Goal: Task Accomplishment & Management: Manage account settings

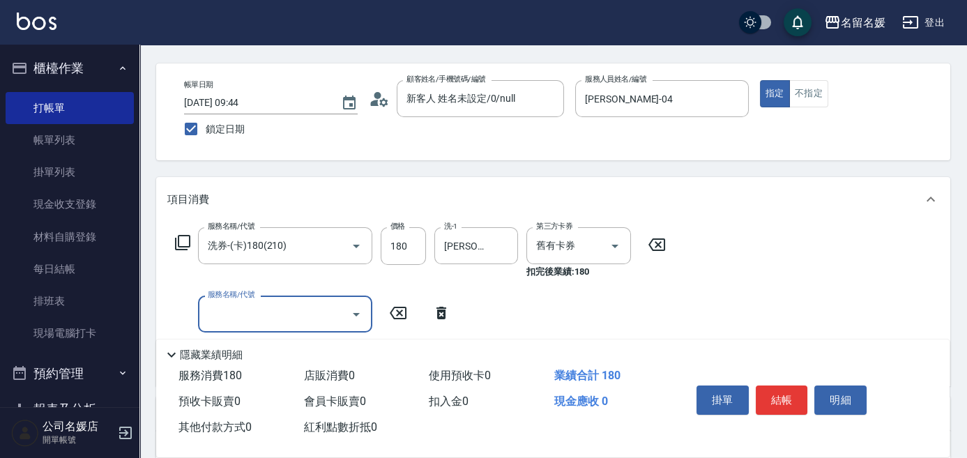
scroll to position [63, 0]
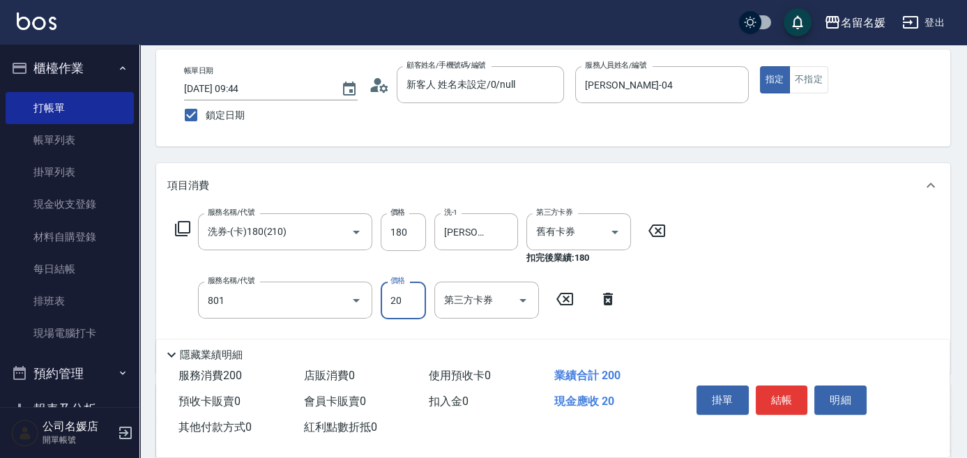
type input "潤絲(801)"
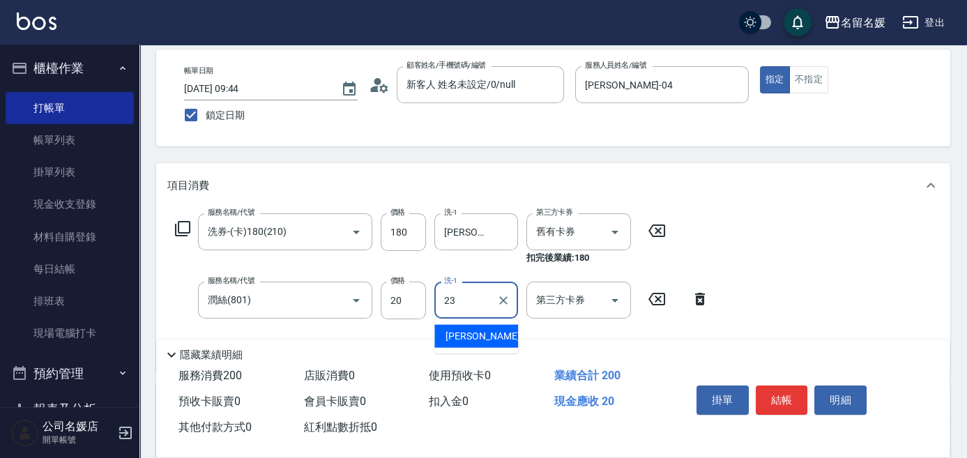
type input "[PERSON_NAME]-23"
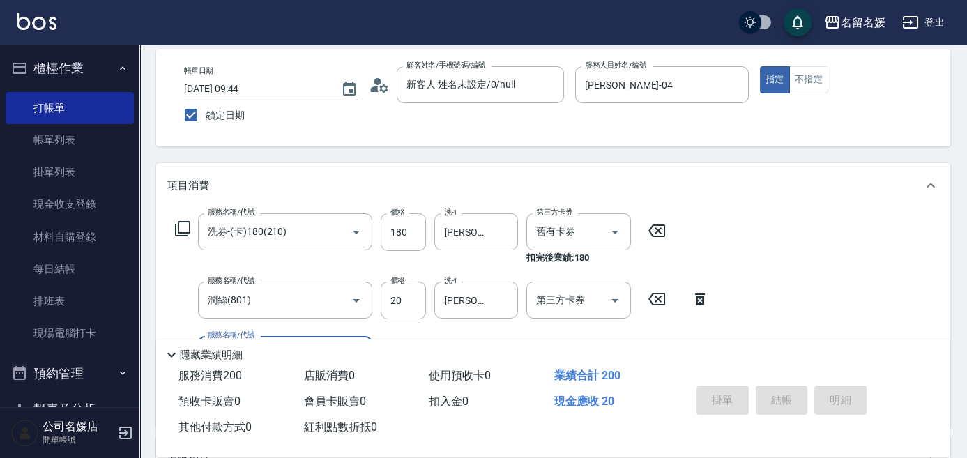
scroll to position [0, 0]
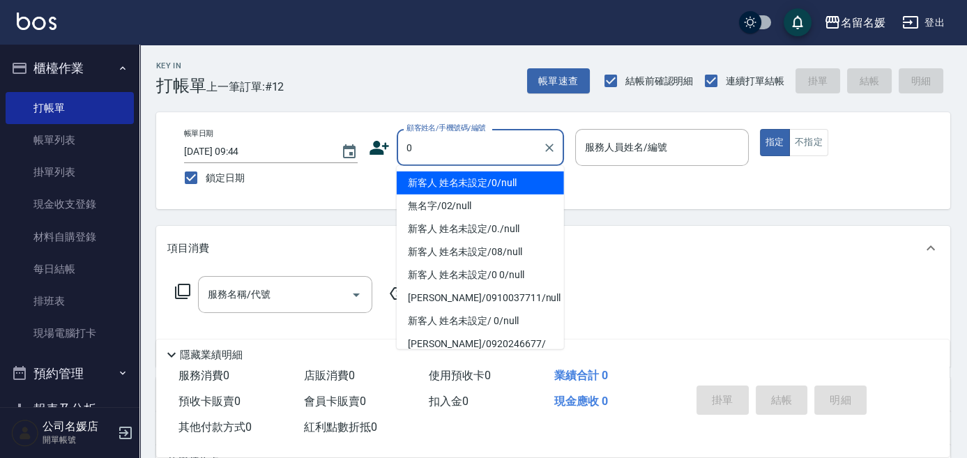
type input "0"
type input "13"
type button "true"
type input "新客人 姓名未設定/0/null"
type input "支援-13"
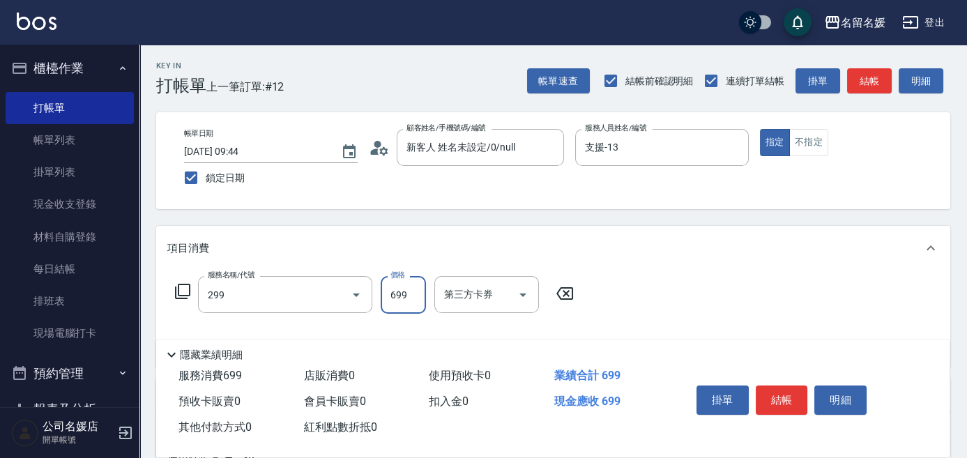
type input "滾珠洗髮699(299)"
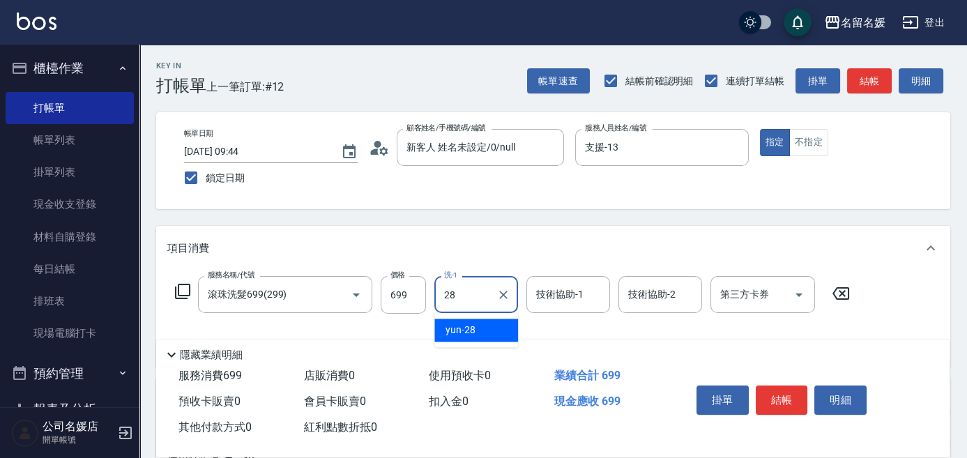
type input "yun-28"
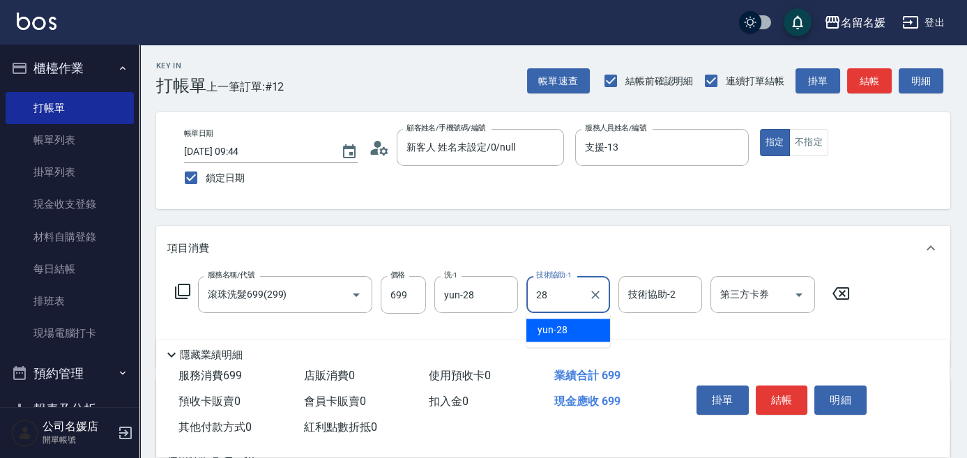
type input "yun-28"
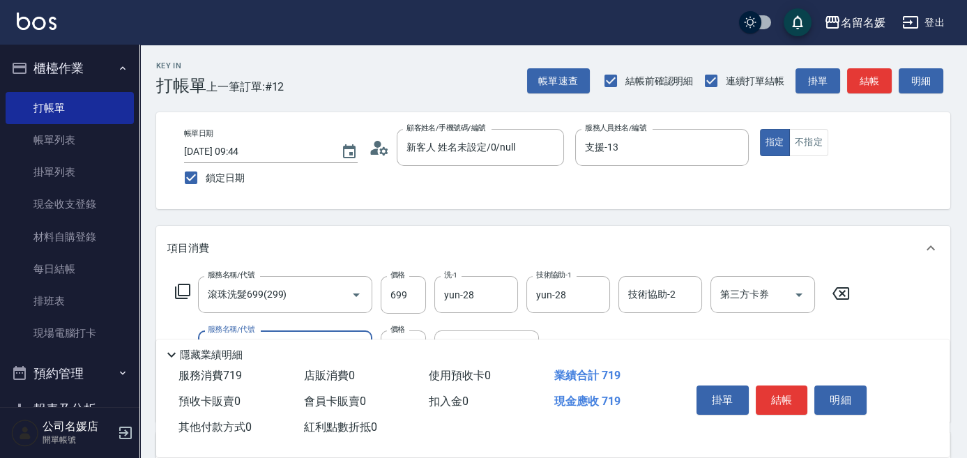
type input "潤絲(801)"
type input "yun-28"
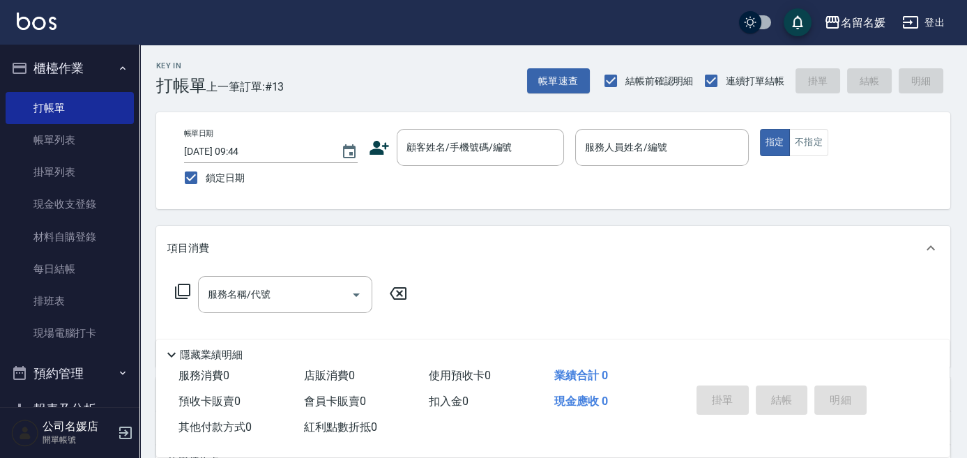
click at [530, 295] on div "服務名稱/代號 服務名稱/代號" at bounding box center [553, 318] width 794 height 96
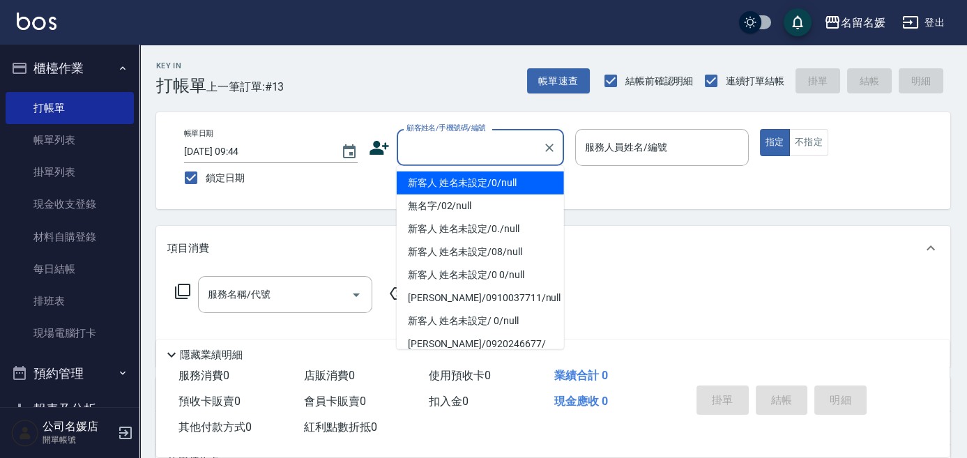
click at [466, 144] on input "顧客姓名/手機號碼/編號" at bounding box center [470, 147] width 134 height 24
type input "新客人 姓名未設定/0/null"
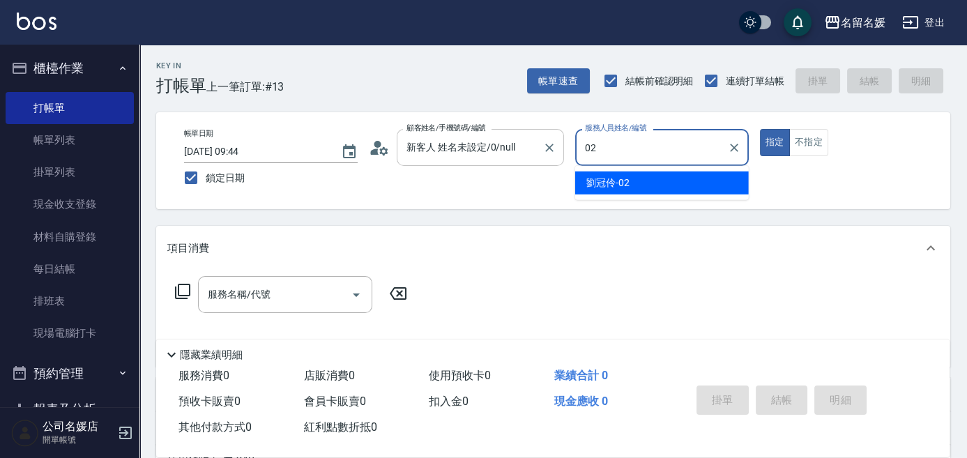
type input "[PERSON_NAME]-02"
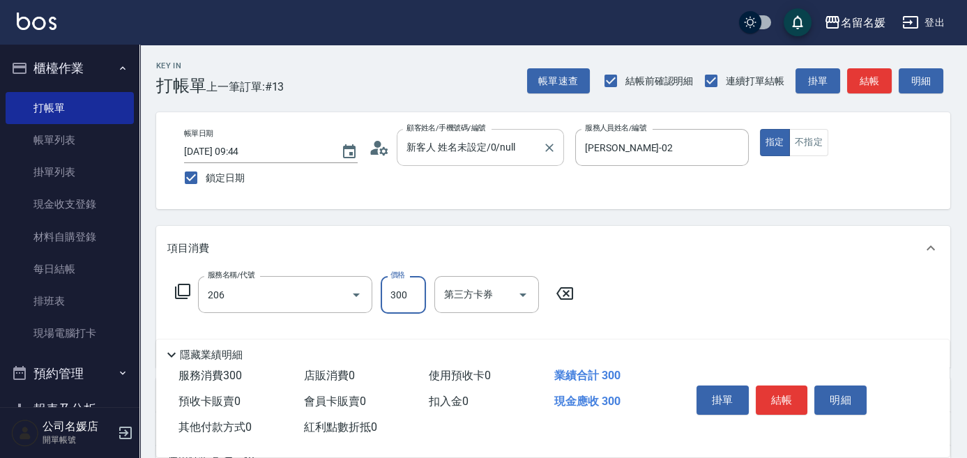
type input "洗髮[300](206)"
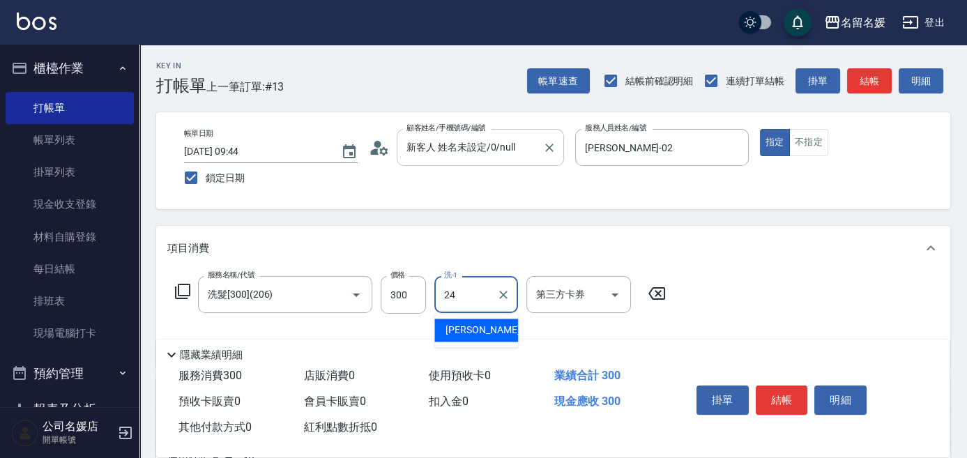
type input "24"
type input "舊有卡券"
type input "[PERSON_NAME]-24"
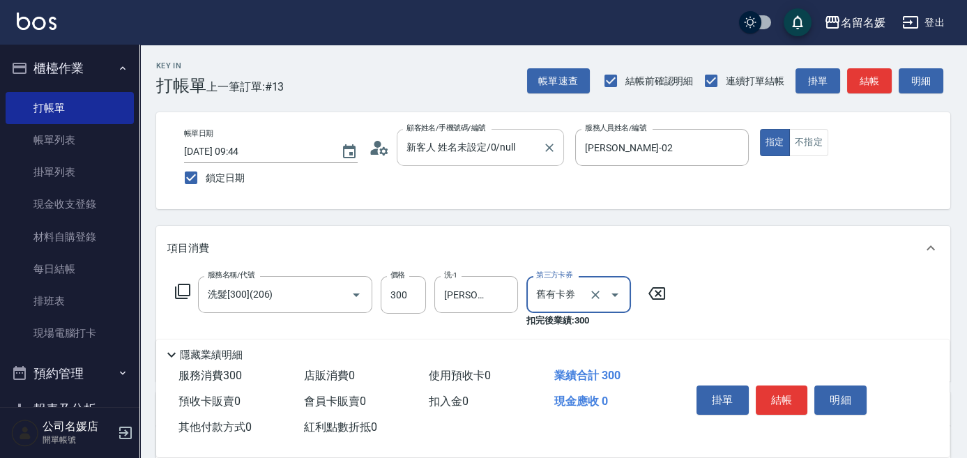
type input "舊有卡券"
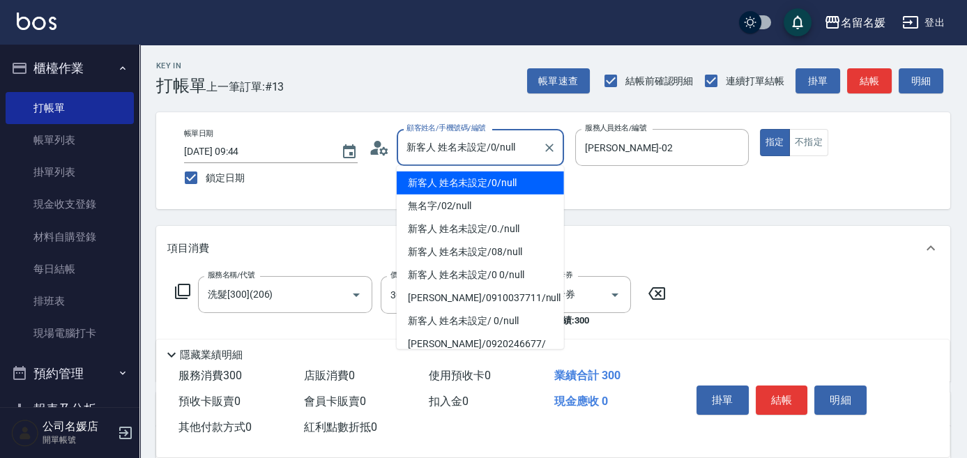
scroll to position [63, 0]
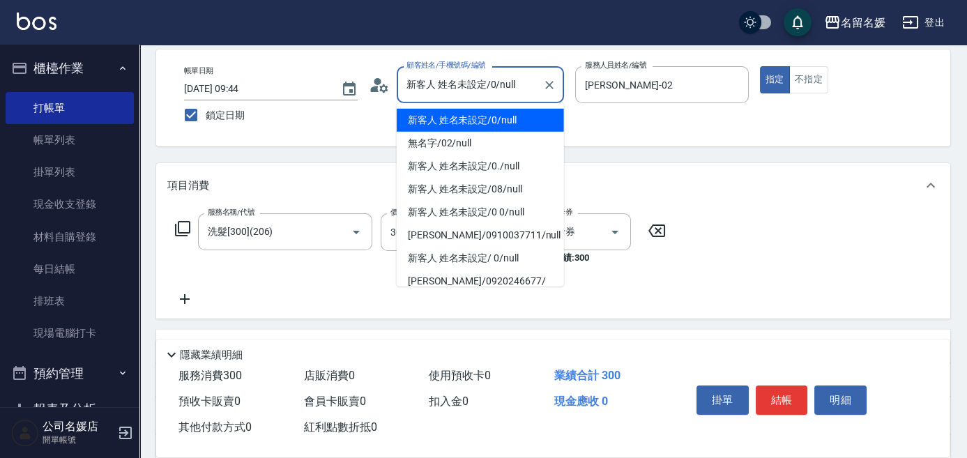
drag, startPoint x: 482, startPoint y: 137, endPoint x: 654, endPoint y: 203, distance: 183.8
click at [654, 203] on div "項目消費" at bounding box center [553, 185] width 794 height 45
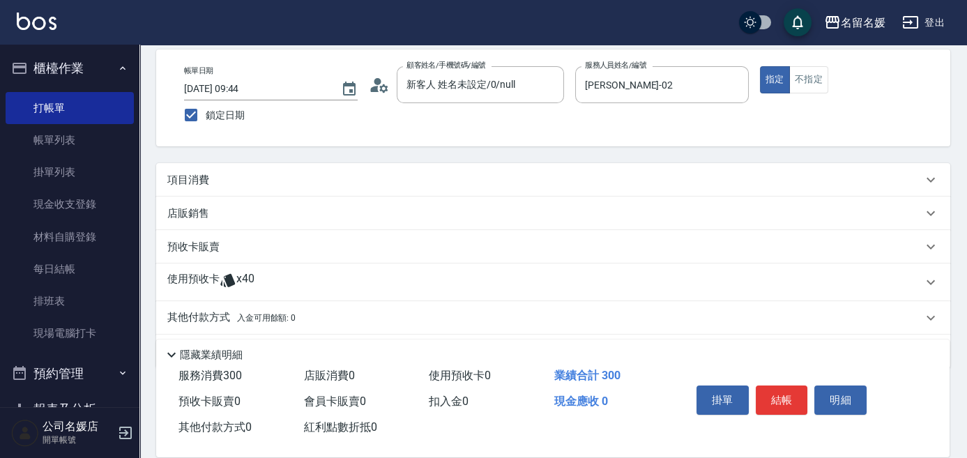
click at [620, 173] on div "項目消費" at bounding box center [544, 180] width 755 height 15
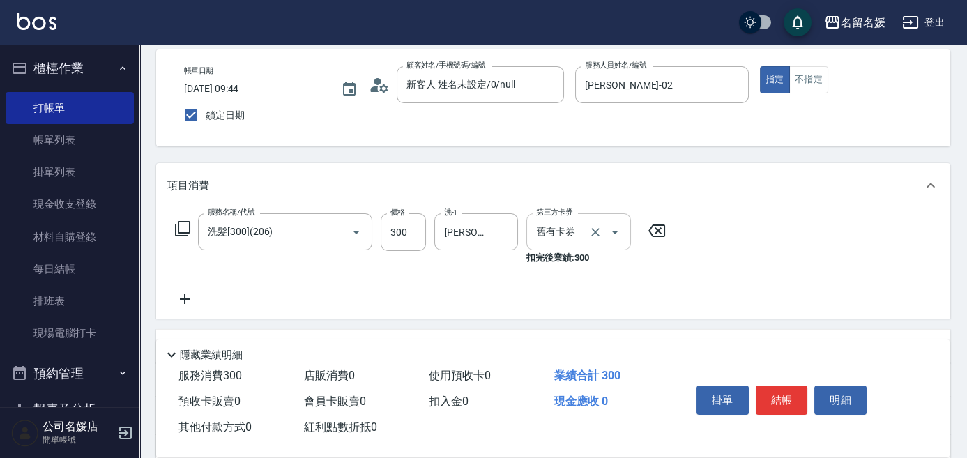
drag, startPoint x: 593, startPoint y: 231, endPoint x: 617, endPoint y: 214, distance: 29.0
click at [592, 230] on icon "Clear" at bounding box center [595, 232] width 14 height 14
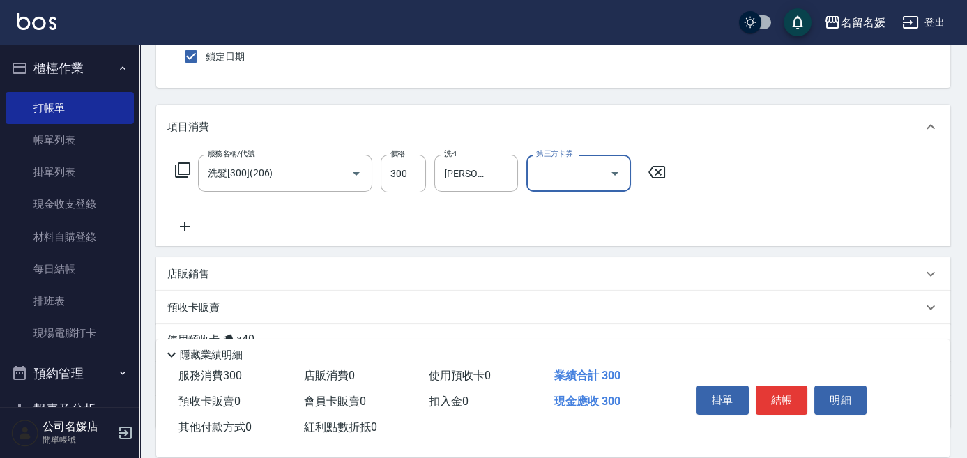
scroll to position [190, 0]
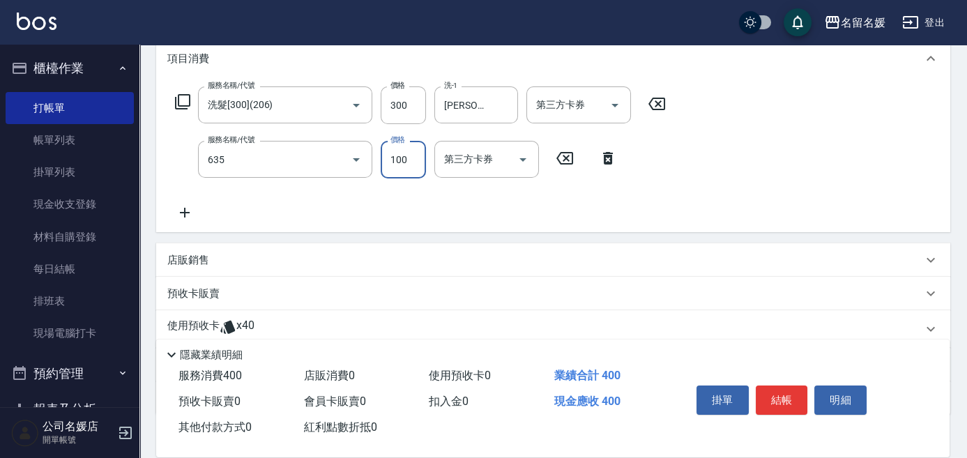
type input "[PERSON_NAME].玻酸.晶膜.水療(635)"
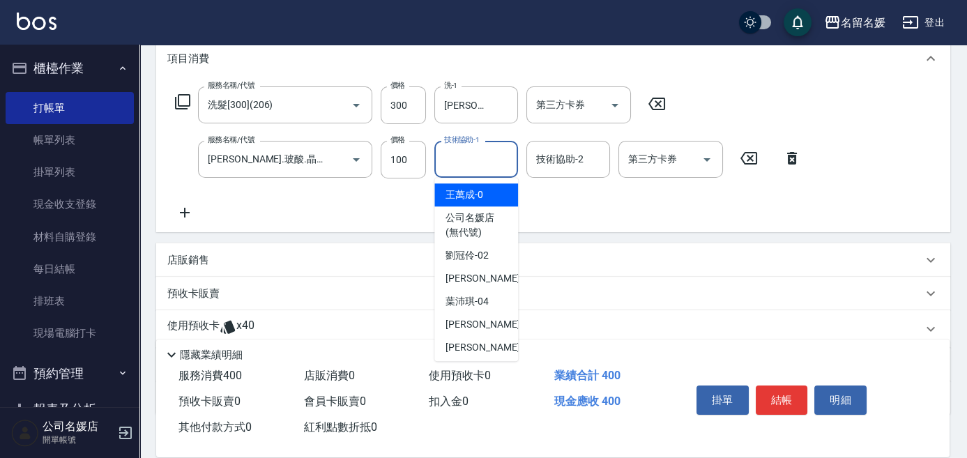
click at [464, 166] on input "技術協助-1" at bounding box center [476, 159] width 71 height 24
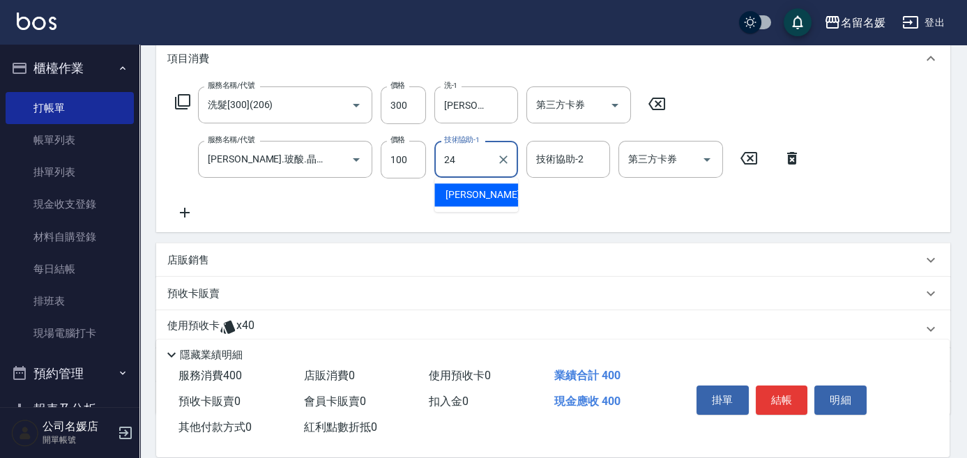
type input "[PERSON_NAME]-24"
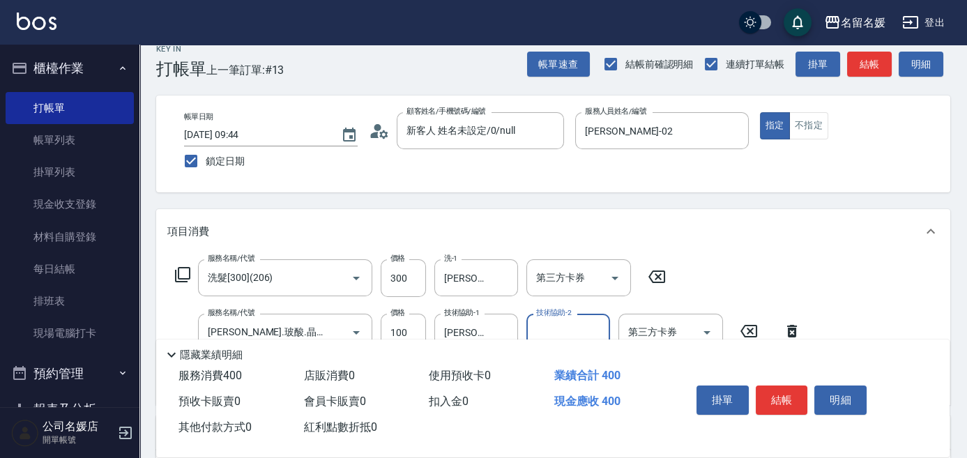
scroll to position [0, 0]
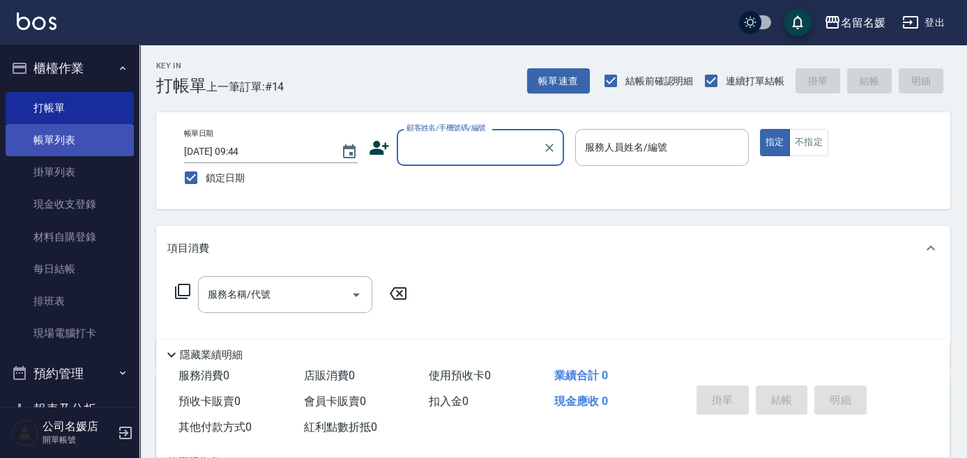
click at [48, 146] on link "帳單列表" at bounding box center [70, 140] width 128 height 32
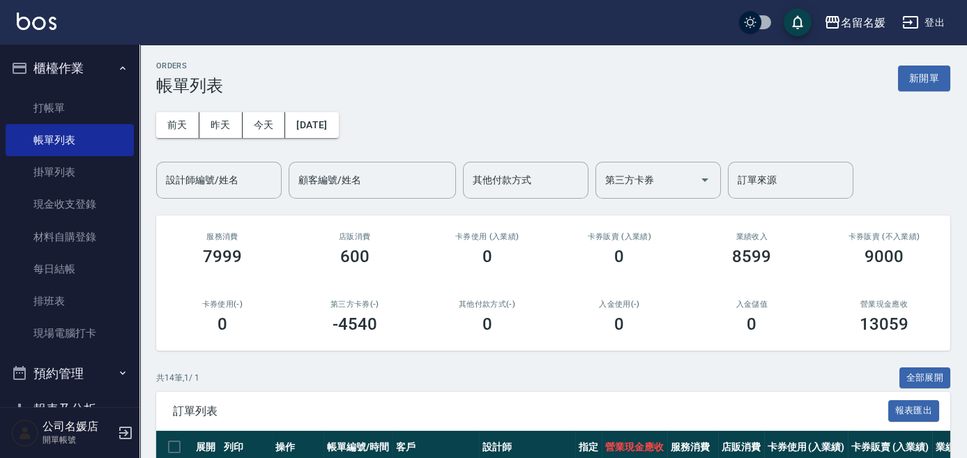
scroll to position [253, 0]
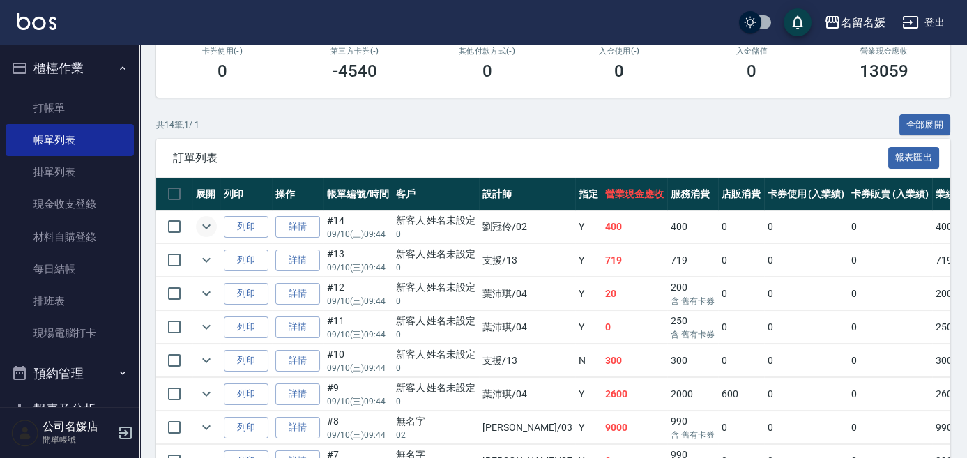
click at [205, 227] on icon "expand row" at bounding box center [206, 226] width 8 height 5
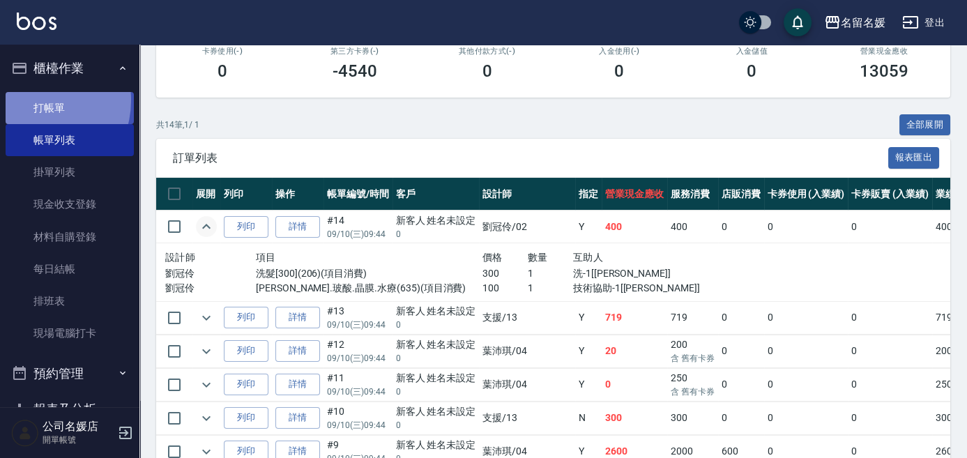
click at [37, 100] on link "打帳單" at bounding box center [70, 108] width 128 height 32
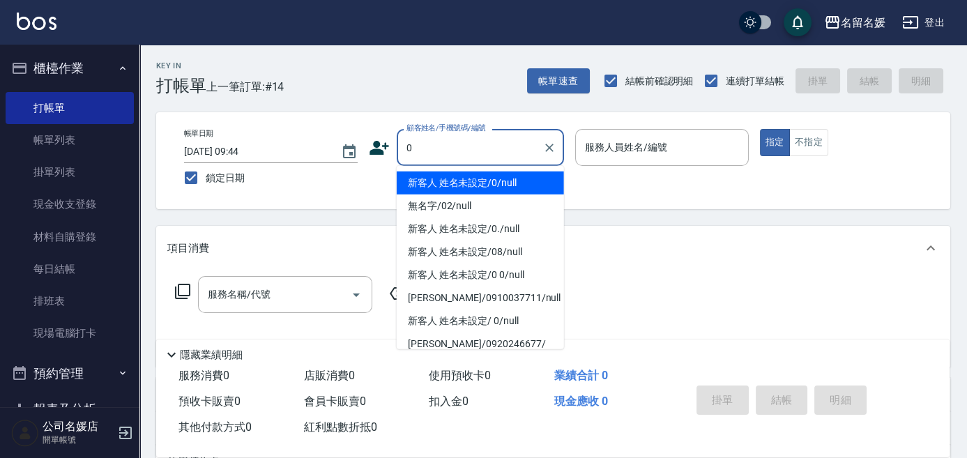
type input "0"
type input "新客人 姓名未設定/0/null"
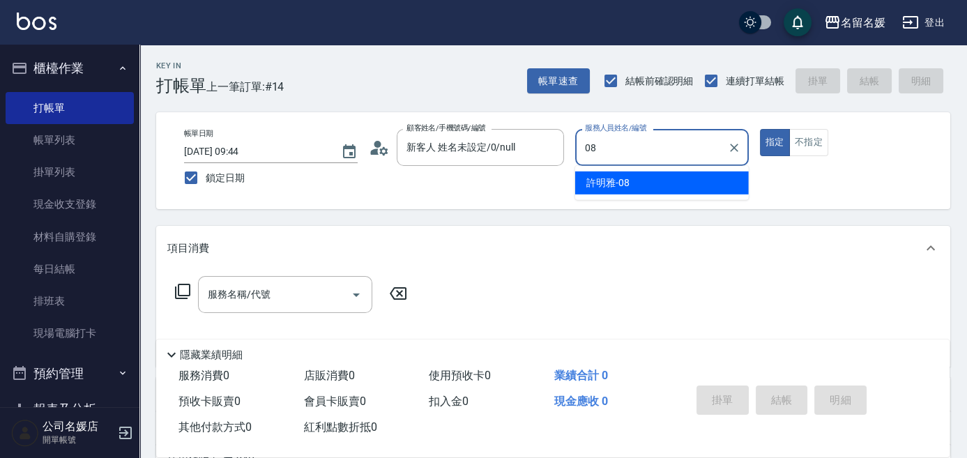
type input "08"
type button "true"
type input "許明雅-08"
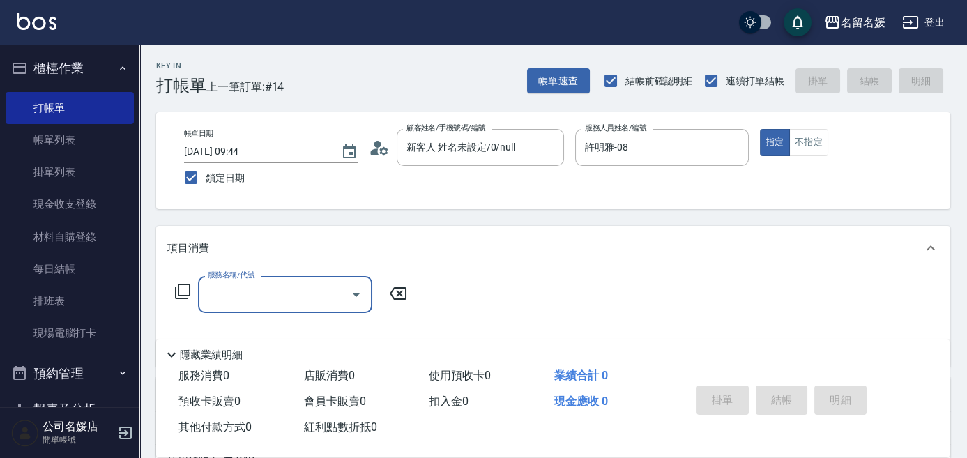
type input "2"
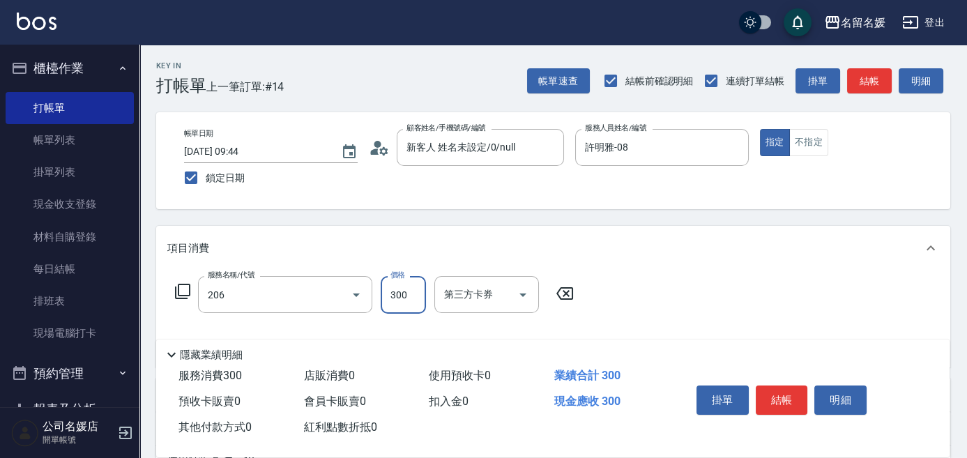
type input "洗髮[300](206)"
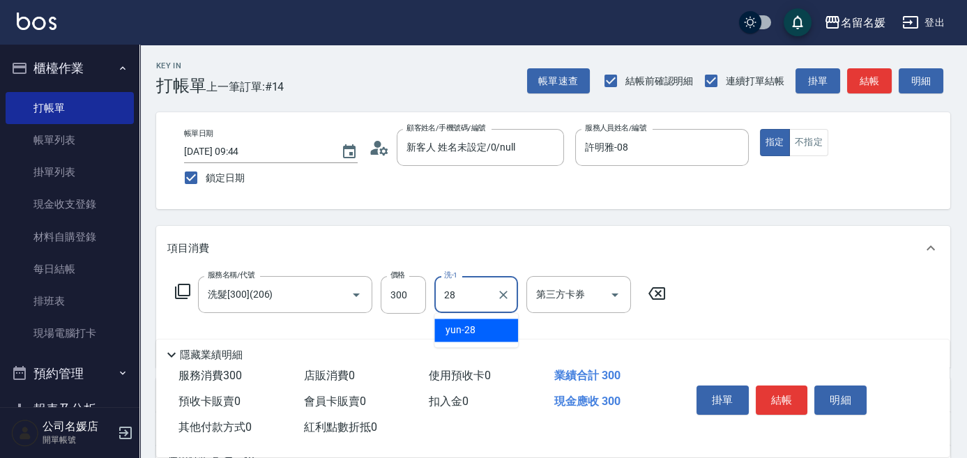
type input "yun-28"
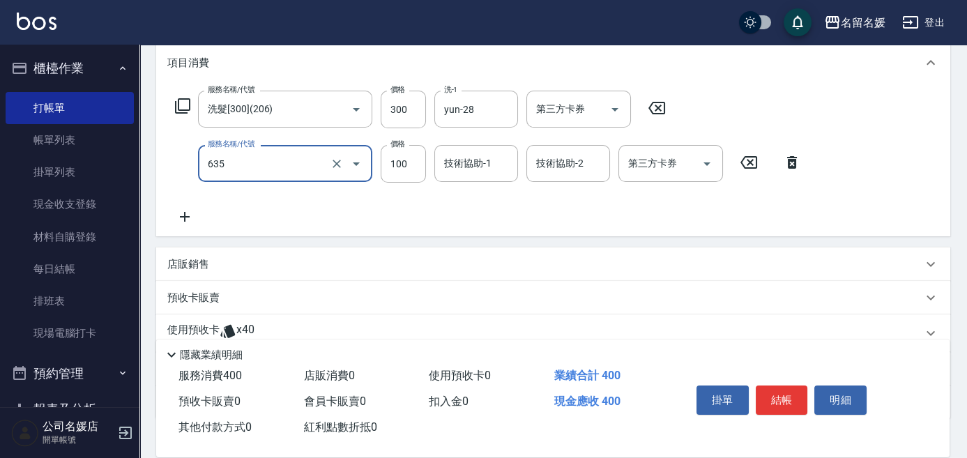
scroll to position [190, 0]
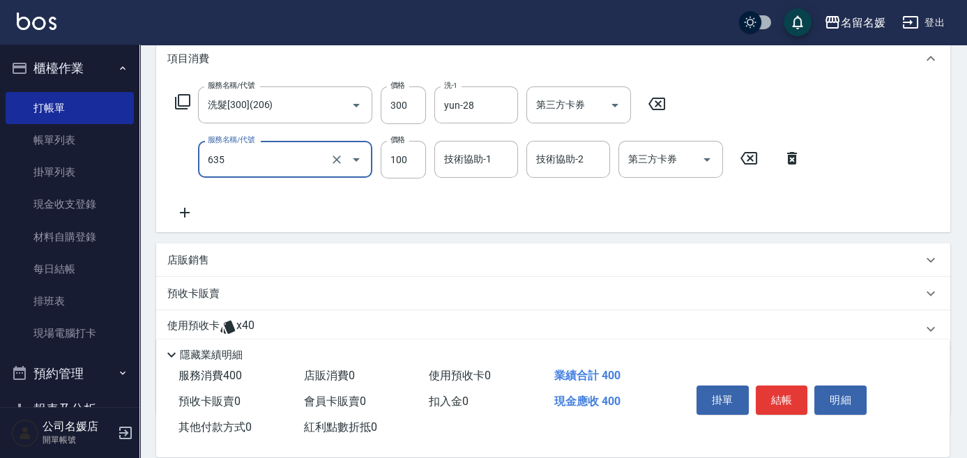
type input "[PERSON_NAME].玻酸.晶膜.水療(635)"
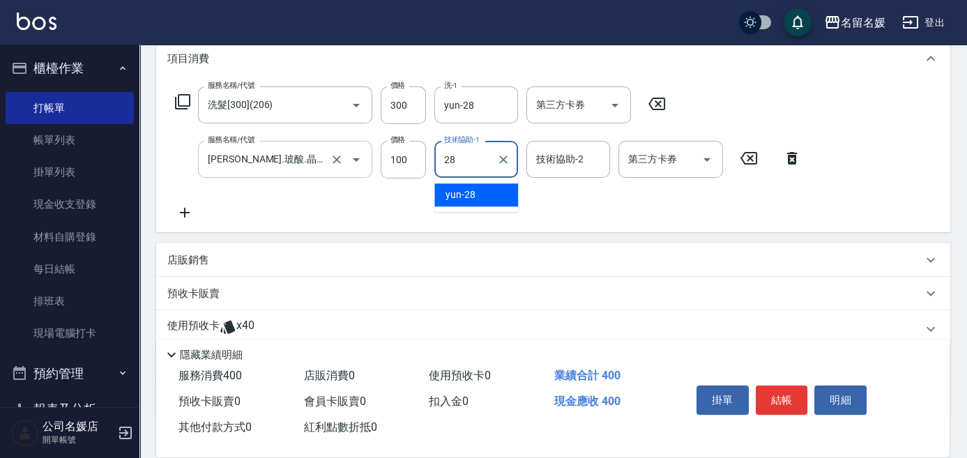
type input "yun-28"
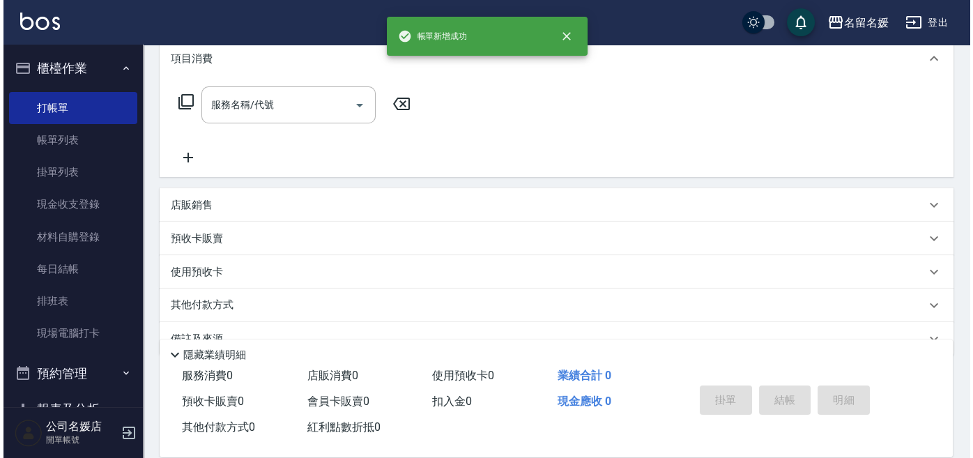
scroll to position [0, 0]
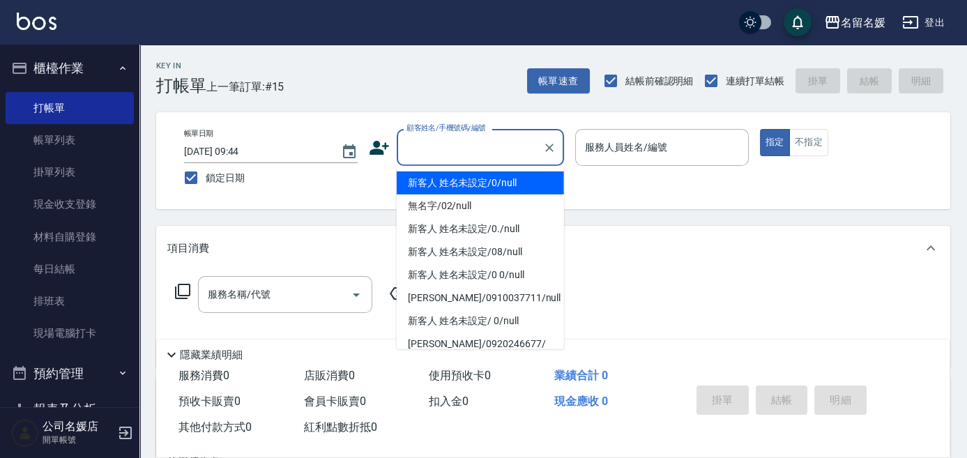
click at [470, 155] on input "顧客姓名/手機號碼/編號" at bounding box center [470, 147] width 134 height 24
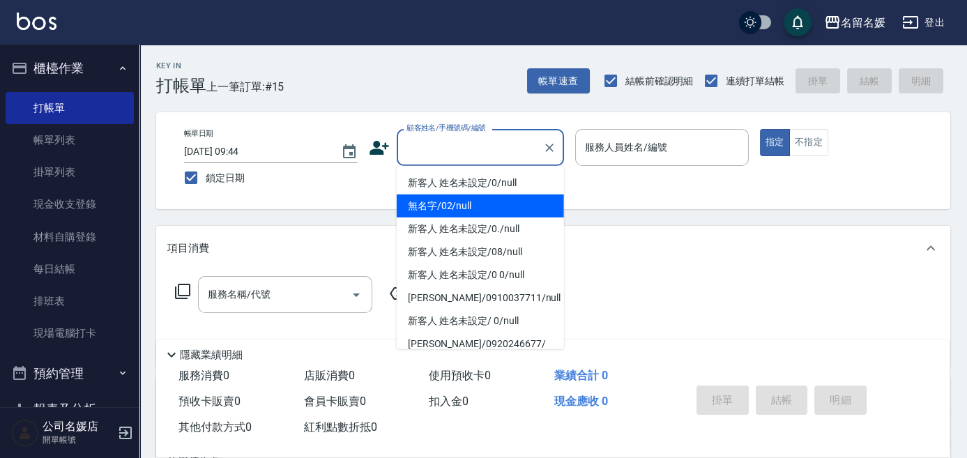
click at [461, 208] on li "無名字/02/null" at bounding box center [480, 205] width 167 height 23
type input "無名字/02/null"
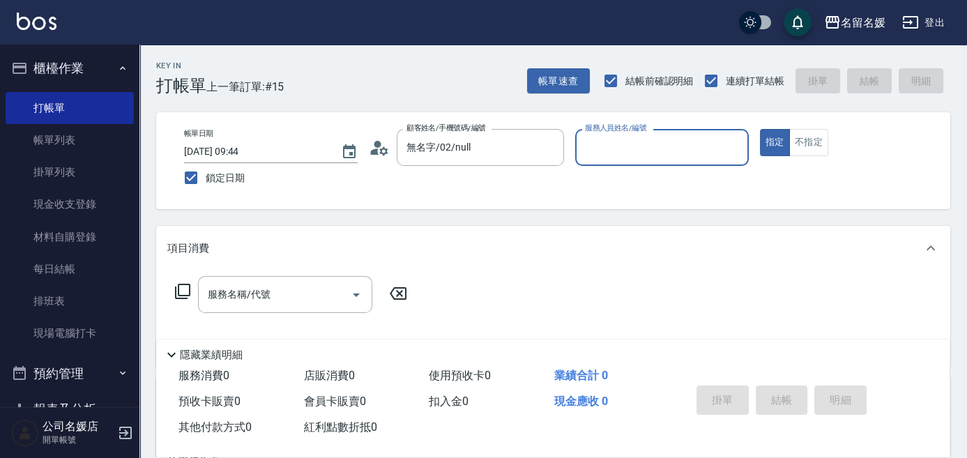
click at [659, 151] on input "服務人員姓名/編號" at bounding box center [661, 147] width 161 height 24
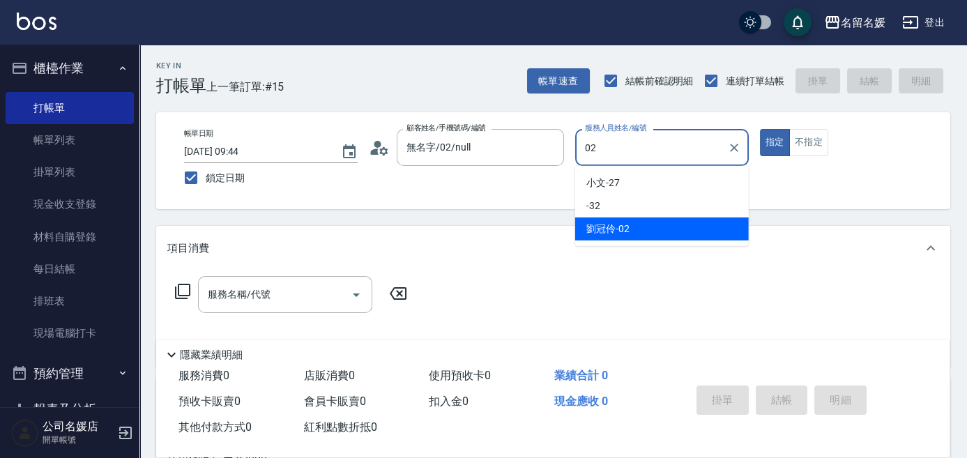
type input "[PERSON_NAME]-02"
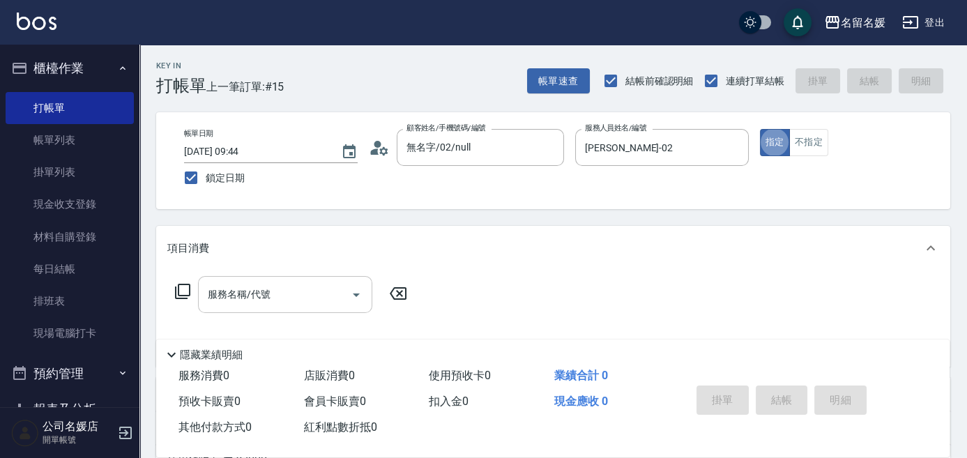
click at [271, 297] on input "服務名稱/代號" at bounding box center [274, 294] width 141 height 24
click at [180, 289] on icon at bounding box center [182, 291] width 17 height 17
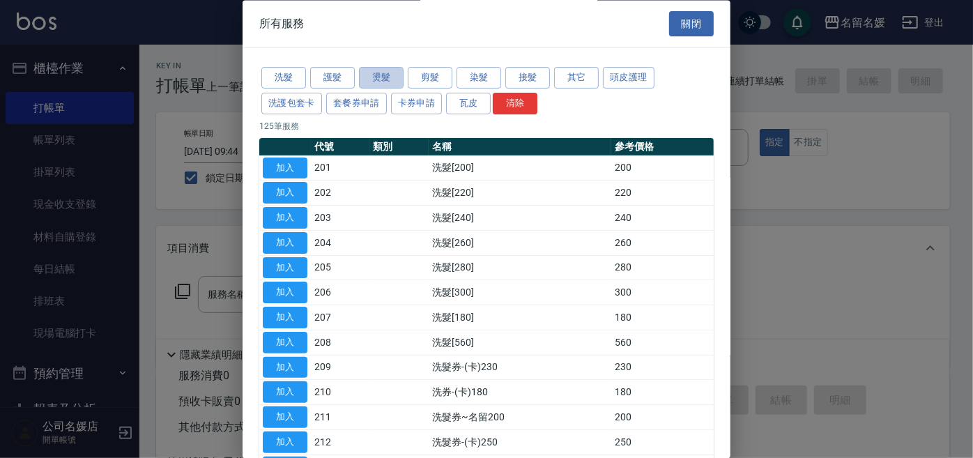
drag, startPoint x: 393, startPoint y: 81, endPoint x: 377, endPoint y: 92, distance: 19.5
click at [393, 80] on button "燙髮" at bounding box center [381, 79] width 45 height 22
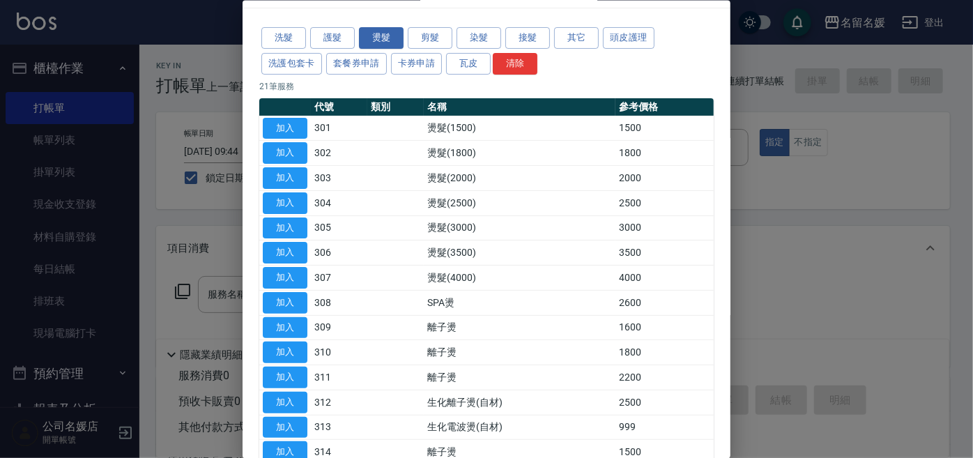
scroll to position [63, 0]
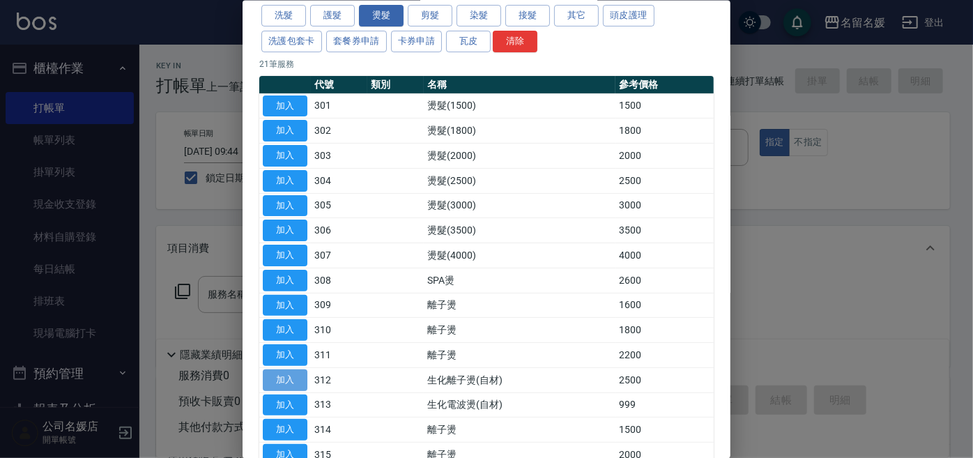
click at [303, 376] on button "加入" at bounding box center [285, 380] width 45 height 22
type input "生化離子燙(自材)(312)"
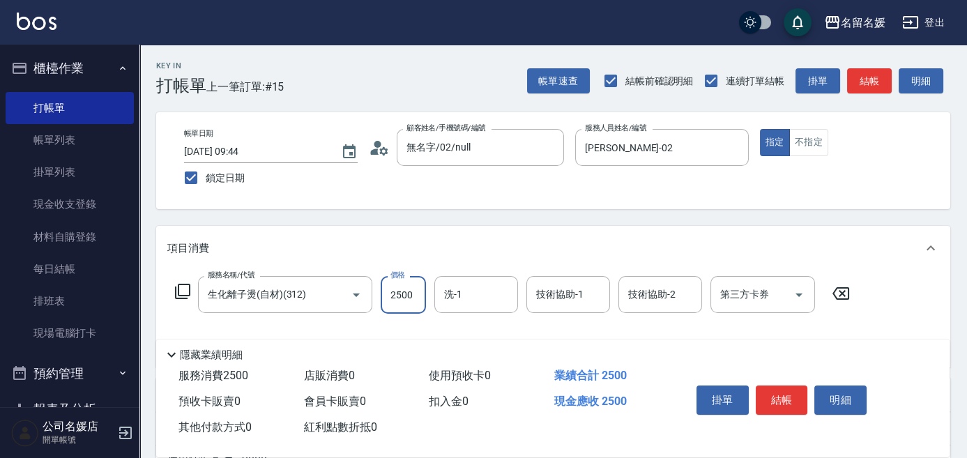
click at [420, 289] on input "2500" at bounding box center [403, 295] width 45 height 38
type input "0"
click at [185, 285] on icon at bounding box center [182, 291] width 17 height 17
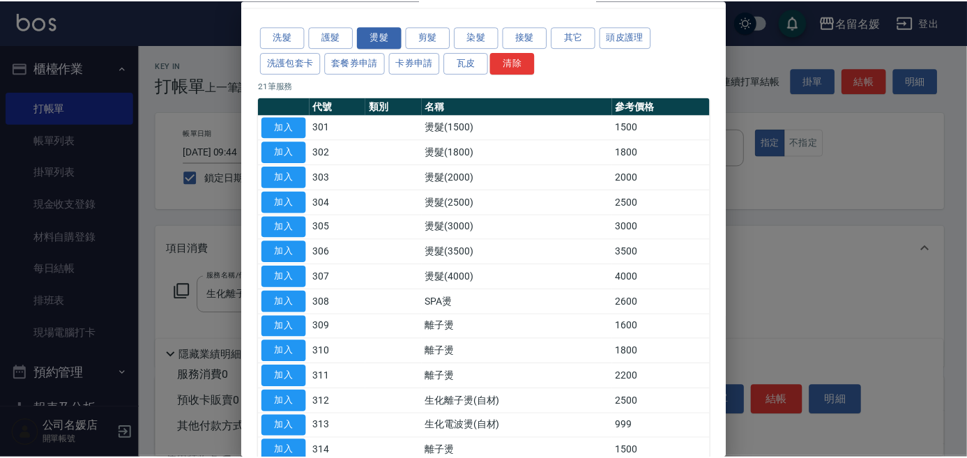
scroll to position [253, 0]
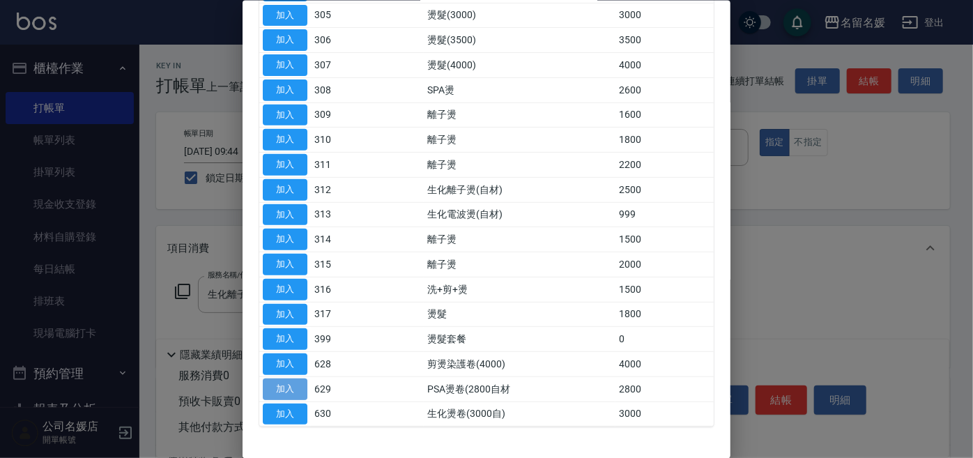
click at [284, 385] on button "加入" at bounding box center [285, 389] width 45 height 22
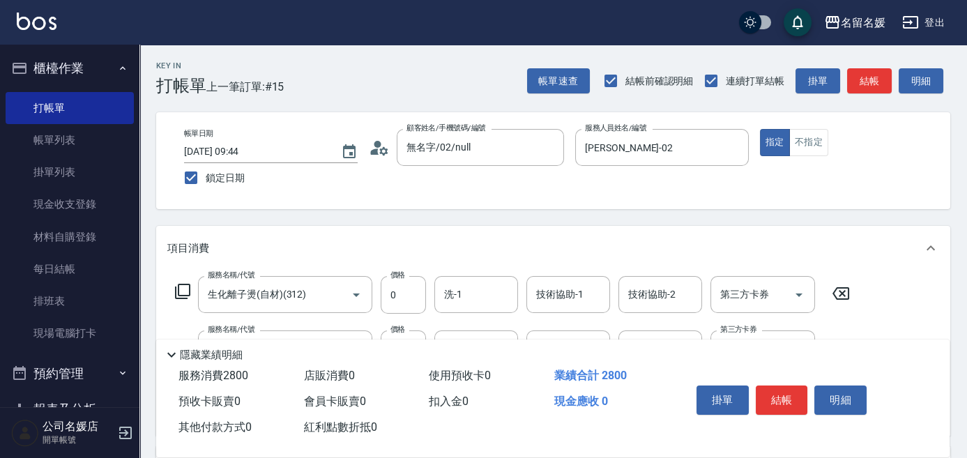
click at [843, 293] on icon at bounding box center [840, 293] width 17 height 13
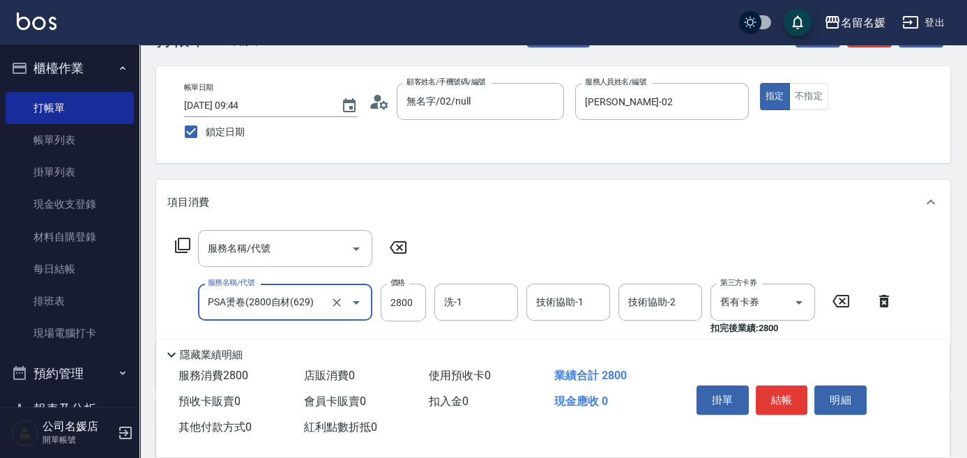
scroll to position [126, 0]
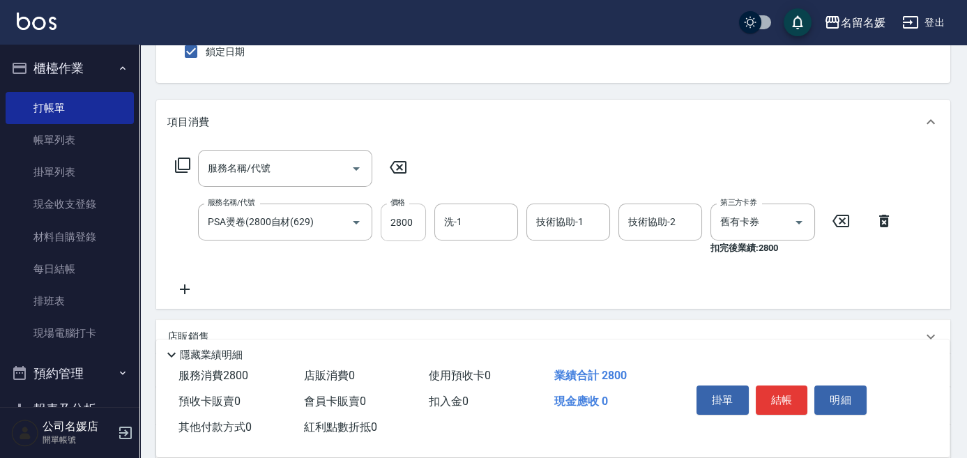
click at [412, 208] on div "服務名稱/代號 服務名稱/代號 服務名稱/代號 PSA燙卷(2800自材(629) 服務名稱/代號 價格 2800 價格 洗-1 洗-1 技術協助-1 技術協…" at bounding box center [534, 224] width 734 height 148
click at [410, 224] on input "2800" at bounding box center [403, 223] width 45 height 38
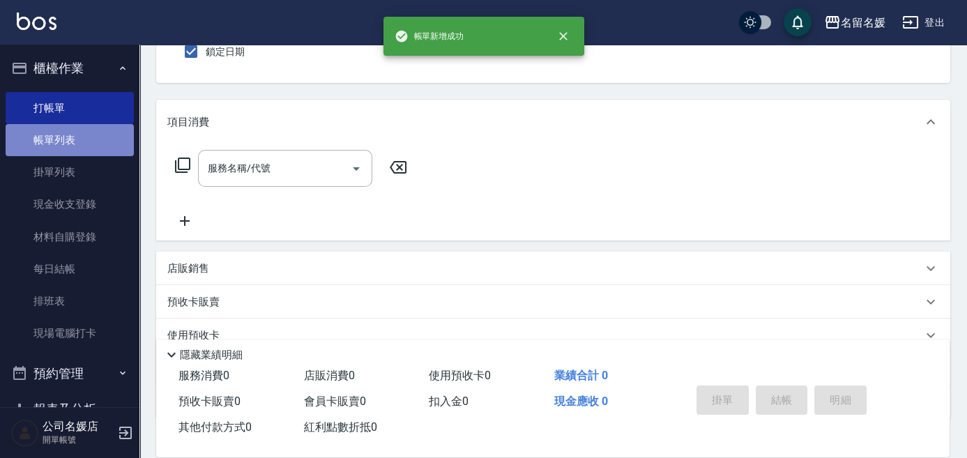
click at [107, 137] on link "帳單列表" at bounding box center [70, 140] width 128 height 32
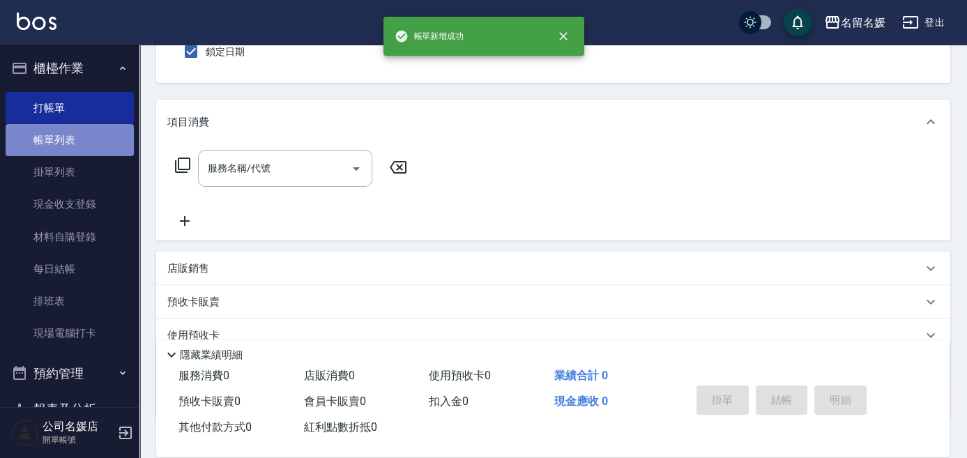
click at [107, 137] on link "帳單列表" at bounding box center [70, 140] width 128 height 32
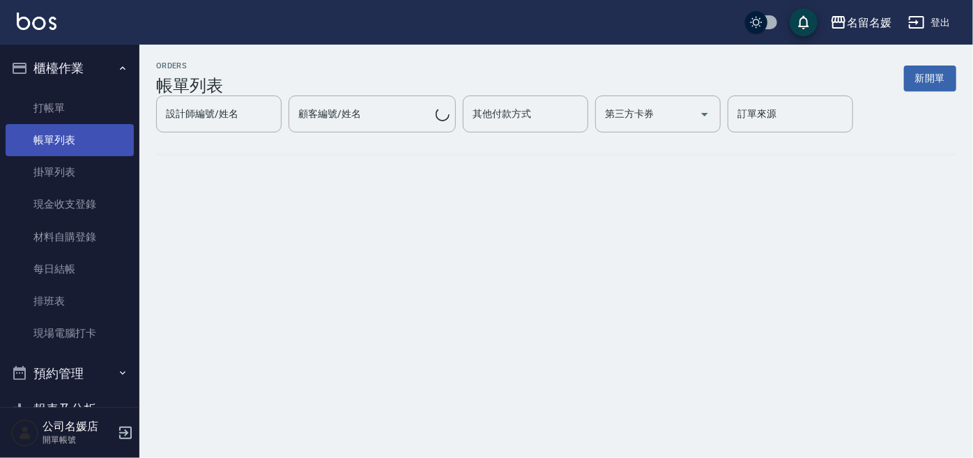
click at [107, 137] on link "帳單列表" at bounding box center [70, 140] width 128 height 32
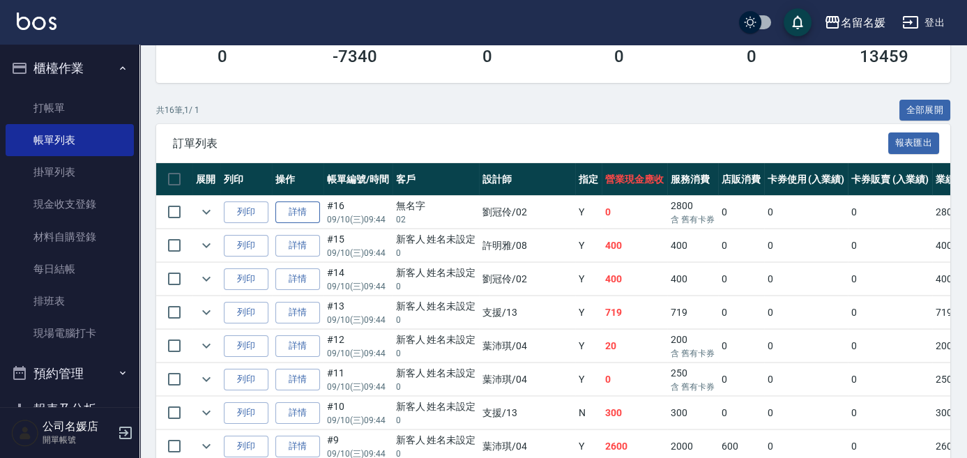
scroll to position [253, 0]
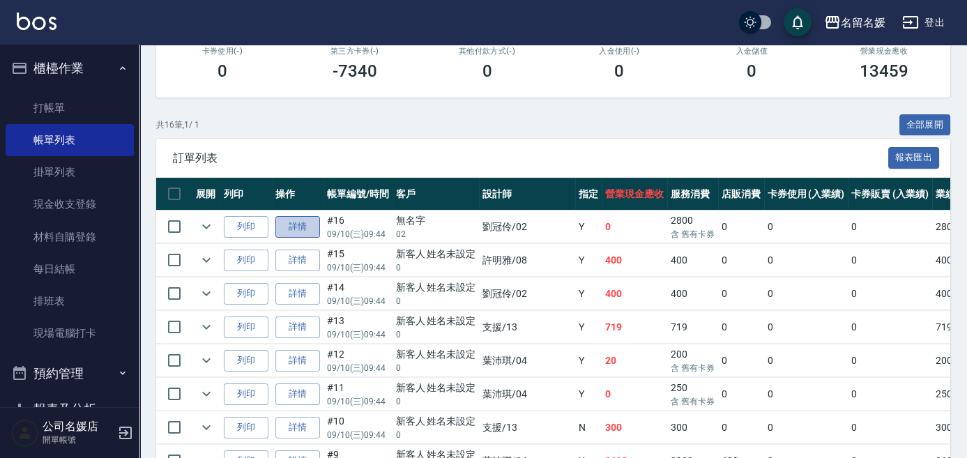
click at [299, 224] on link "詳情" at bounding box center [297, 227] width 45 height 22
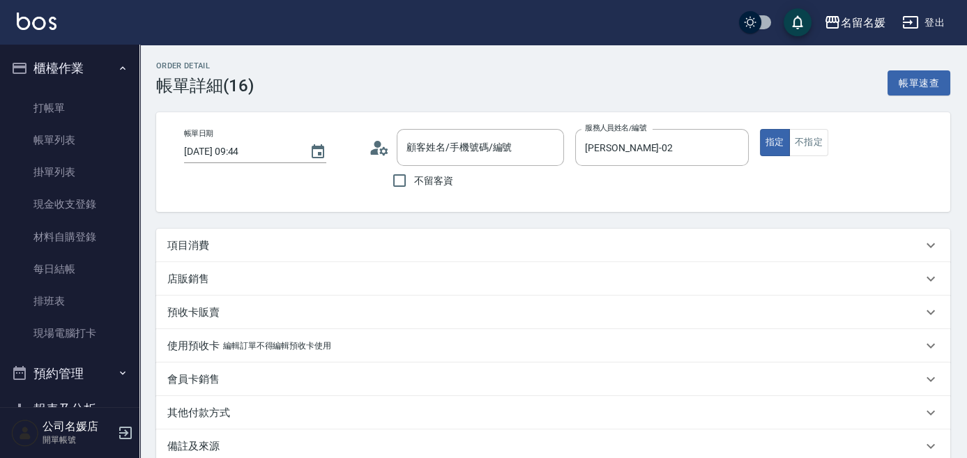
type input "[DATE] 09:44"
type input "[PERSON_NAME]-02"
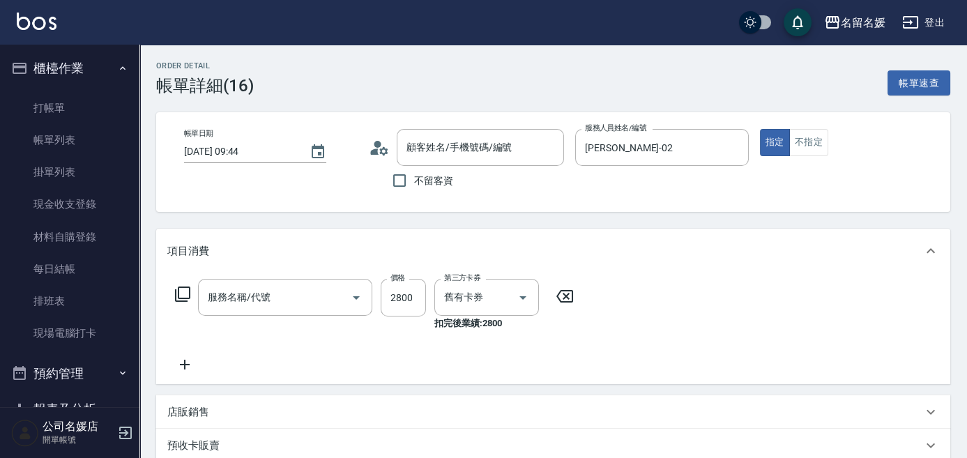
type input "無名字/02/null"
type input "PSA燙卷(2800自材(629)"
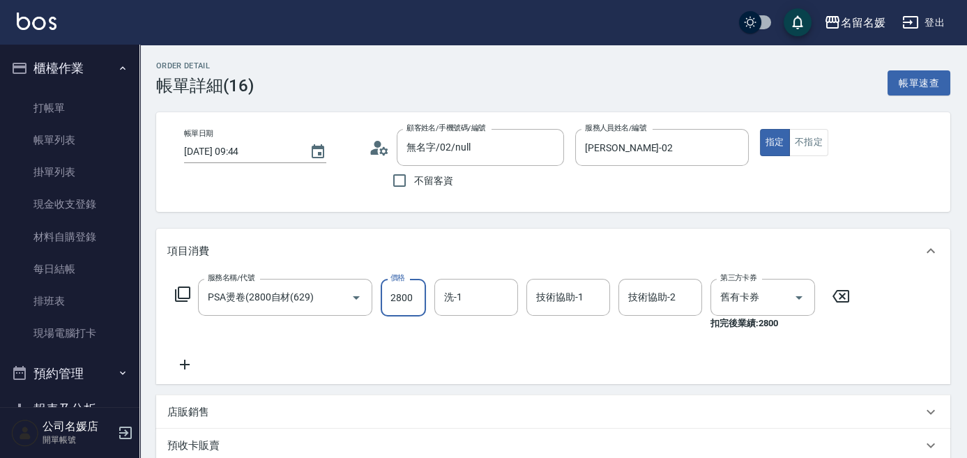
click at [413, 297] on input "2800" at bounding box center [403, 298] width 45 height 38
type input "2000"
click at [483, 298] on input "洗-1" at bounding box center [476, 297] width 71 height 24
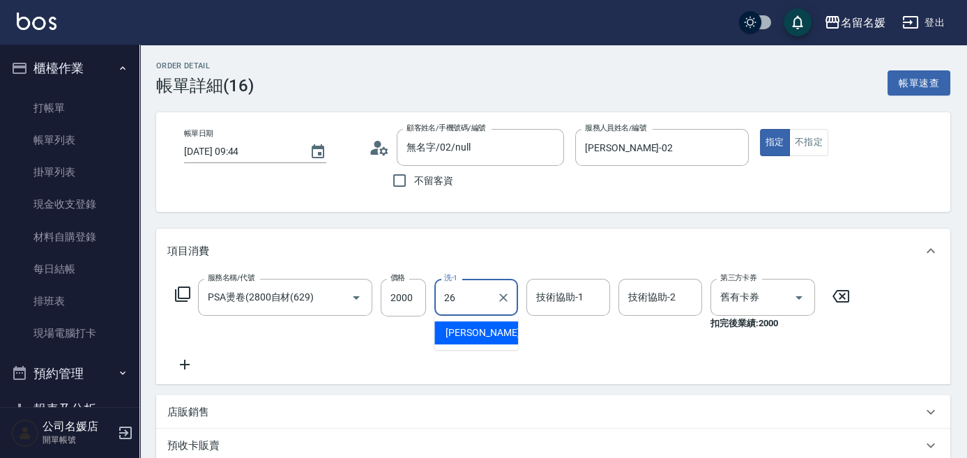
type input "蔡愛陵-26"
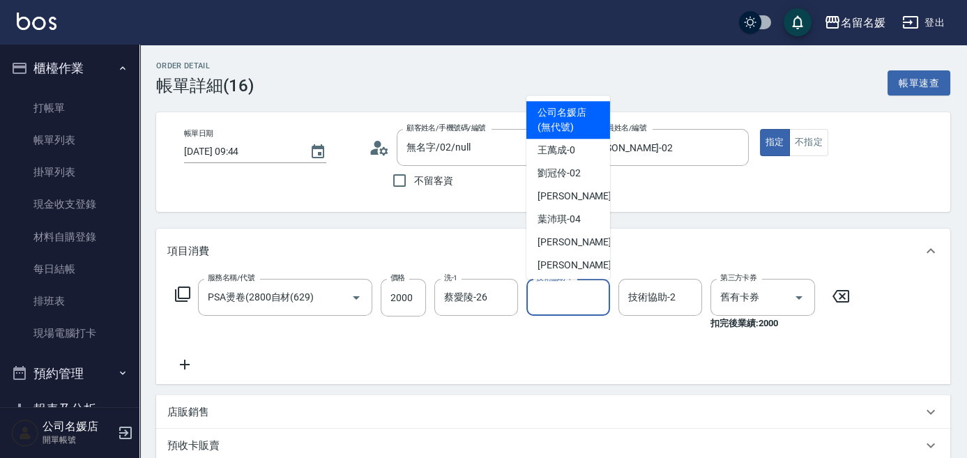
click at [548, 291] on input "技術協助-1" at bounding box center [568, 297] width 71 height 24
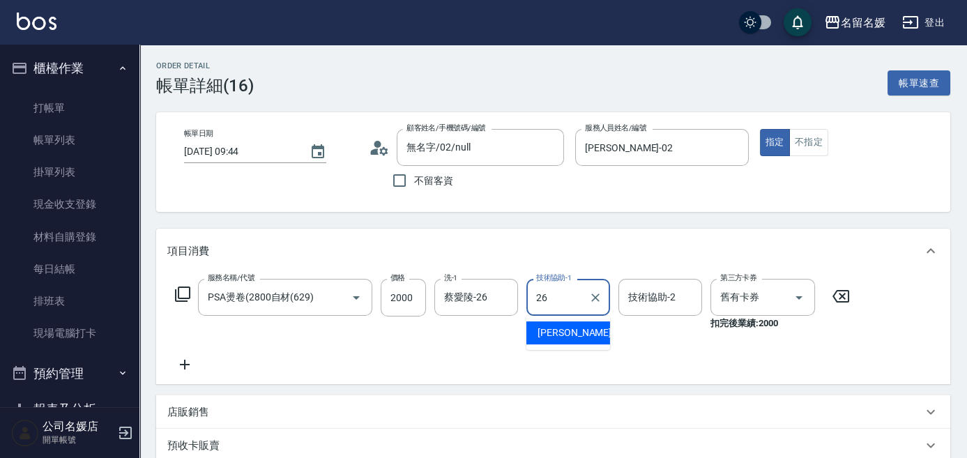
type input "蔡愛陵-26"
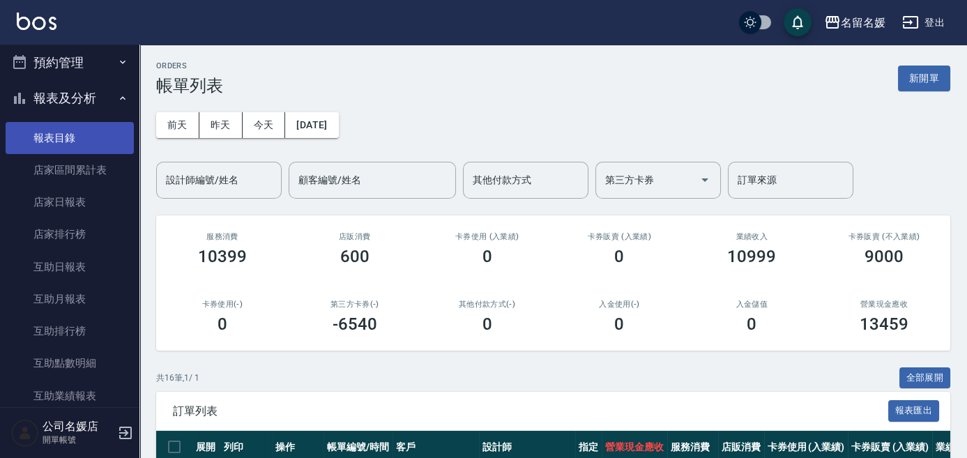
scroll to position [316, 0]
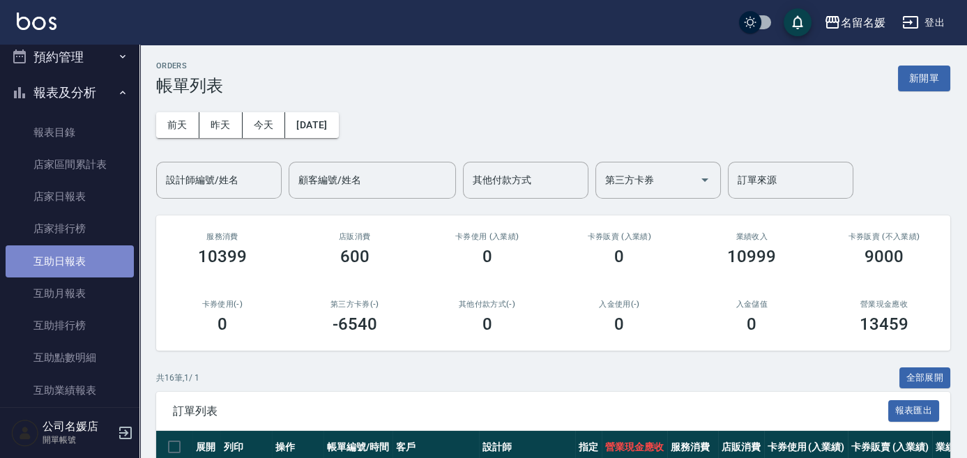
click at [74, 258] on link "互助日報表" at bounding box center [70, 261] width 128 height 32
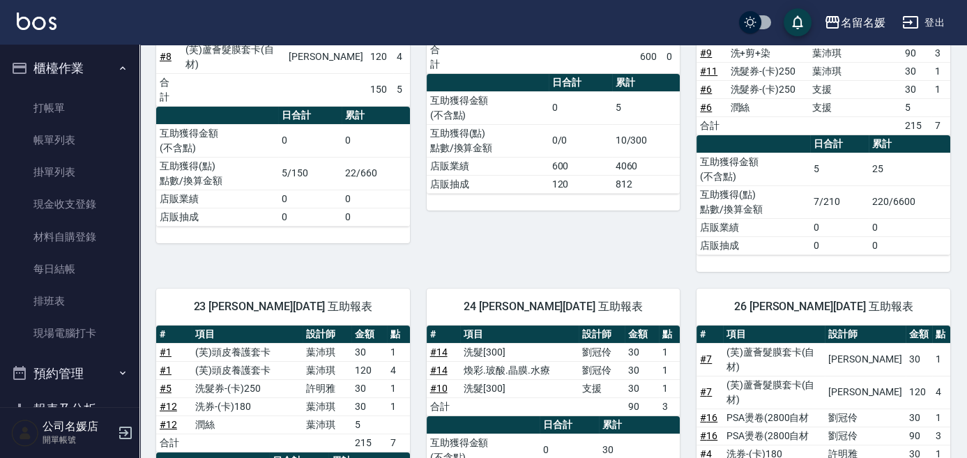
scroll to position [253, 0]
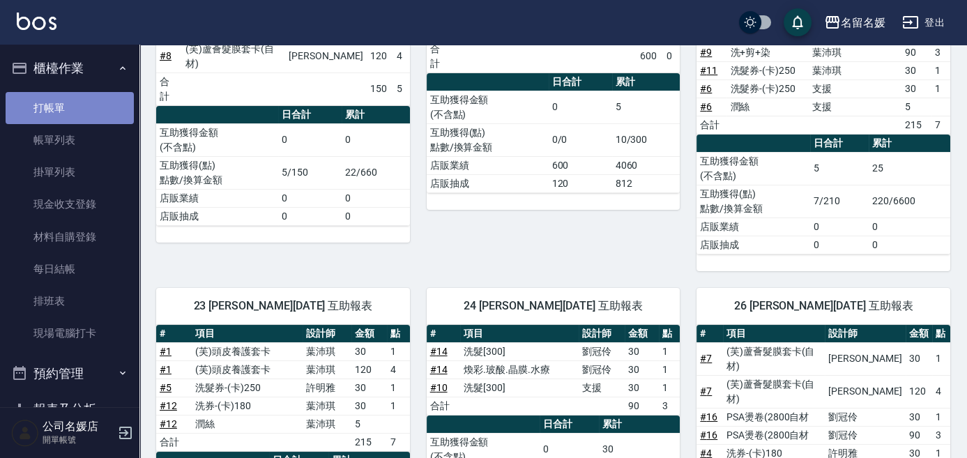
click at [75, 105] on link "打帳單" at bounding box center [70, 108] width 128 height 32
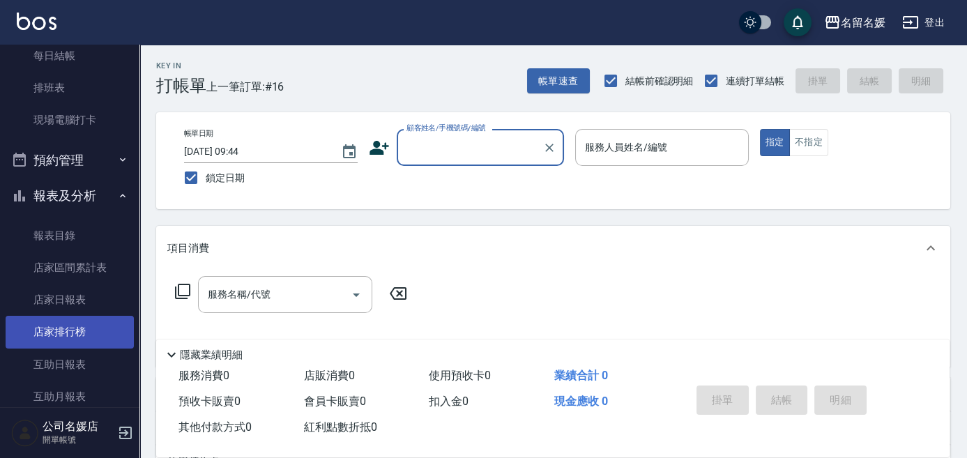
scroll to position [253, 0]
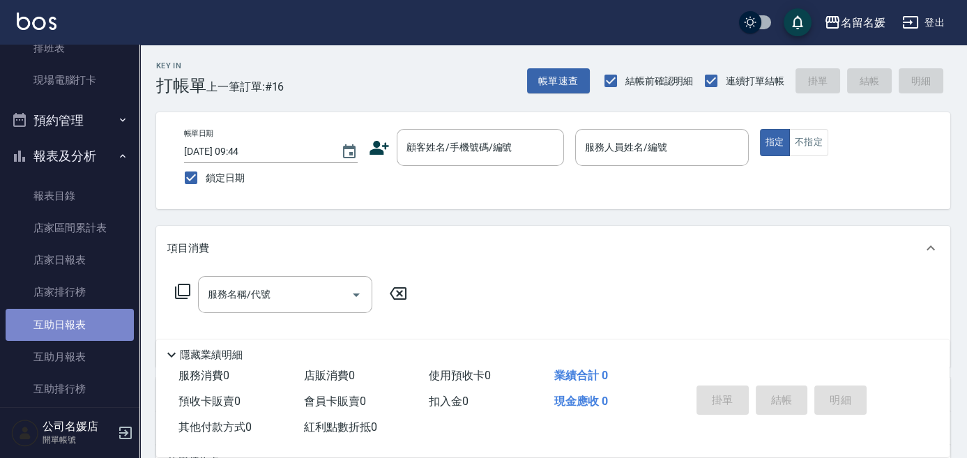
click at [71, 319] on link "互助日報表" at bounding box center [70, 325] width 128 height 32
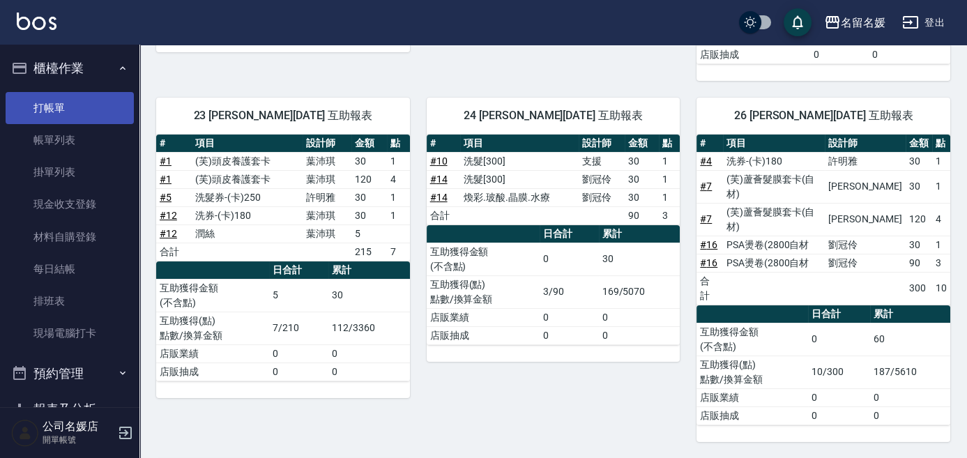
click at [61, 113] on link "打帳單" at bounding box center [70, 108] width 128 height 32
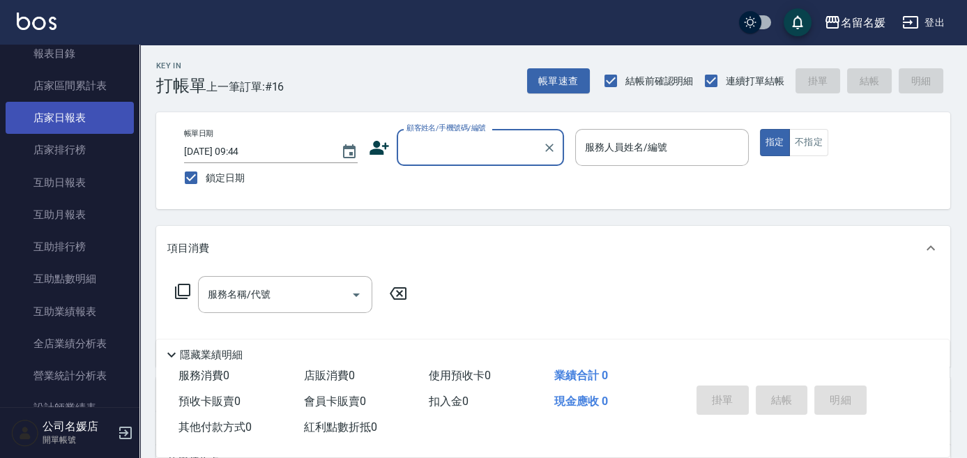
scroll to position [443, 0]
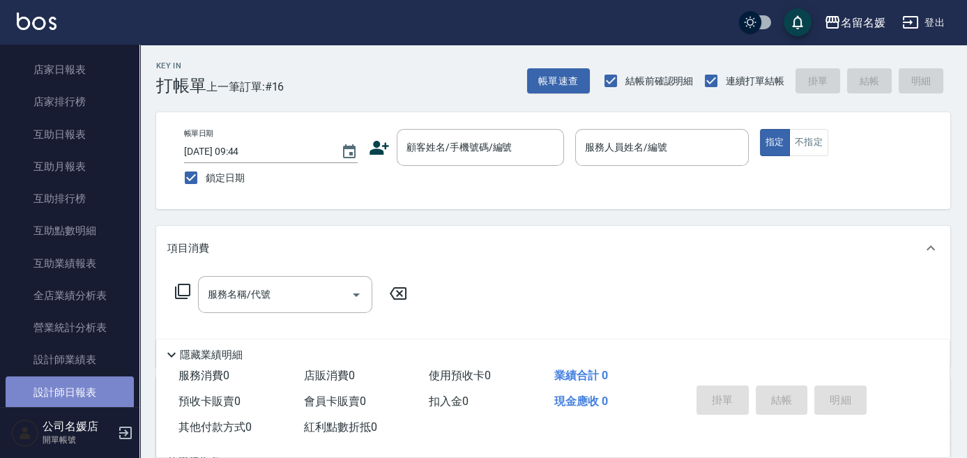
click at [90, 376] on link "設計師日報表" at bounding box center [70, 392] width 128 height 32
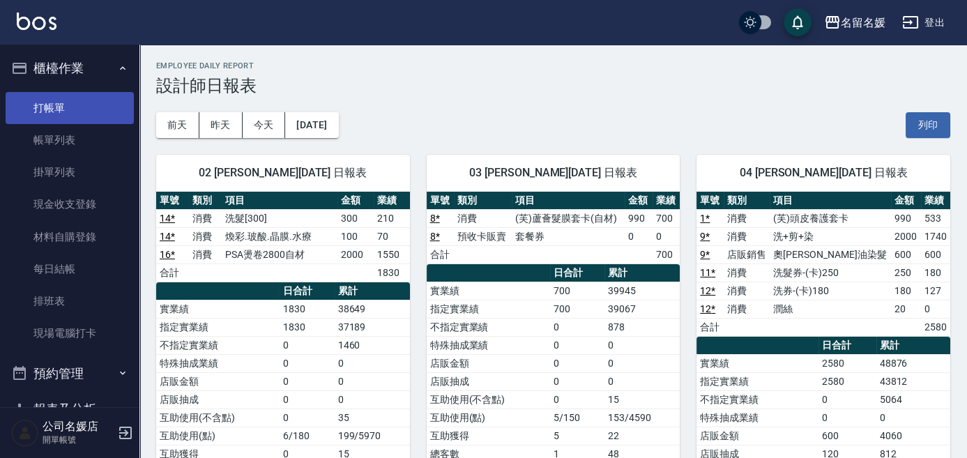
click at [103, 105] on link "打帳單" at bounding box center [70, 108] width 128 height 32
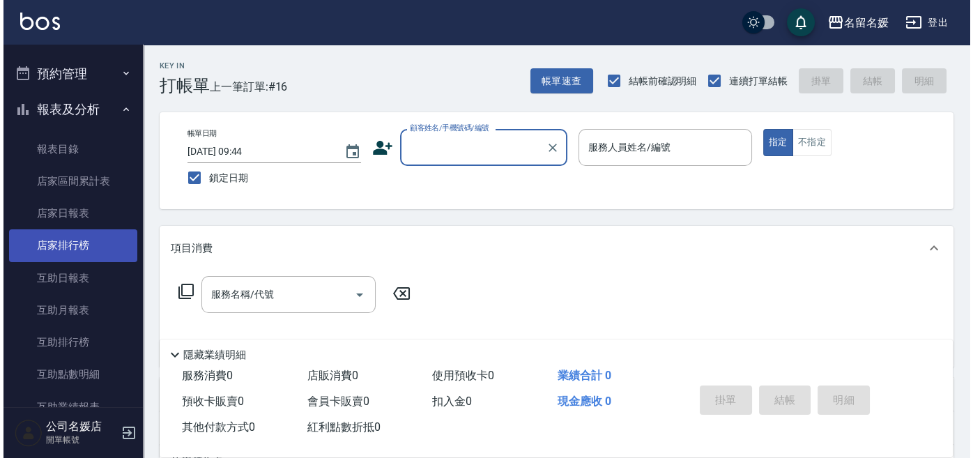
scroll to position [316, 0]
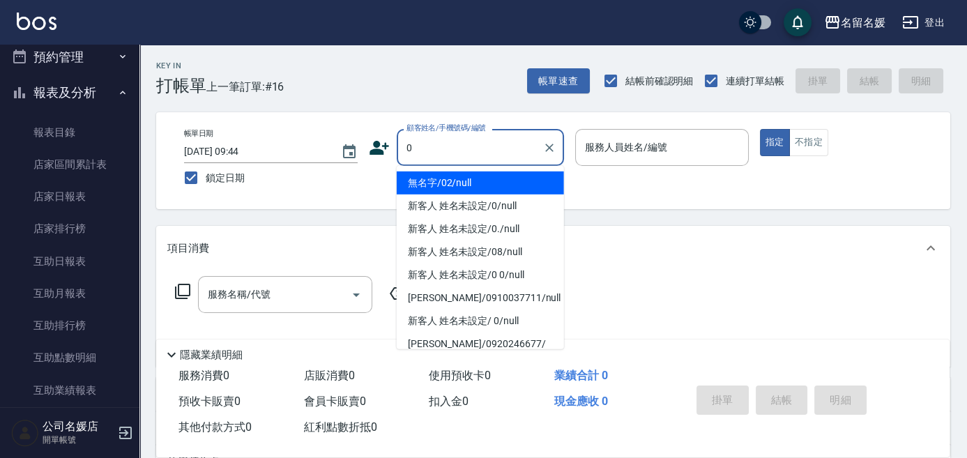
type input "無名字/02/null"
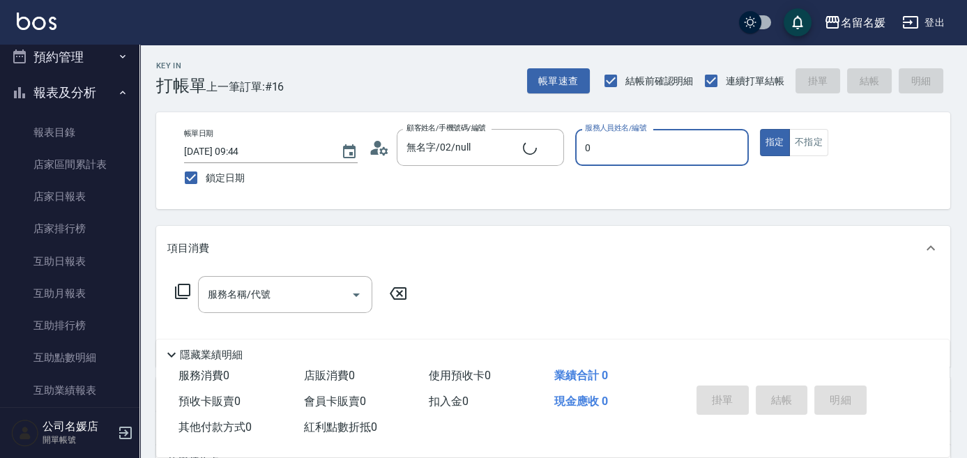
type input "02"
type input "新客人 姓名未設定/0/null"
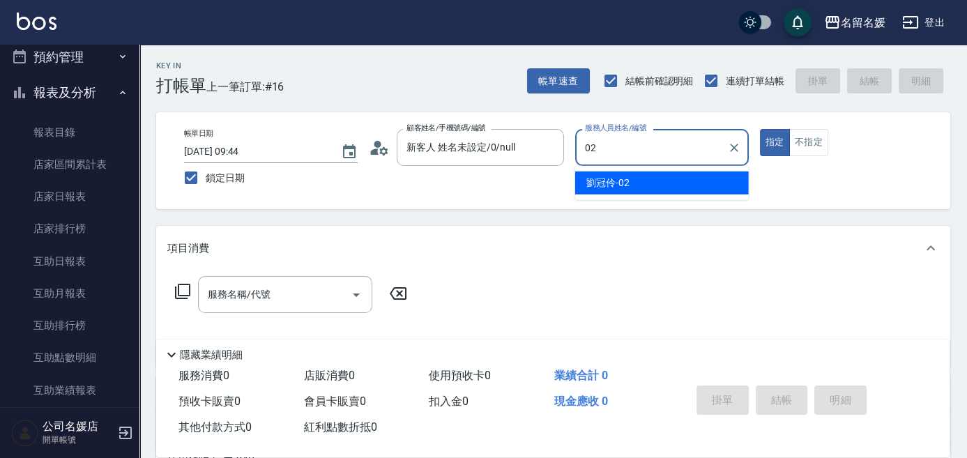
type input "[PERSON_NAME]-02"
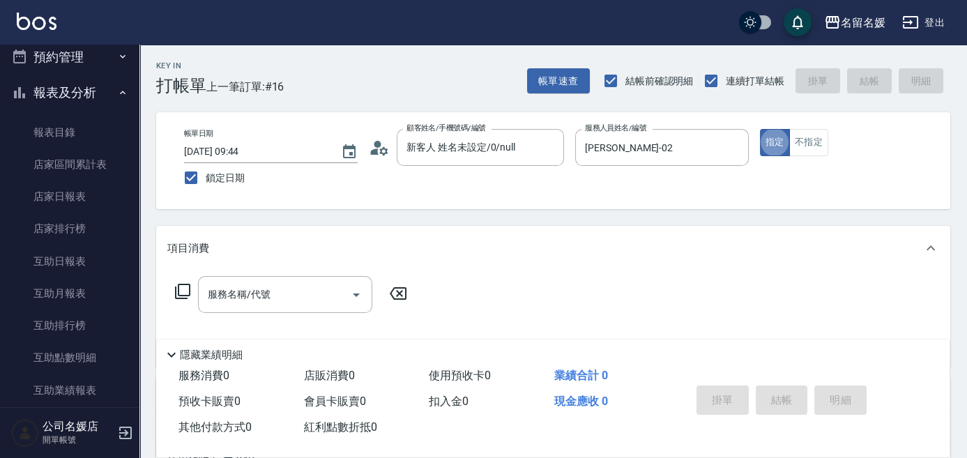
type button "true"
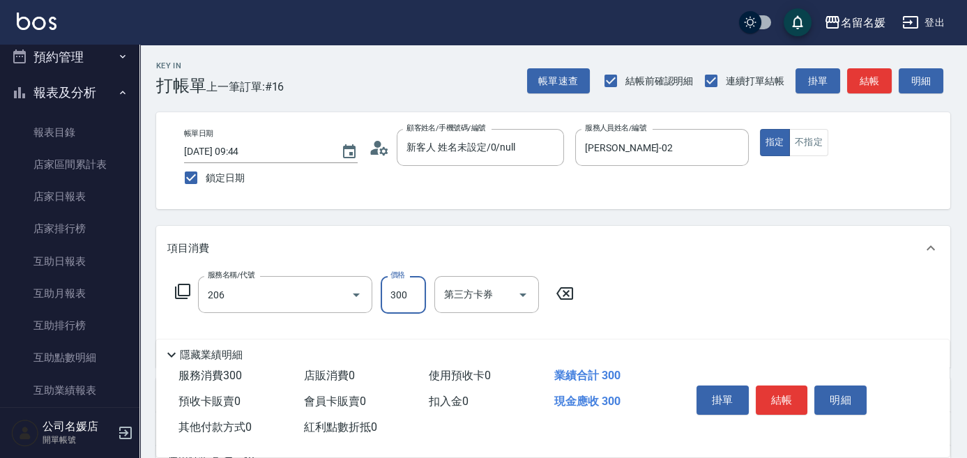
type input "洗髮[300](206)"
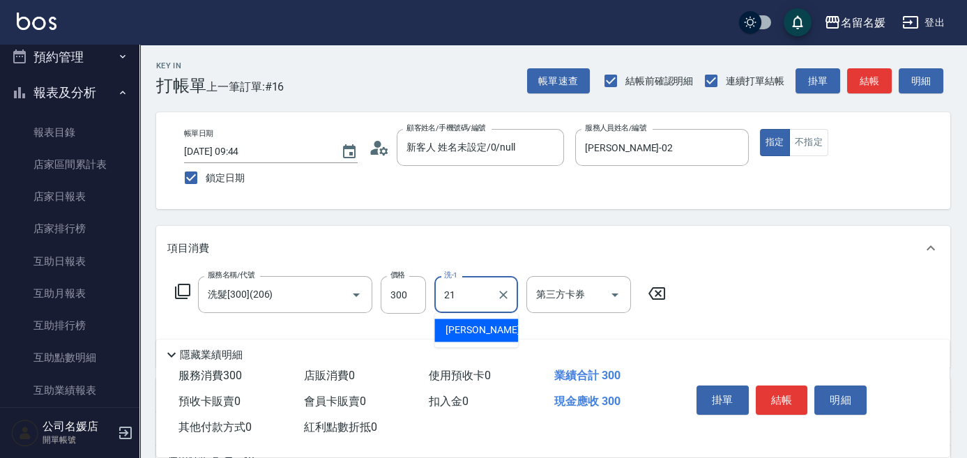
type input "許庭瑀-21"
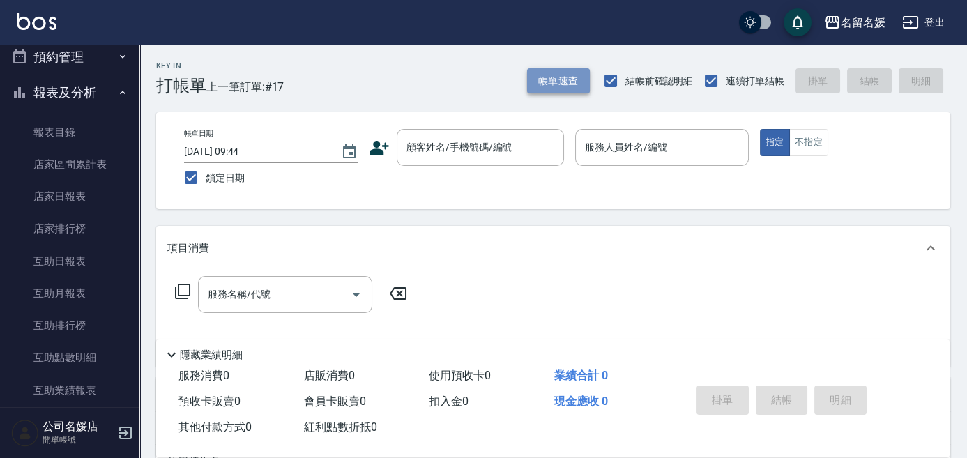
click at [556, 74] on button "帳單速查" at bounding box center [558, 81] width 63 height 26
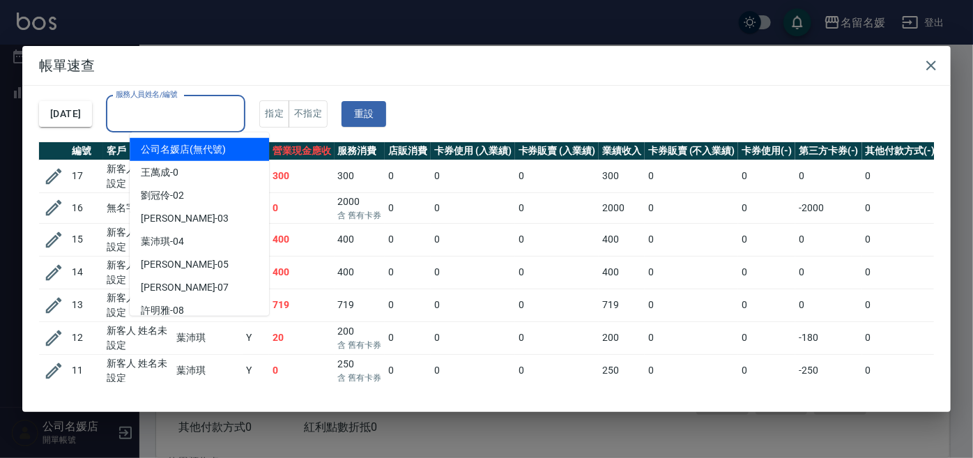
click at [174, 110] on div "服務人員姓名/編號 服務人員姓名/編號" at bounding box center [175, 113] width 139 height 37
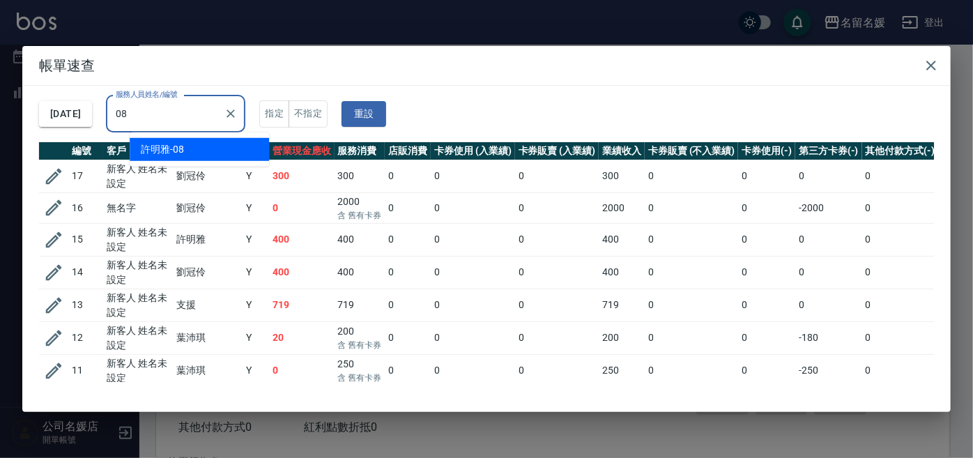
click at [216, 146] on div "[PERSON_NAME]-08" at bounding box center [199, 149] width 139 height 23
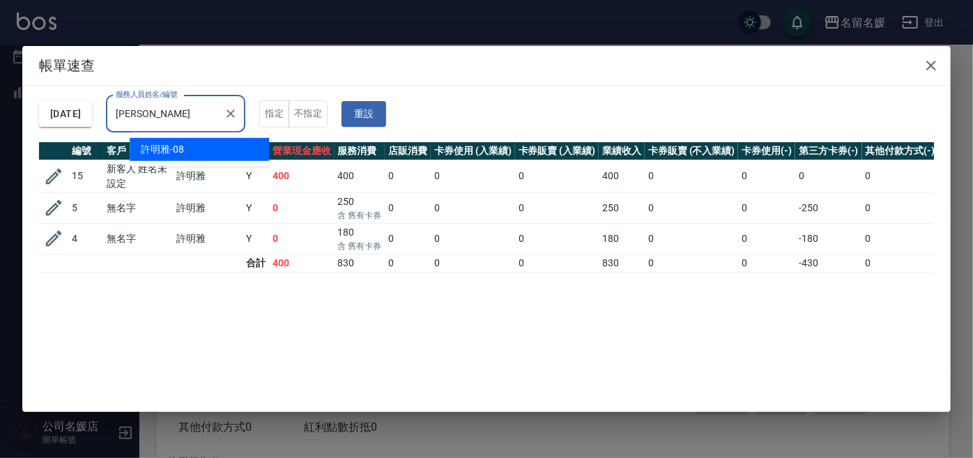
type input "許"
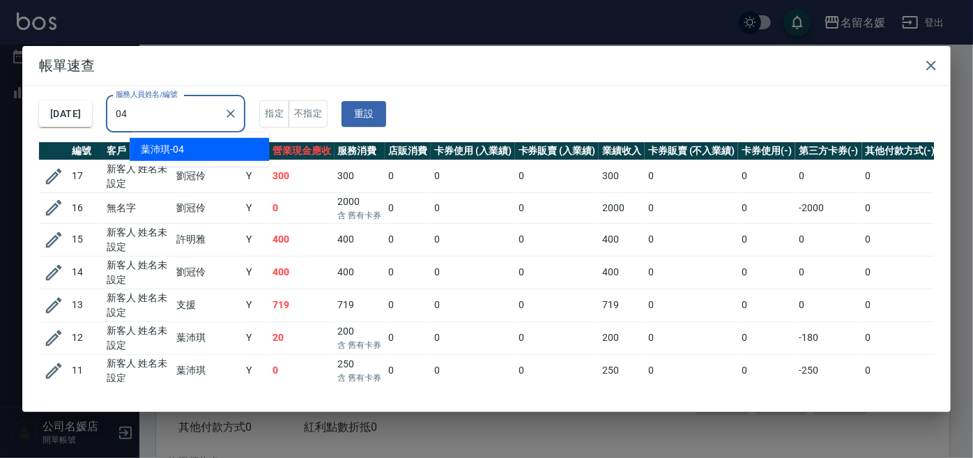
click at [220, 154] on div "[PERSON_NAME]-04" at bounding box center [199, 149] width 139 height 23
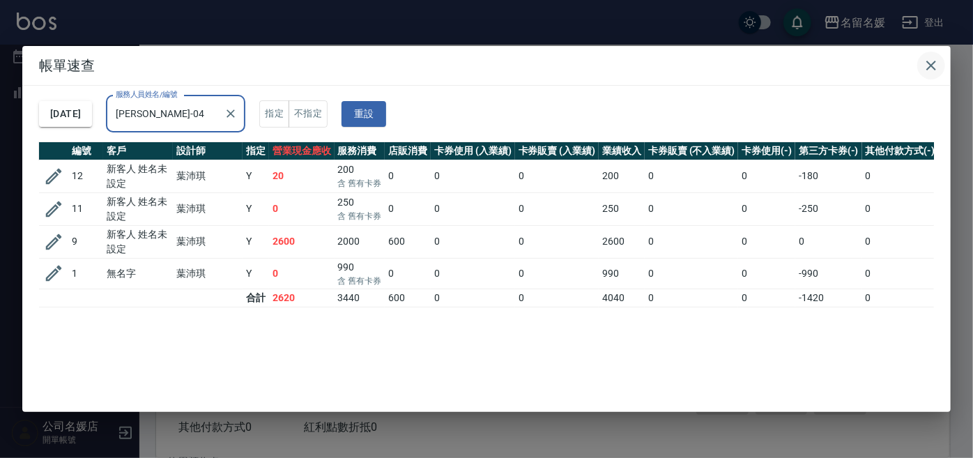
type input "[PERSON_NAME]-04"
click at [925, 66] on icon "button" at bounding box center [931, 65] width 17 height 17
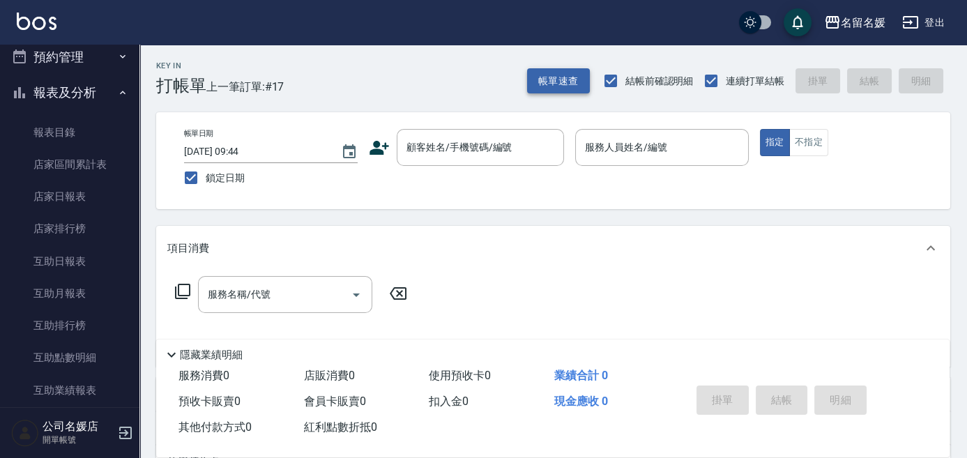
click at [558, 72] on button "帳單速查" at bounding box center [558, 81] width 63 height 26
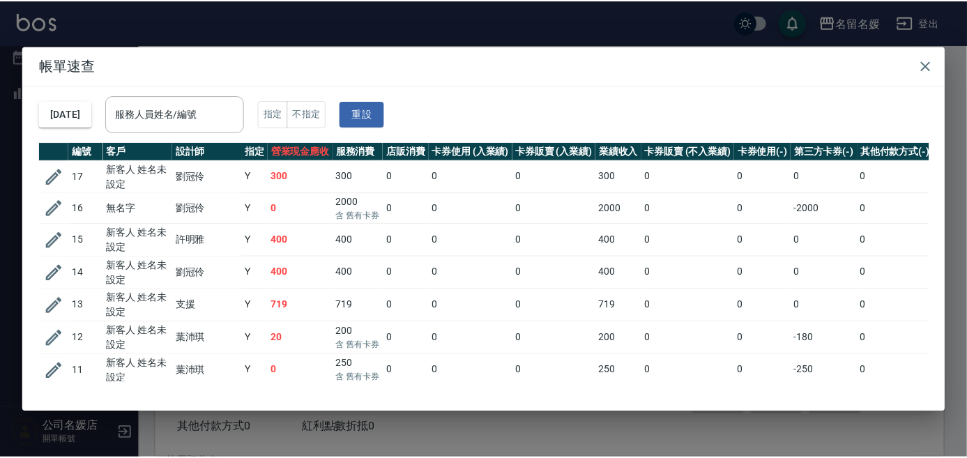
scroll to position [344, 0]
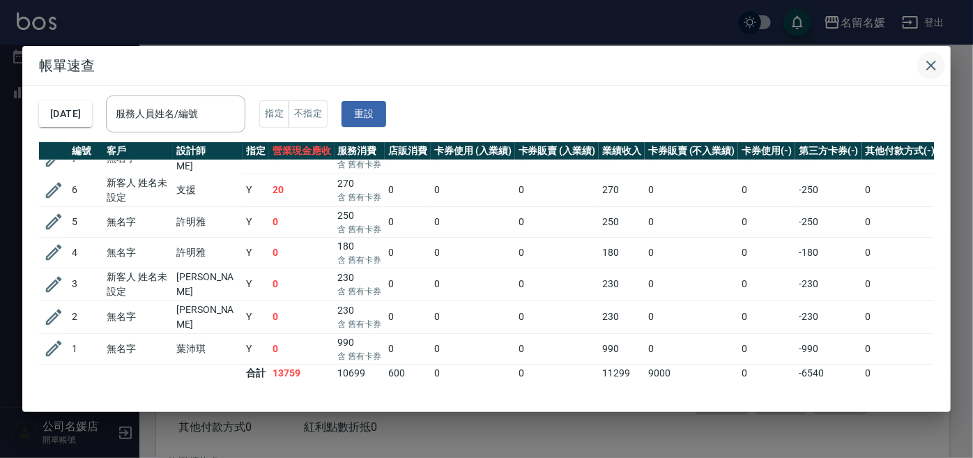
click at [925, 64] on icon "button" at bounding box center [931, 65] width 17 height 17
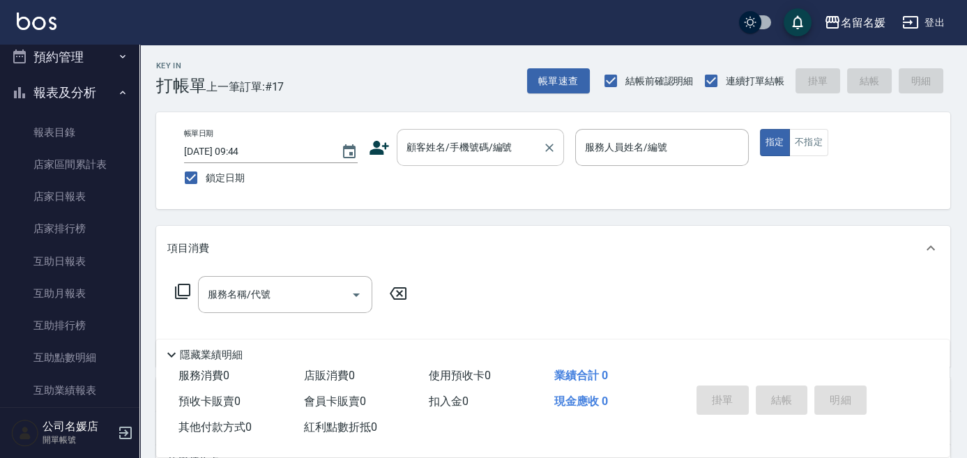
click at [454, 153] on input "顧客姓名/手機號碼/編號" at bounding box center [470, 147] width 134 height 24
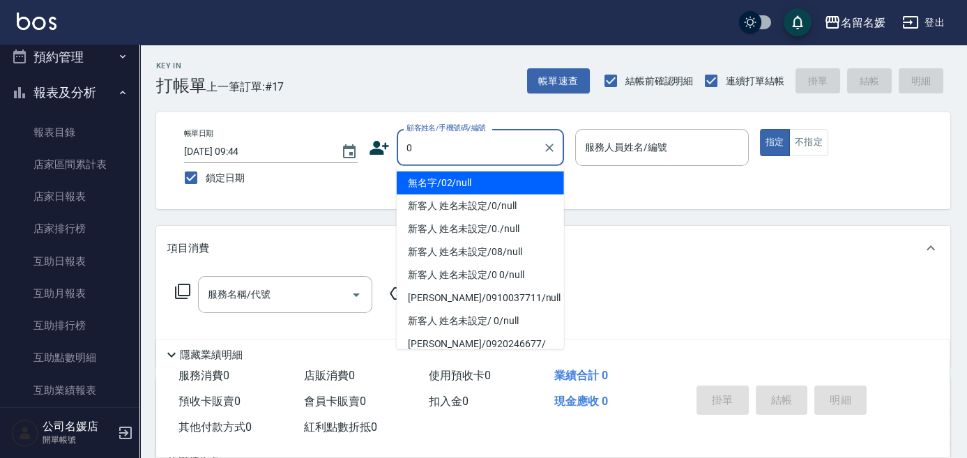
type input "0"
type input "04"
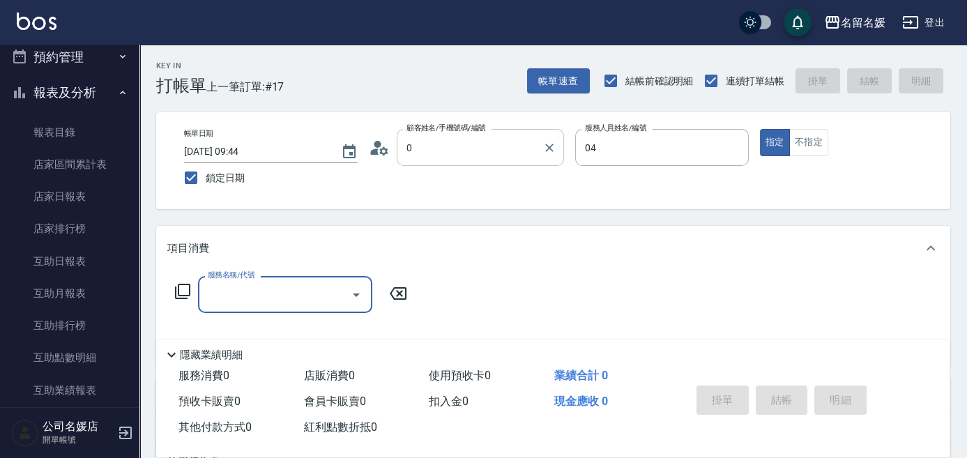
type input "無名字/02/null"
type input "[PERSON_NAME]-04"
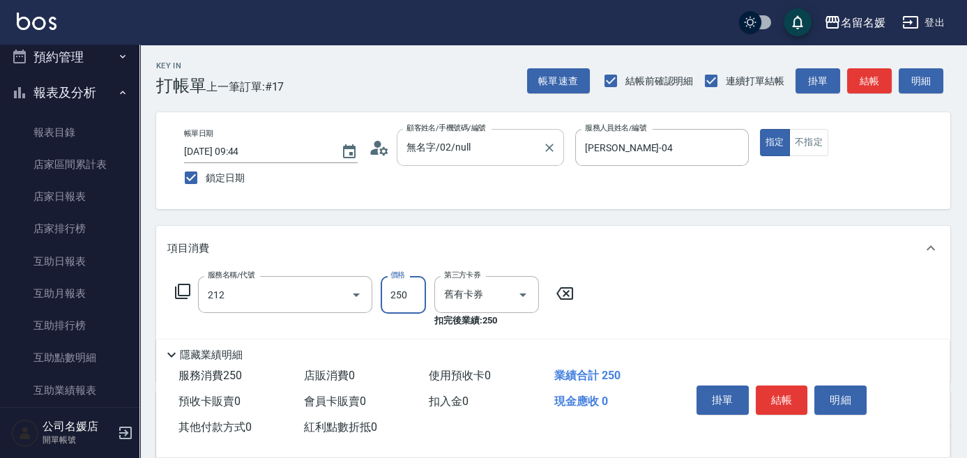
type input "洗髮券-(卡)250(212)"
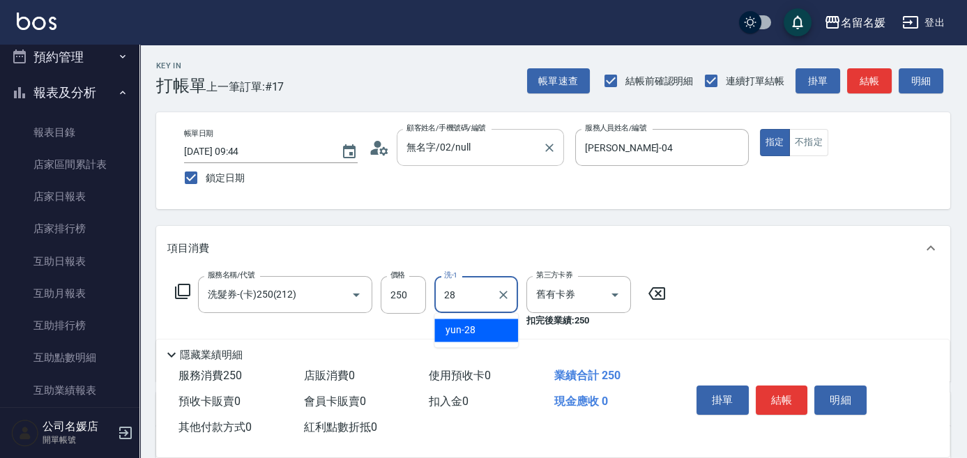
type input "yun-28"
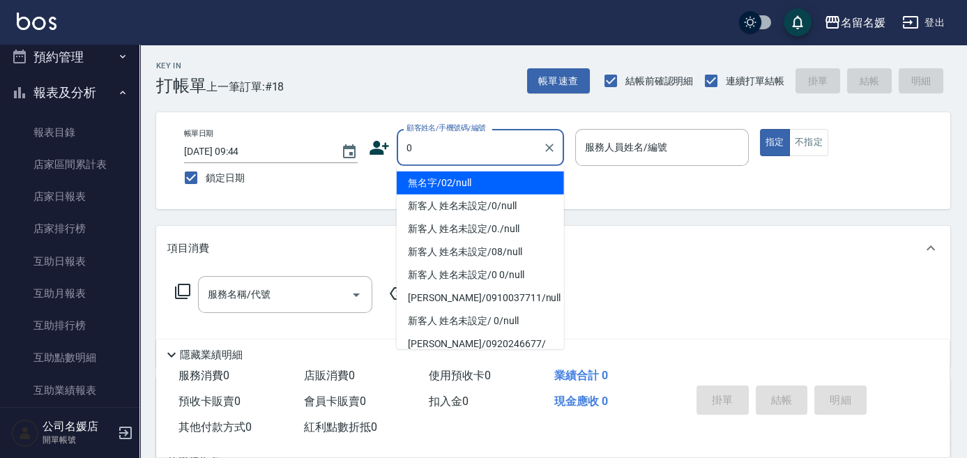
type input "無名字/02/null"
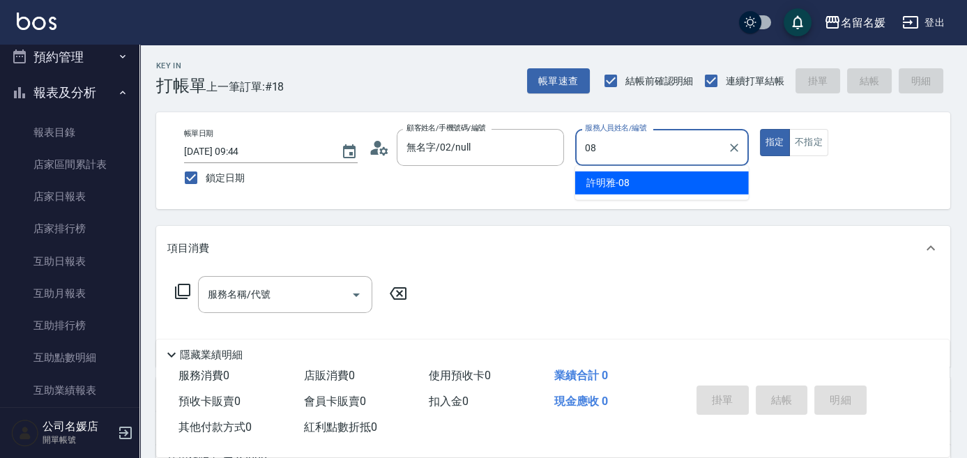
type input "許明雅-08"
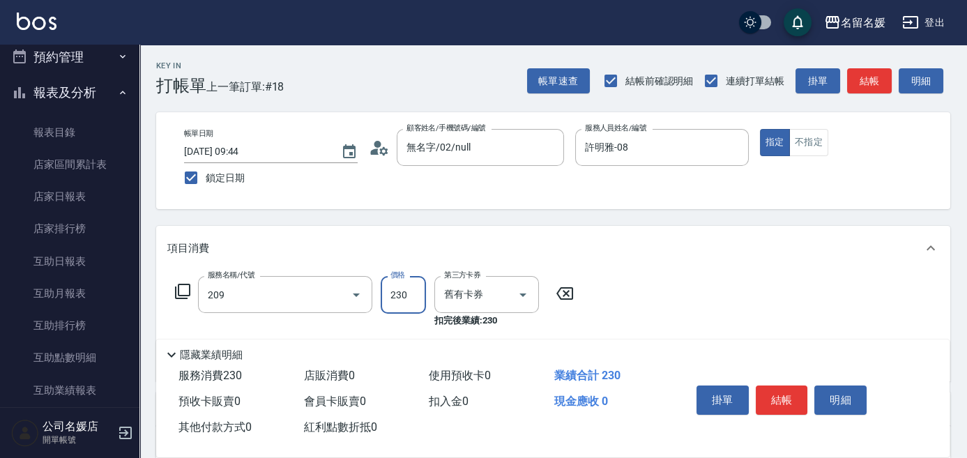
type input "洗髮券-(卡)230(209)"
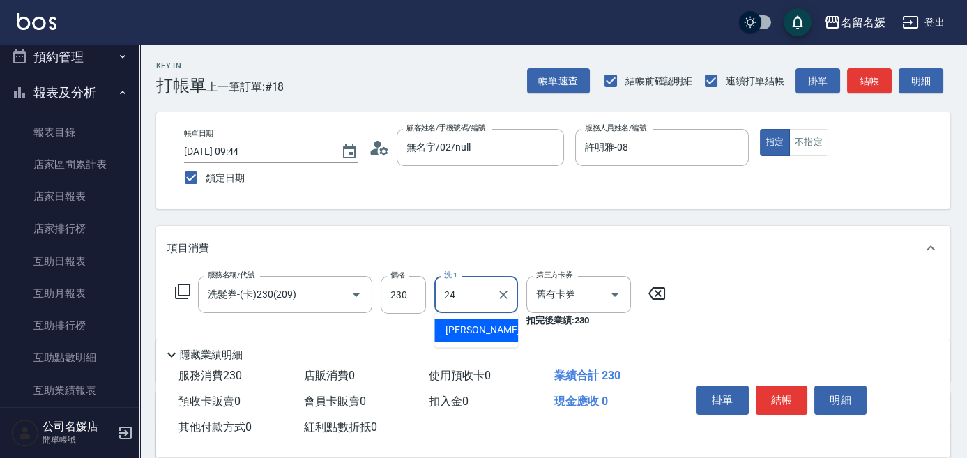
type input "[PERSON_NAME]-24"
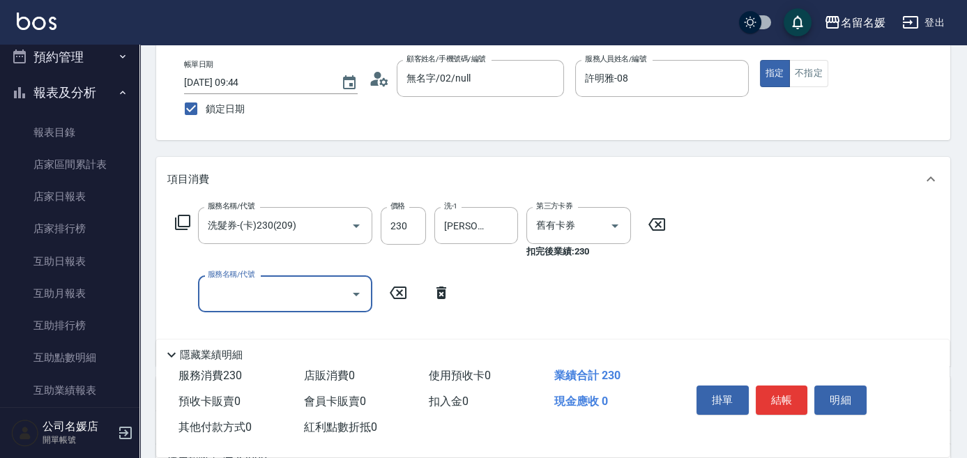
scroll to position [126, 0]
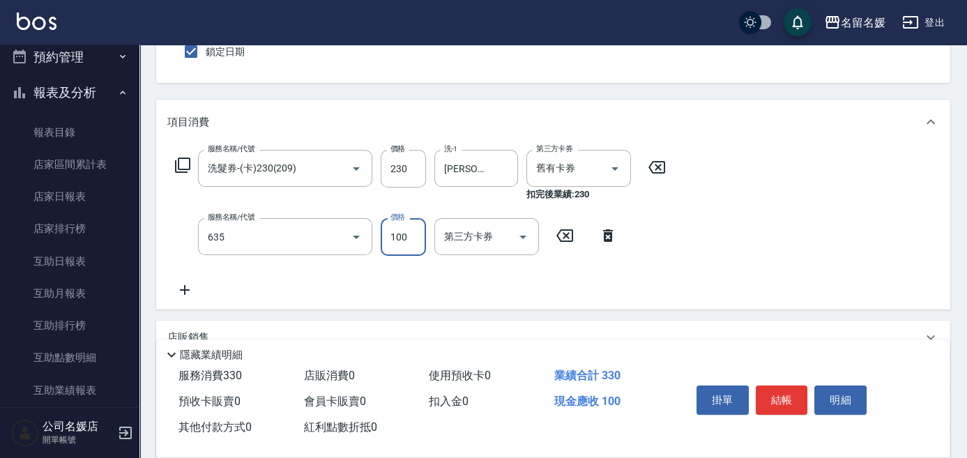
type input "[PERSON_NAME].玻酸.晶膜.水療(635)"
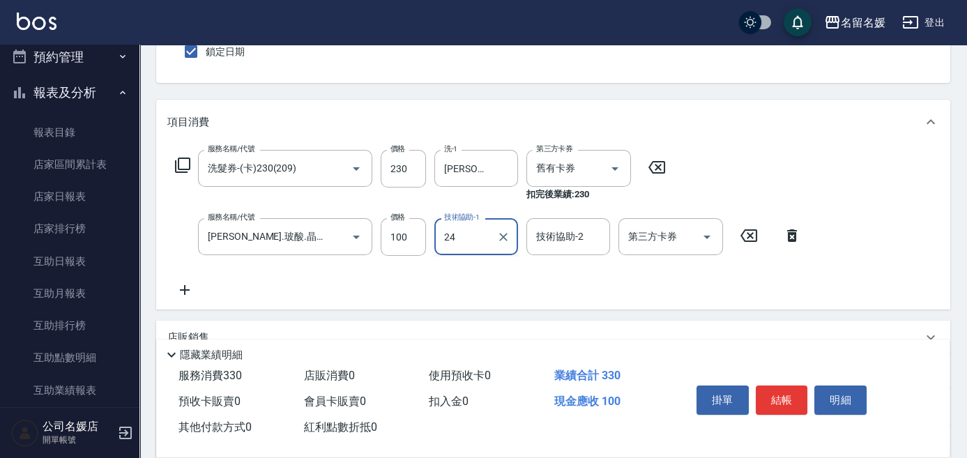
type input "[PERSON_NAME]-24"
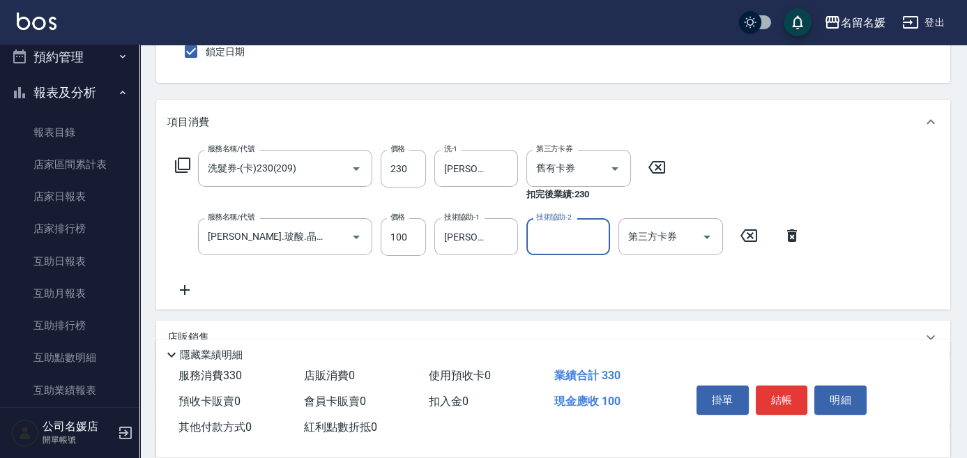
click at [544, 77] on div "帳單日期 [DATE] 09:44 鎖定日期 顧客姓名/手機號碼/編號 無名字/02/null 顧客姓名/手機號碼/編號 服務人員姓名/編號 [PERSON_…" at bounding box center [553, 34] width 794 height 97
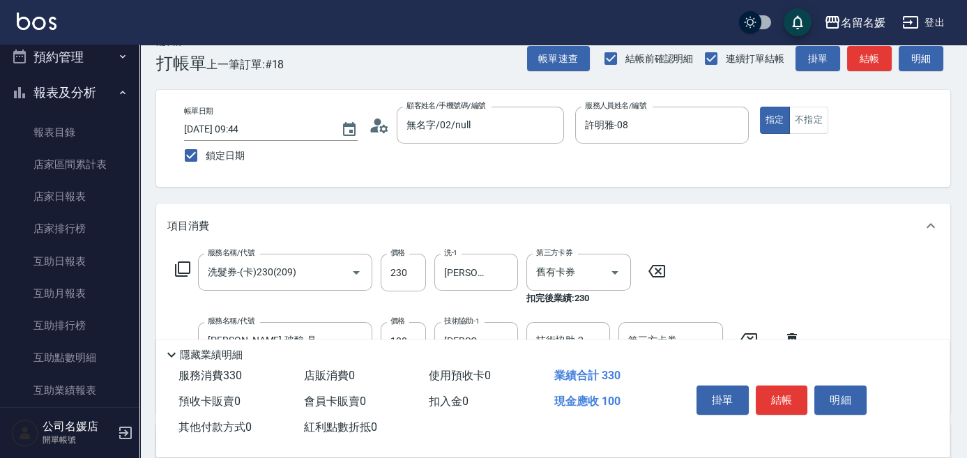
scroll to position [0, 0]
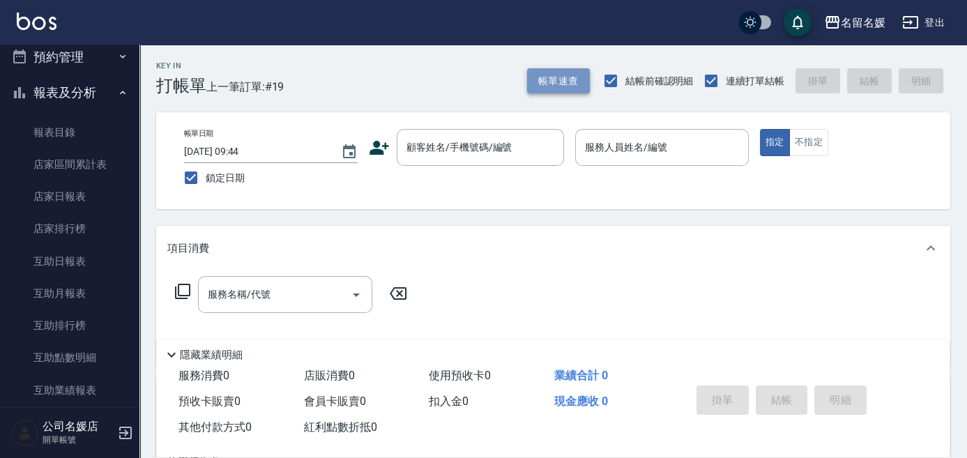
click at [553, 79] on button "帳單速查" at bounding box center [558, 81] width 63 height 26
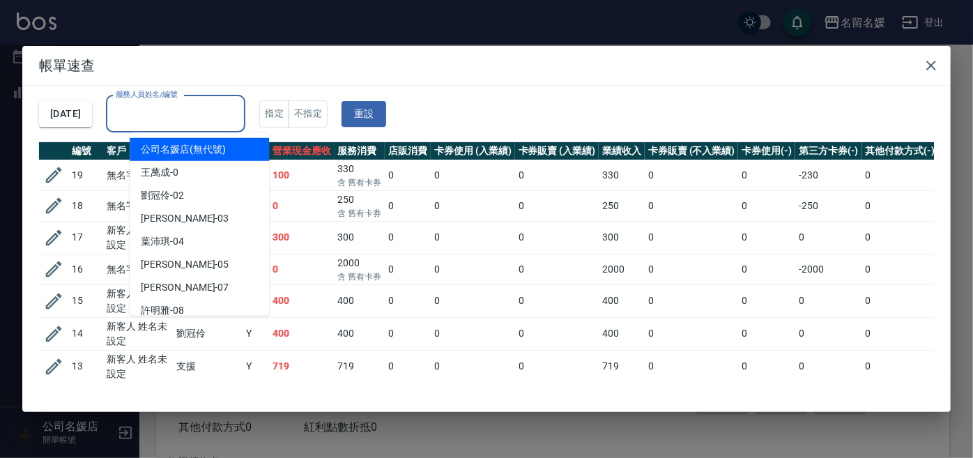
click at [195, 109] on input "服務人員姓名/編號" at bounding box center [175, 114] width 127 height 24
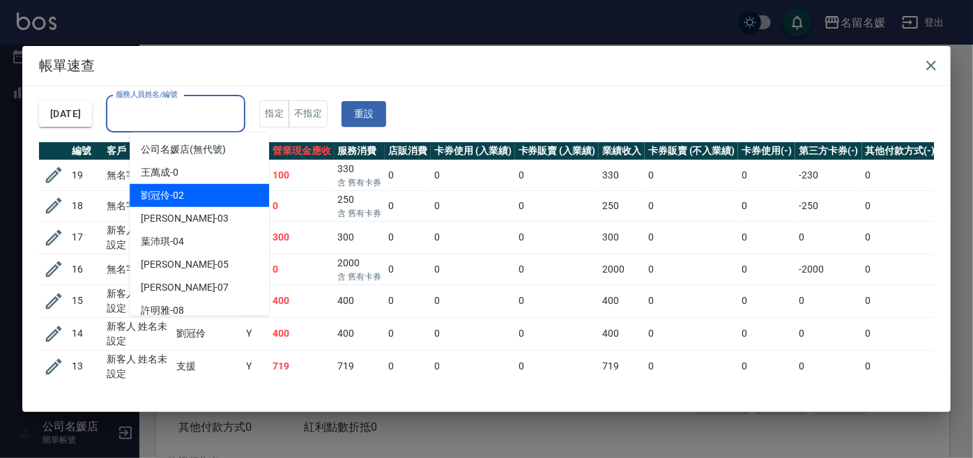
click at [219, 192] on div "[PERSON_NAME]-02" at bounding box center [199, 195] width 139 height 23
type input "[PERSON_NAME]-02"
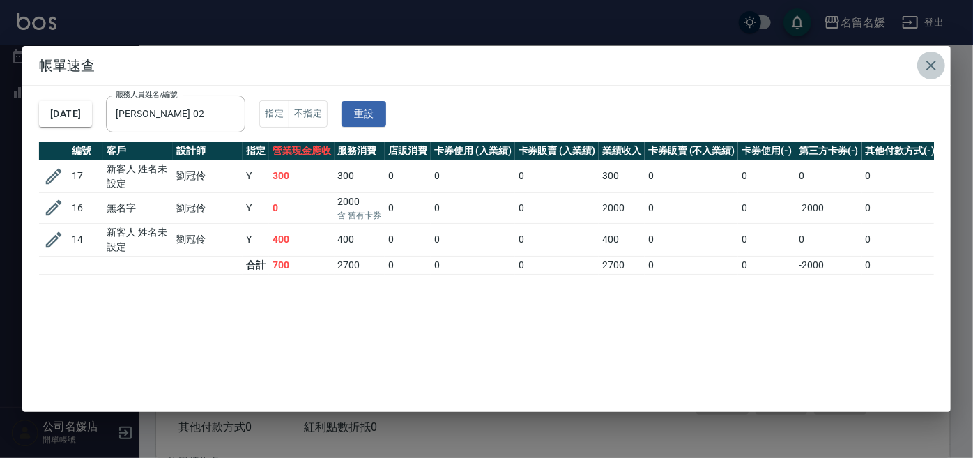
click at [928, 57] on icon "button" at bounding box center [931, 65] width 17 height 17
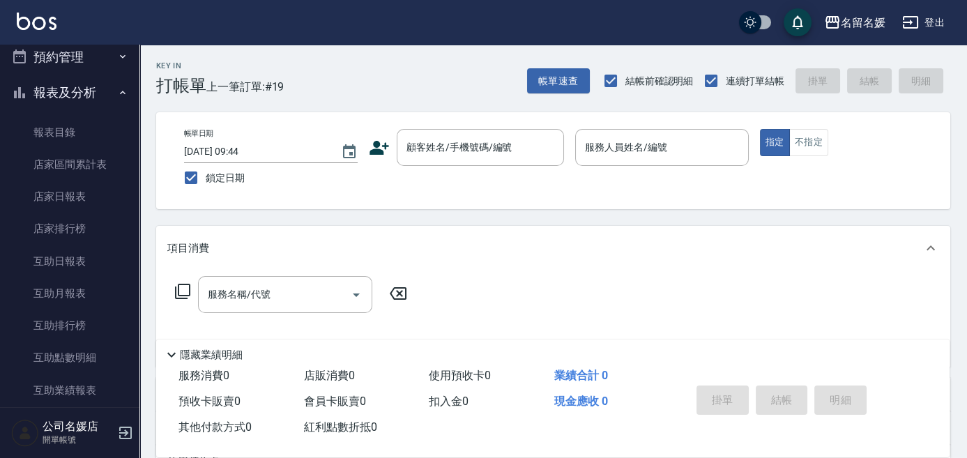
click at [89, 51] on button "預約管理" at bounding box center [70, 57] width 128 height 36
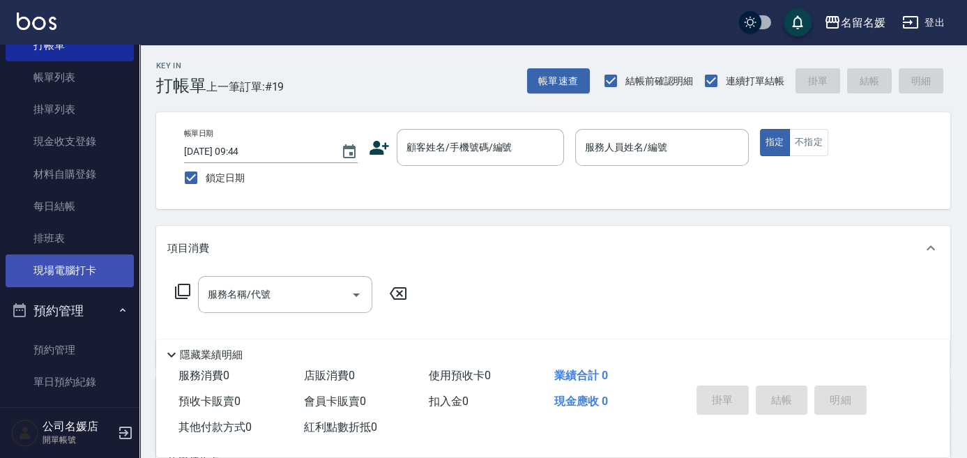
scroll to position [63, 0]
click at [95, 263] on link "現場電腦打卡" at bounding box center [70, 270] width 128 height 32
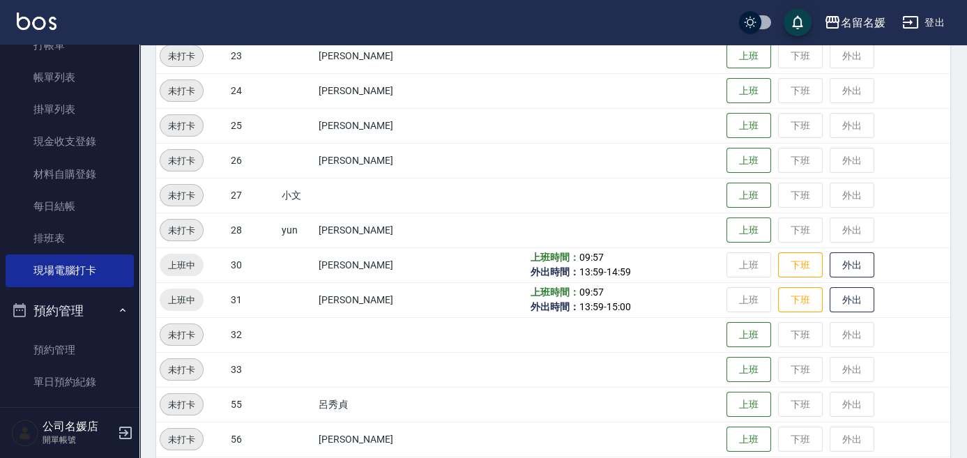
scroll to position [507, 0]
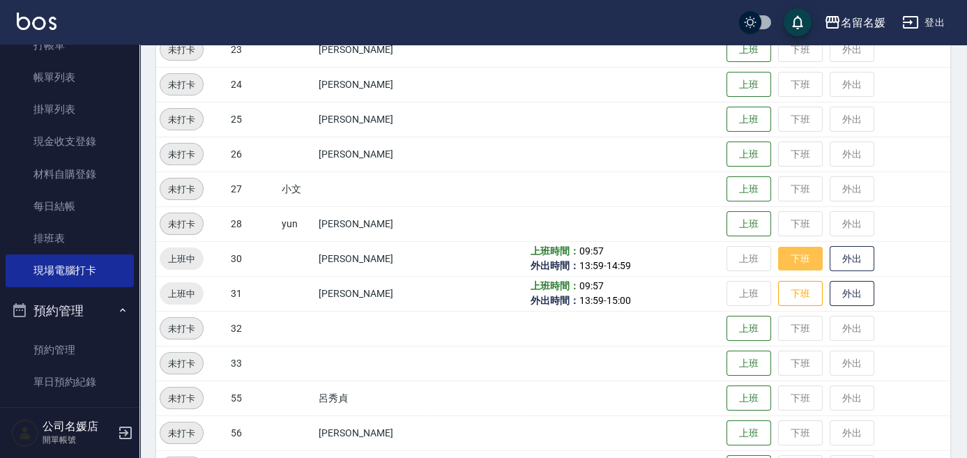
click at [799, 263] on button "下班" at bounding box center [800, 259] width 45 height 24
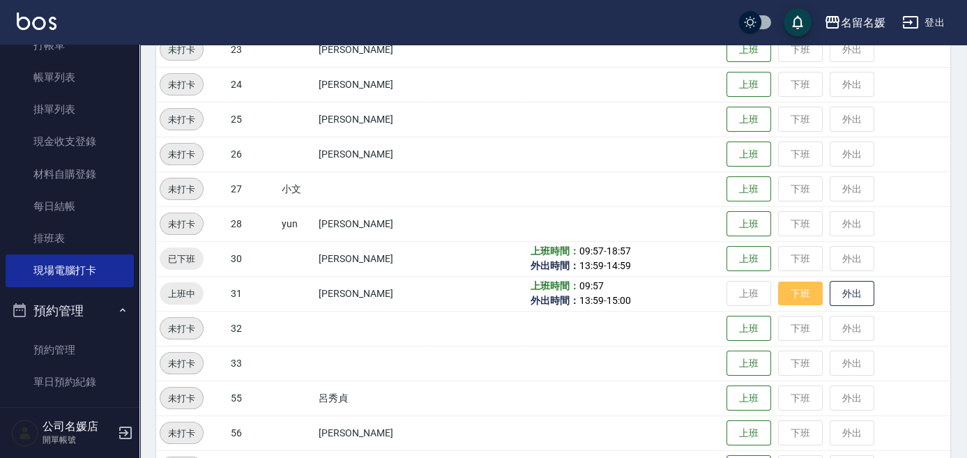
click at [793, 296] on button "下班" at bounding box center [800, 294] width 45 height 24
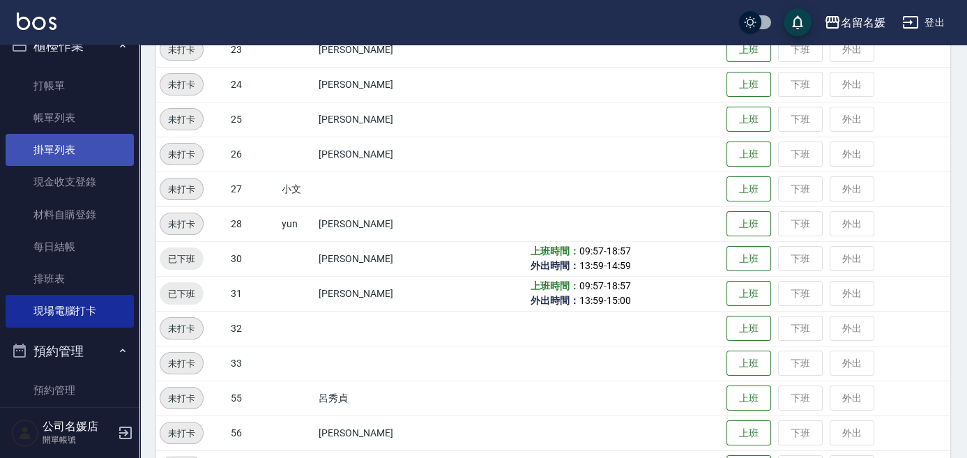
scroll to position [0, 0]
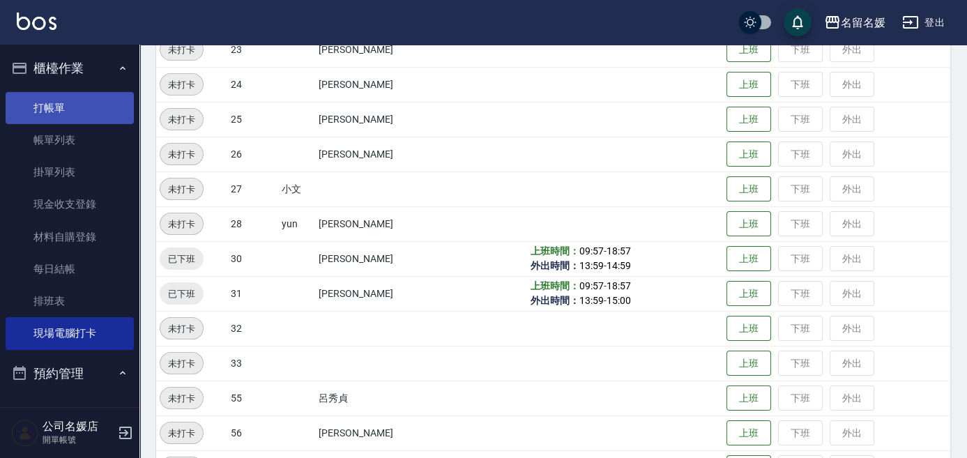
click at [70, 115] on link "打帳單" at bounding box center [70, 108] width 128 height 32
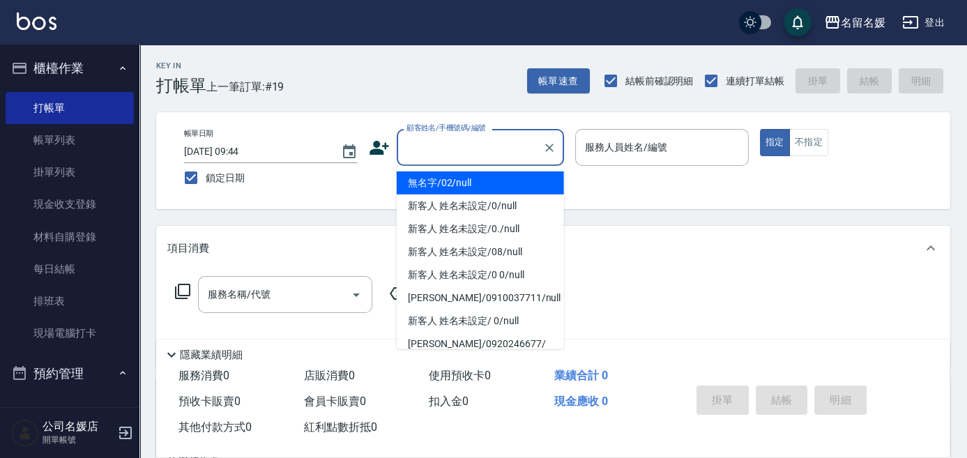
click at [497, 155] on input "顧客姓名/手機號碼/編號" at bounding box center [470, 147] width 134 height 24
click at [494, 186] on li "無名字/02/null" at bounding box center [480, 182] width 167 height 23
type input "無名字/02/null"
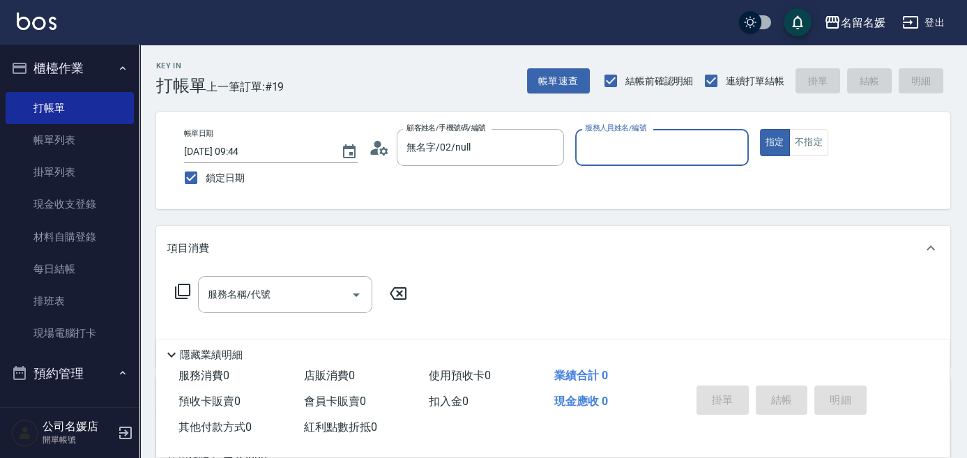
click at [656, 148] on input "服務人員姓名/編號" at bounding box center [661, 147] width 161 height 24
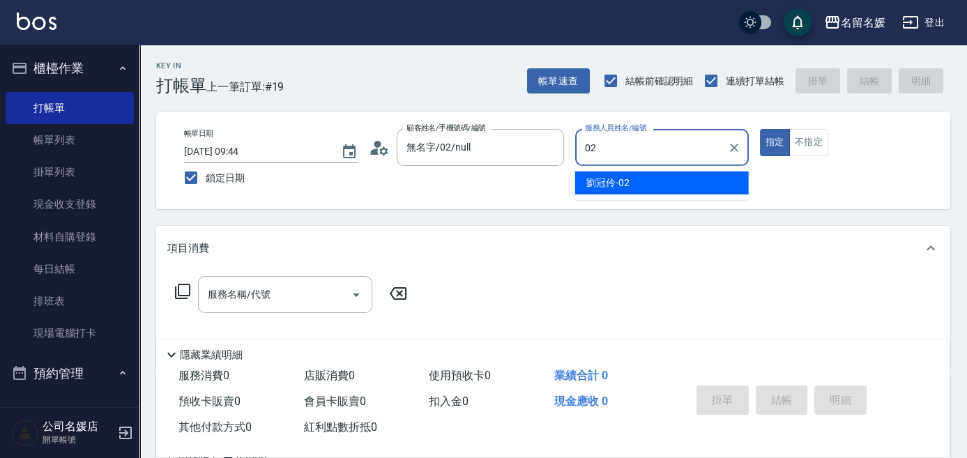
type input "[PERSON_NAME]-02"
type button "true"
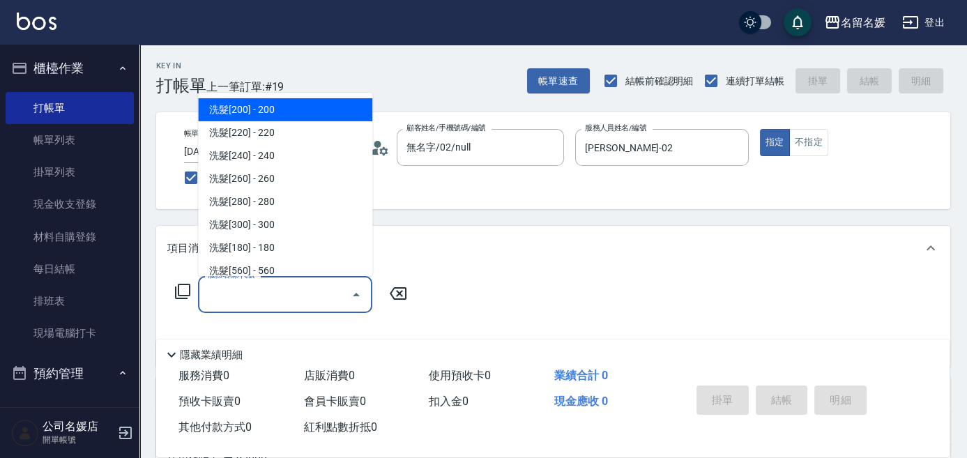
click at [284, 294] on input "服務名稱/代號" at bounding box center [274, 294] width 141 height 24
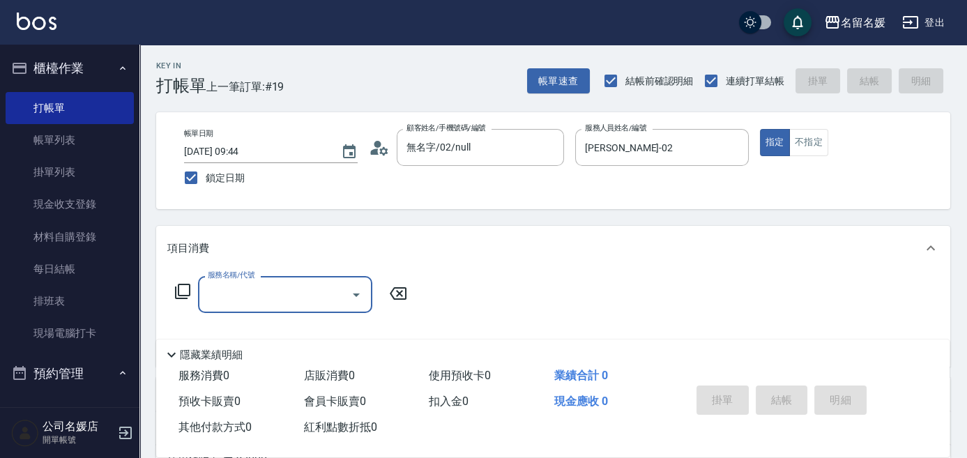
click at [254, 291] on input "服務名稱/代號" at bounding box center [274, 294] width 141 height 24
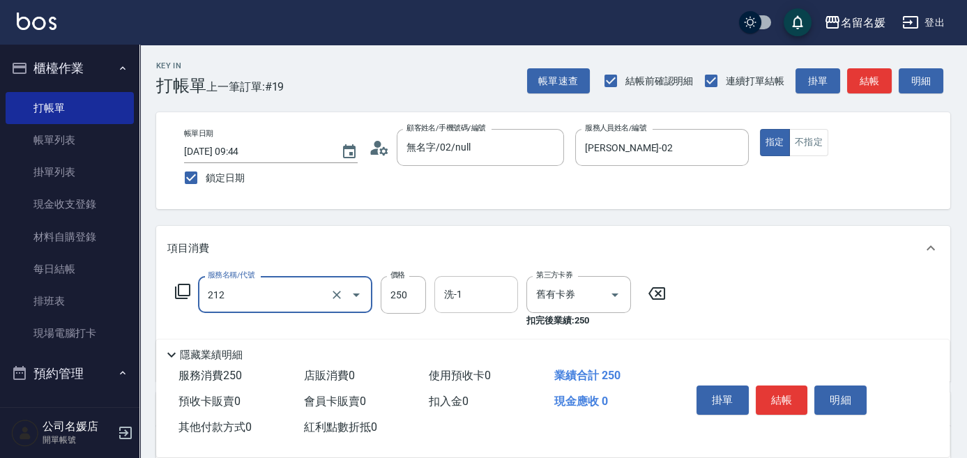
click at [471, 291] on input "洗-1" at bounding box center [476, 294] width 71 height 24
type input "洗髮券-(卡)250(212)"
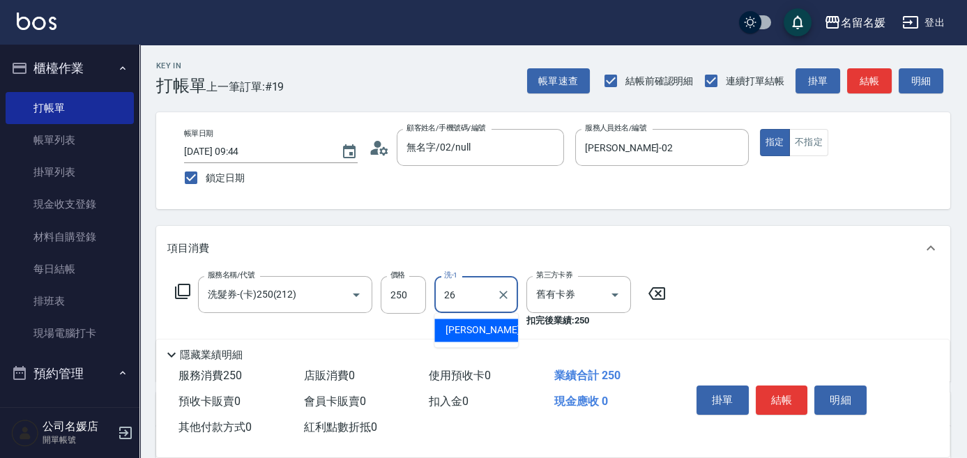
type input "蔡愛陵-26"
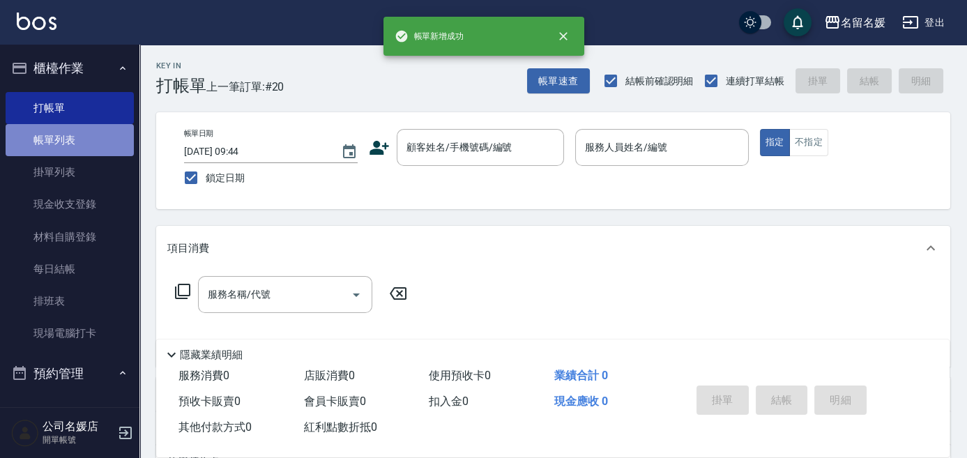
click at [78, 142] on link "帳單列表" at bounding box center [70, 140] width 128 height 32
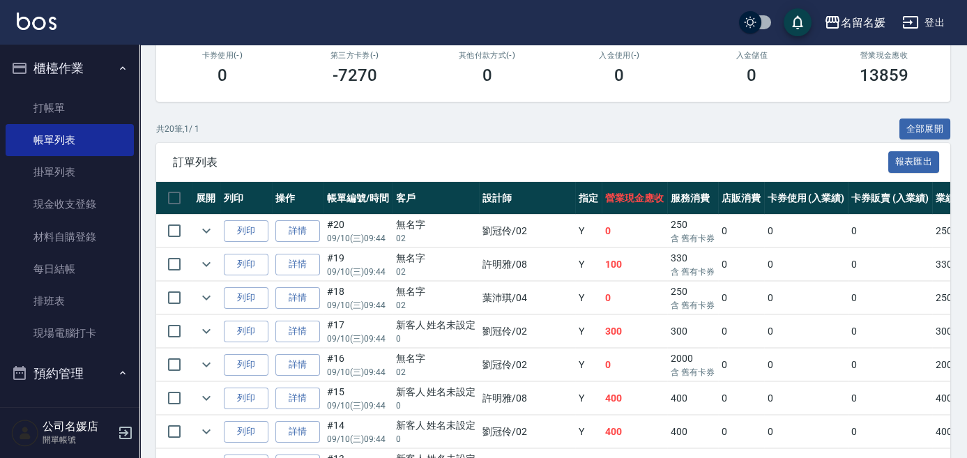
scroll to position [253, 0]
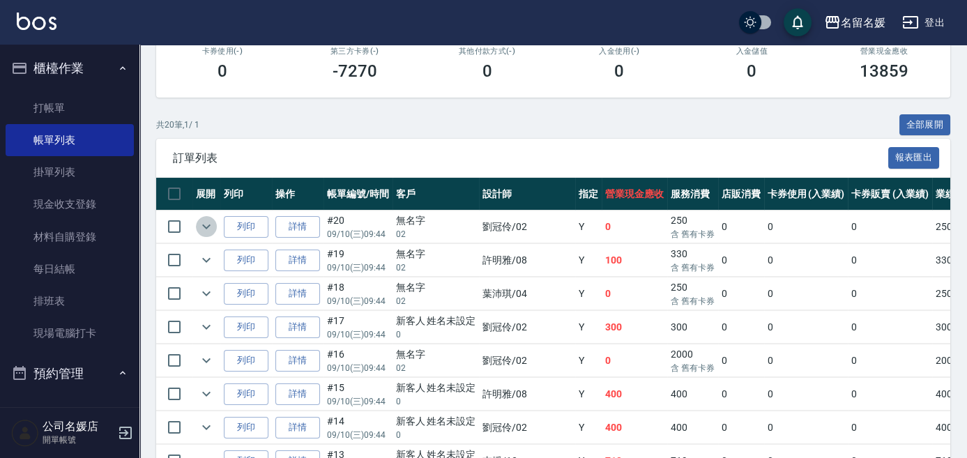
click at [206, 220] on icon "expand row" at bounding box center [206, 226] width 17 height 17
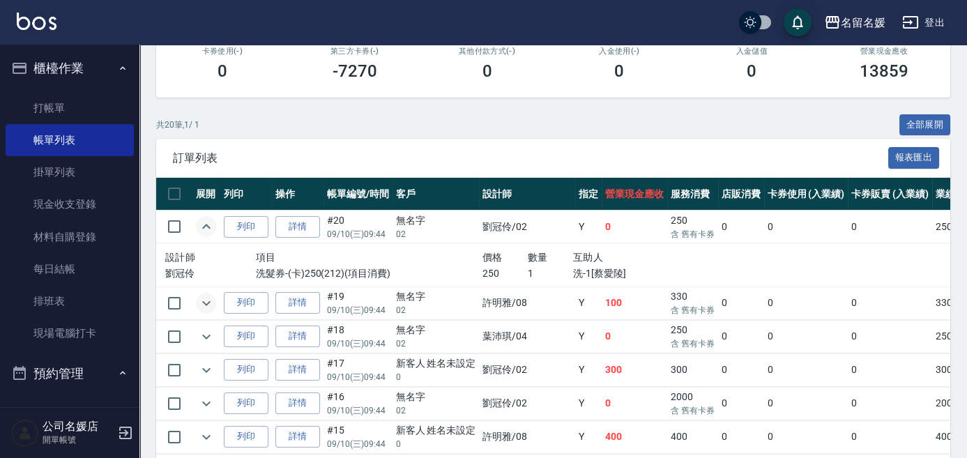
click at [202, 299] on icon "expand row" at bounding box center [206, 303] width 17 height 17
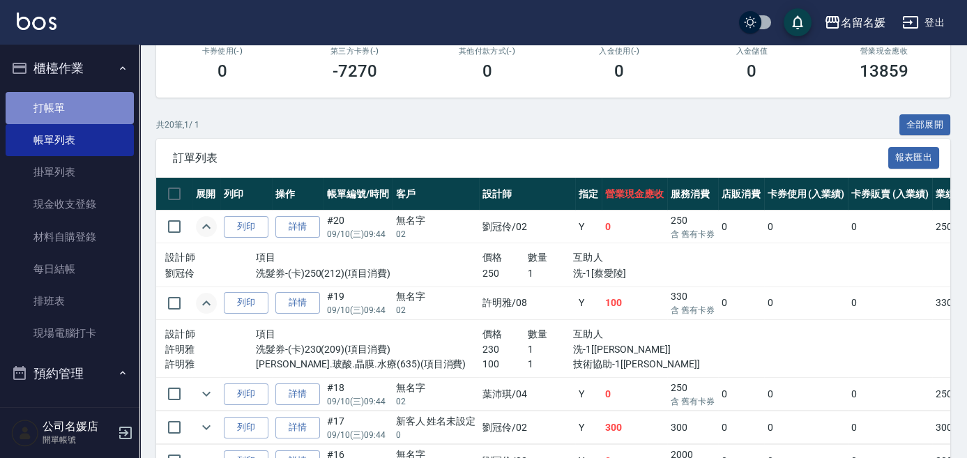
click at [107, 109] on link "打帳單" at bounding box center [70, 108] width 128 height 32
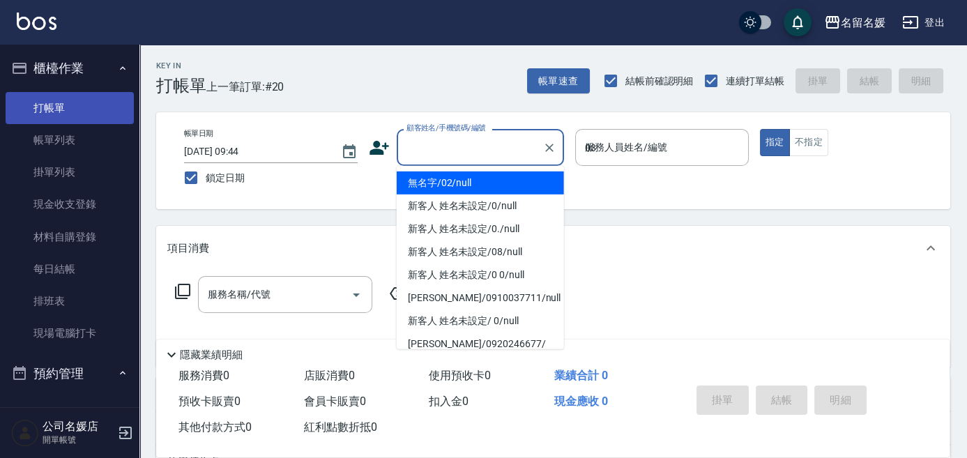
type input "03"
type button "true"
type input "無名字/02/null"
type input "[PERSON_NAME]-03"
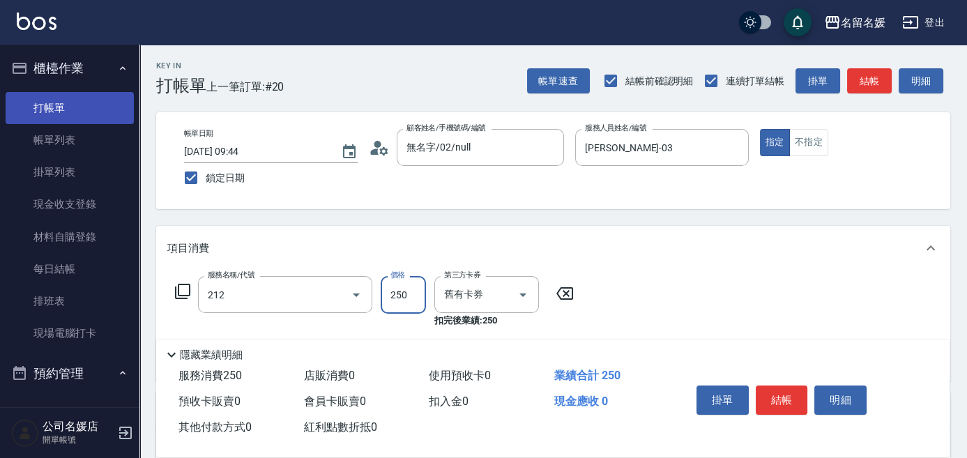
type input "洗髮券-(卡)250(212)"
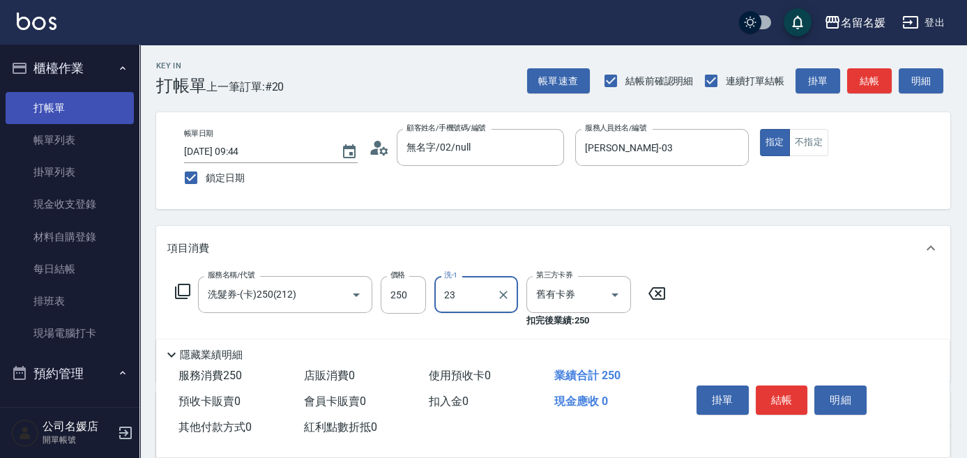
type input "[PERSON_NAME]-23"
type input "洗髮券-(卡)250(212)"
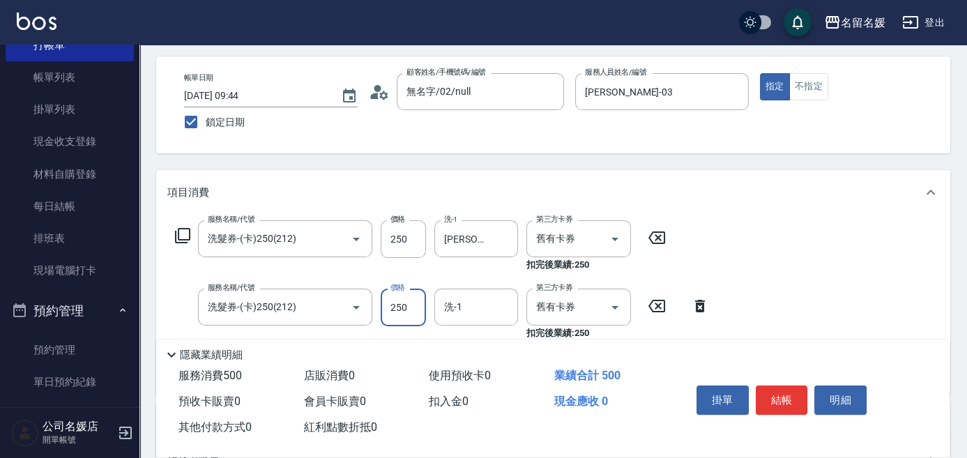
scroll to position [63, 0]
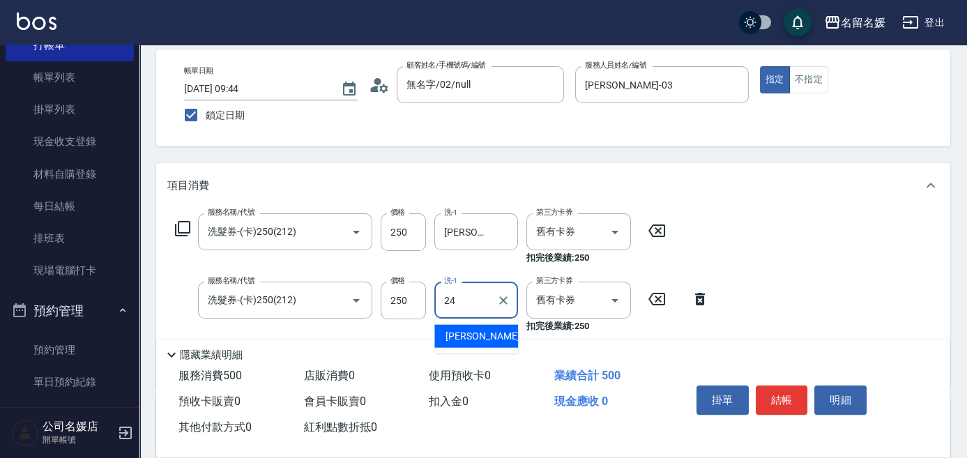
type input "[PERSON_NAME]-24"
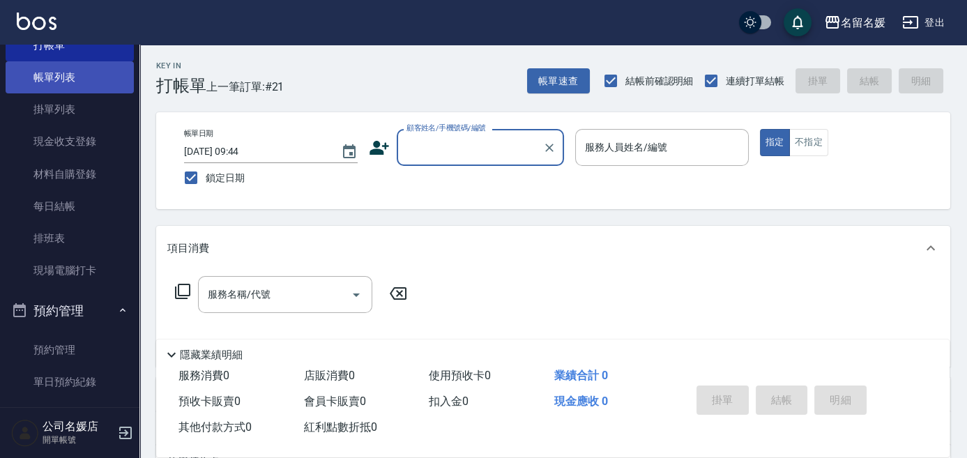
scroll to position [0, 0]
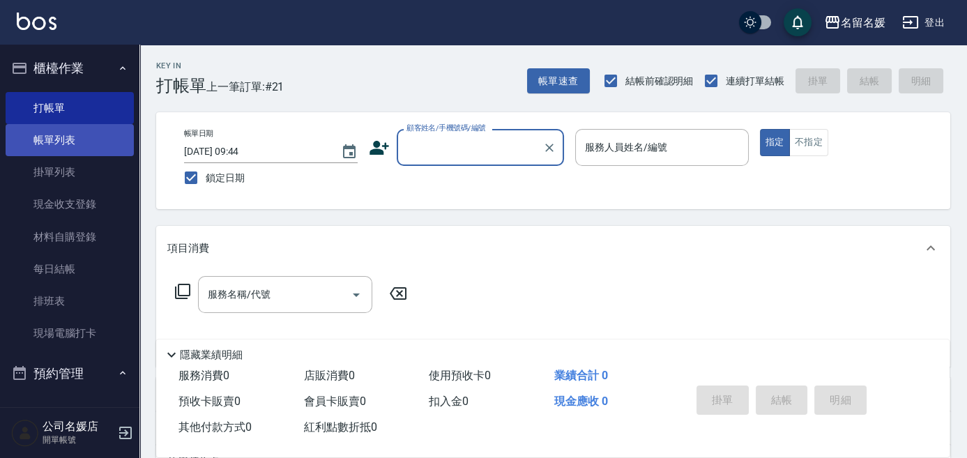
click at [101, 135] on link "帳單列表" at bounding box center [70, 140] width 128 height 32
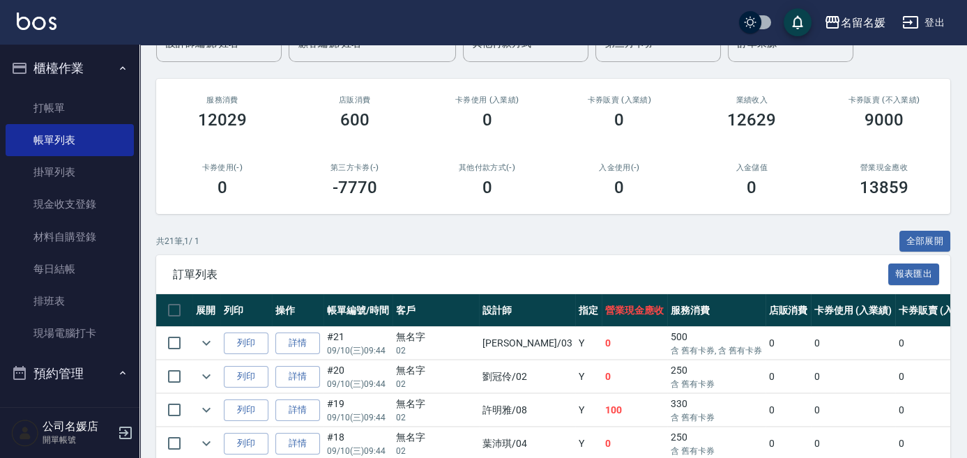
scroll to position [253, 0]
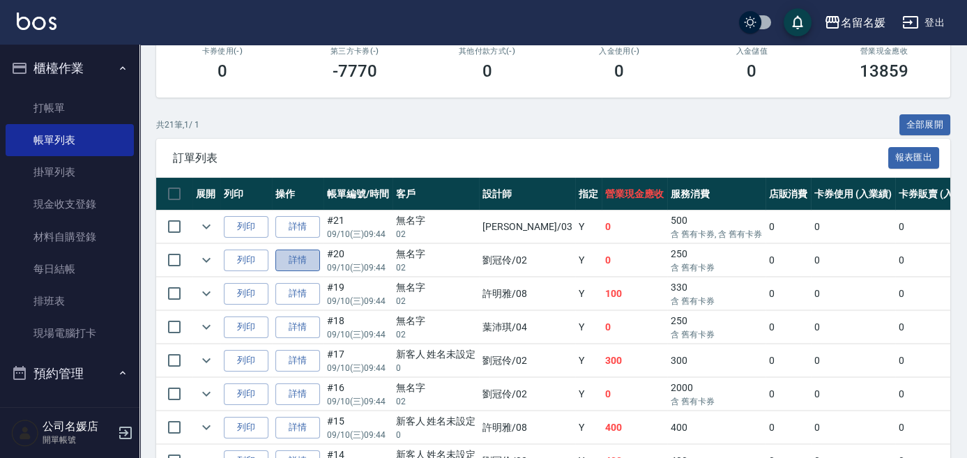
click at [298, 261] on link "詳情" at bounding box center [297, 261] width 45 height 22
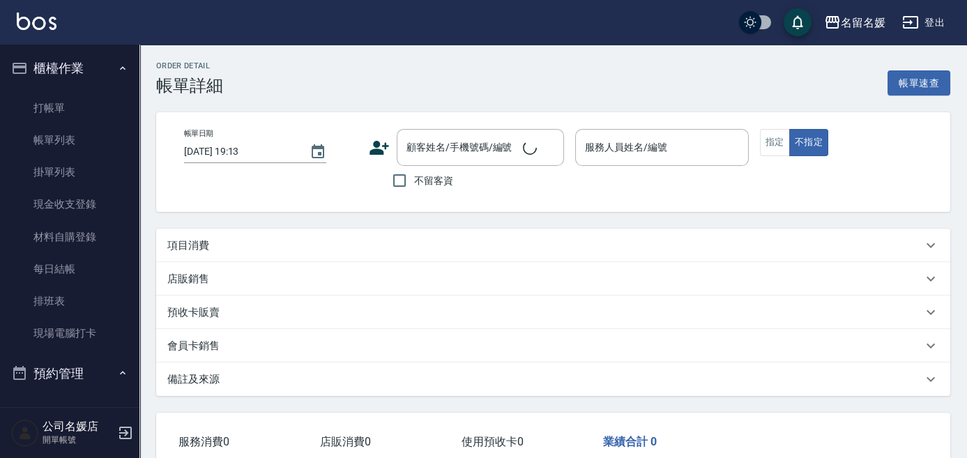
click at [299, 258] on div "項目消費" at bounding box center [553, 245] width 794 height 33
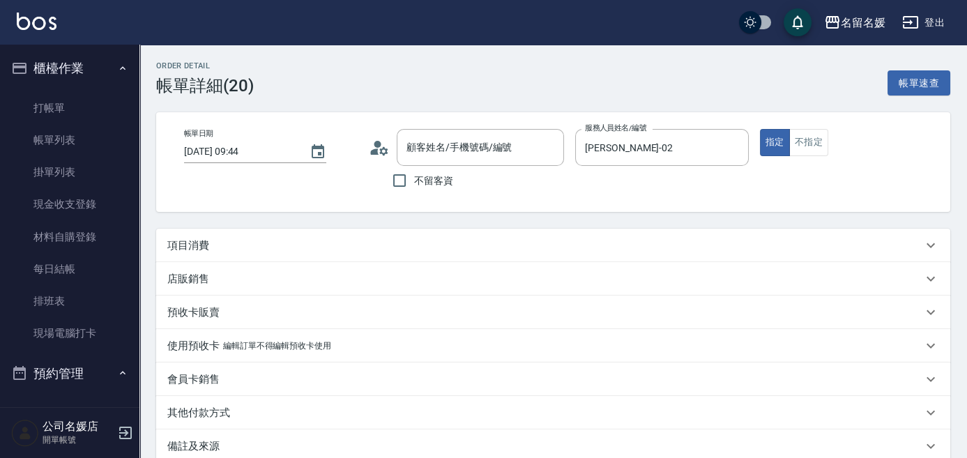
type input "[DATE] 09:44"
type input "[PERSON_NAME]-02"
type input "無名字/02/null"
type input "洗髮券-(卡)250(212)"
click at [226, 252] on div "項目消費" at bounding box center [544, 245] width 755 height 15
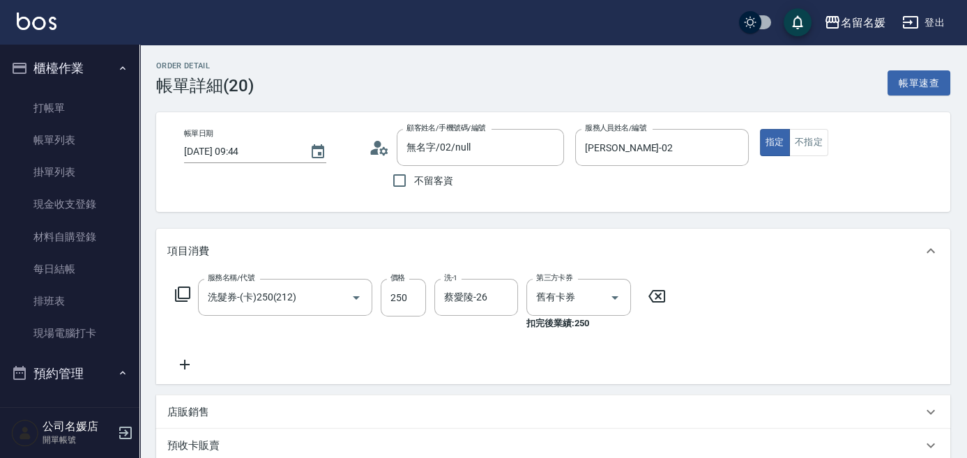
click at [658, 291] on icon at bounding box center [656, 296] width 17 height 13
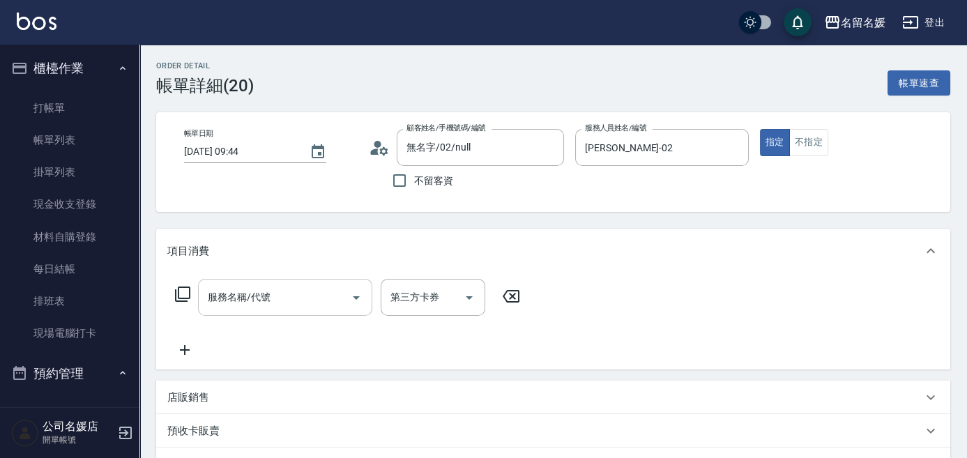
drag, startPoint x: 279, startPoint y: 302, endPoint x: 285, endPoint y: 296, distance: 8.4
click at [281, 300] on input "服務名稱/代號" at bounding box center [274, 297] width 141 height 24
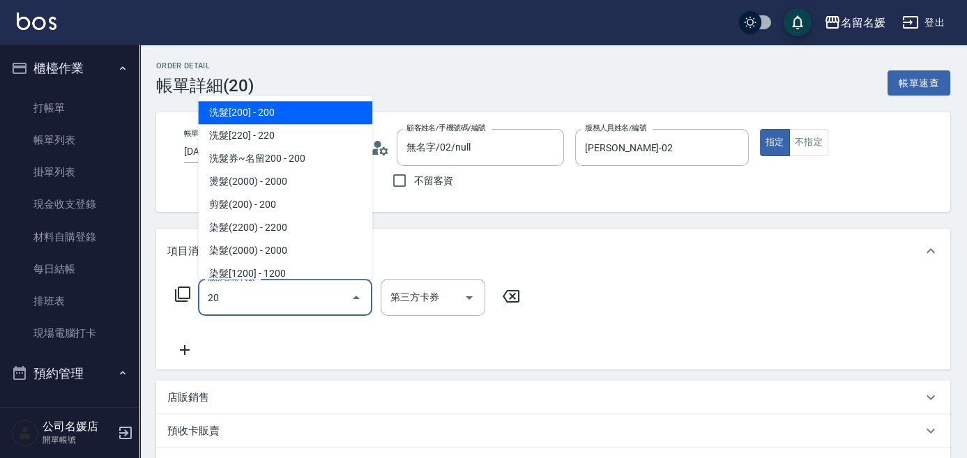
type input "209"
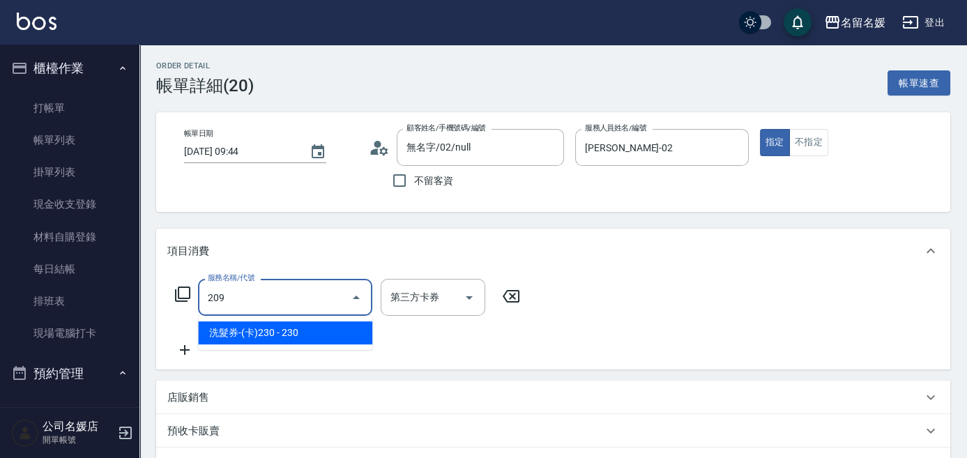
type input "舊有卡券"
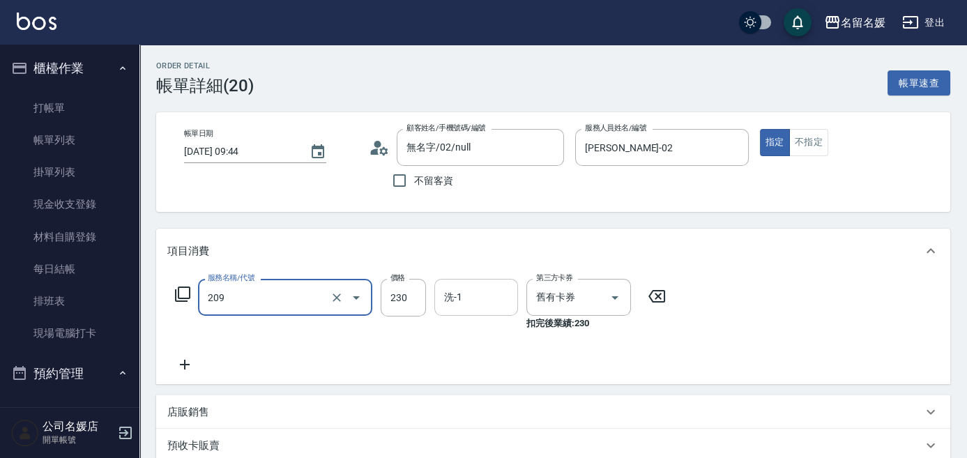
type input "洗髮券-(卡)230(209)"
click at [475, 294] on input "洗-1" at bounding box center [476, 297] width 71 height 24
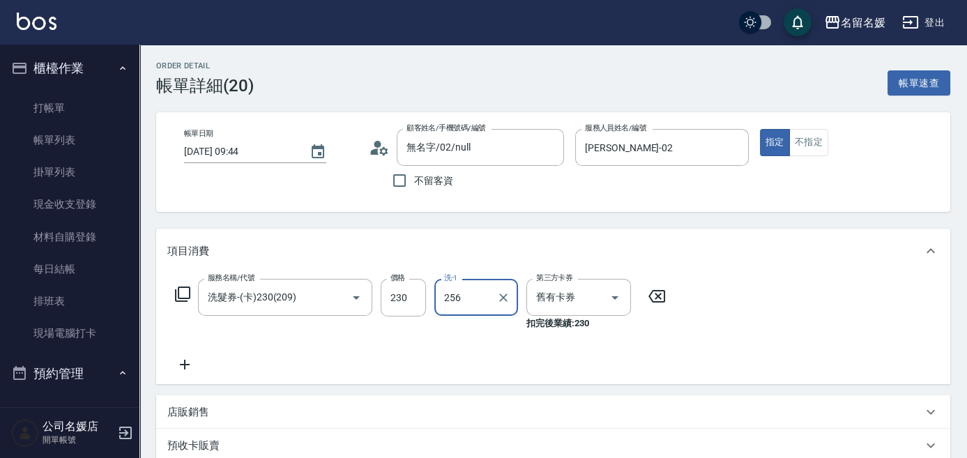
type input "256"
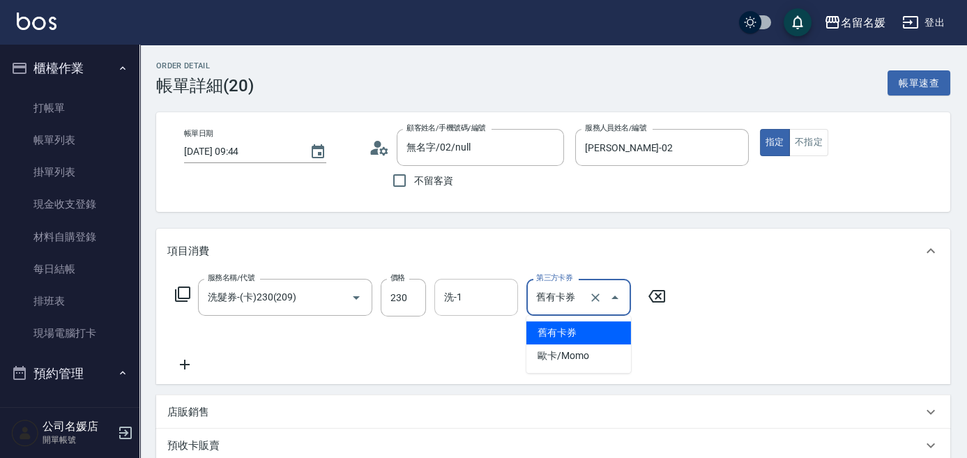
type input "舊有卡券"
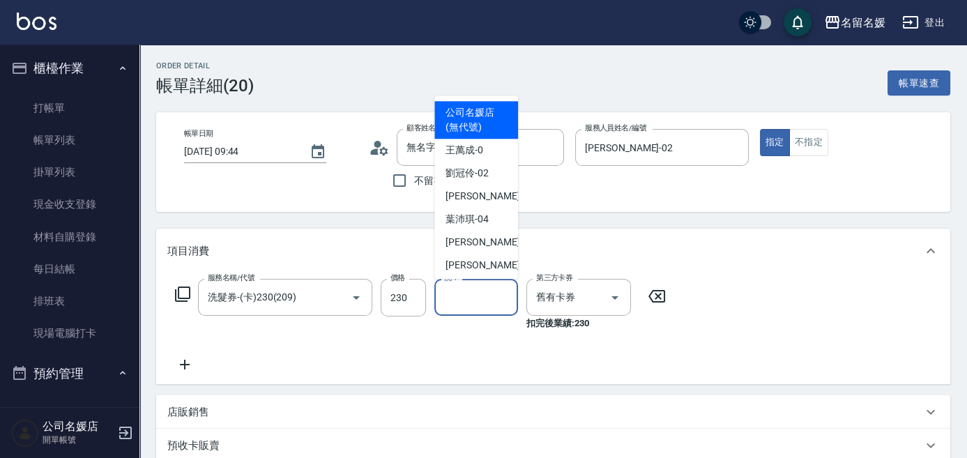
click at [475, 294] on input "洗-1" at bounding box center [476, 297] width 71 height 24
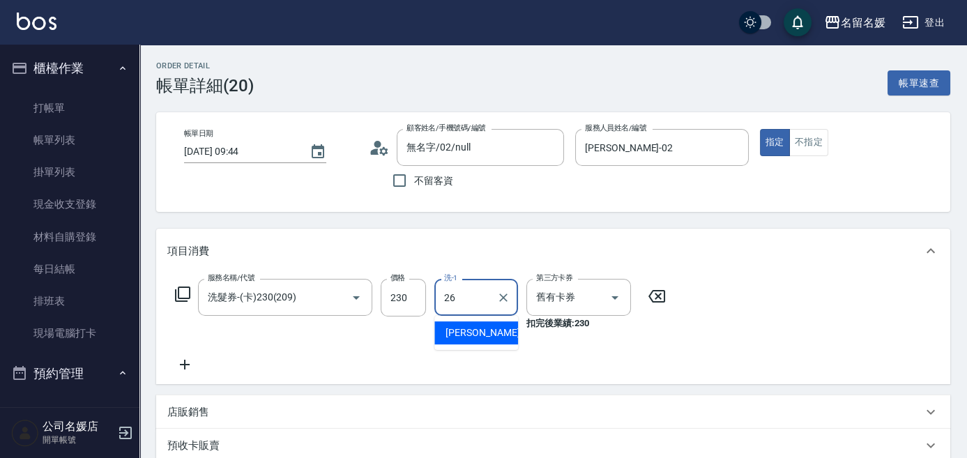
type input "蔡愛陵-26"
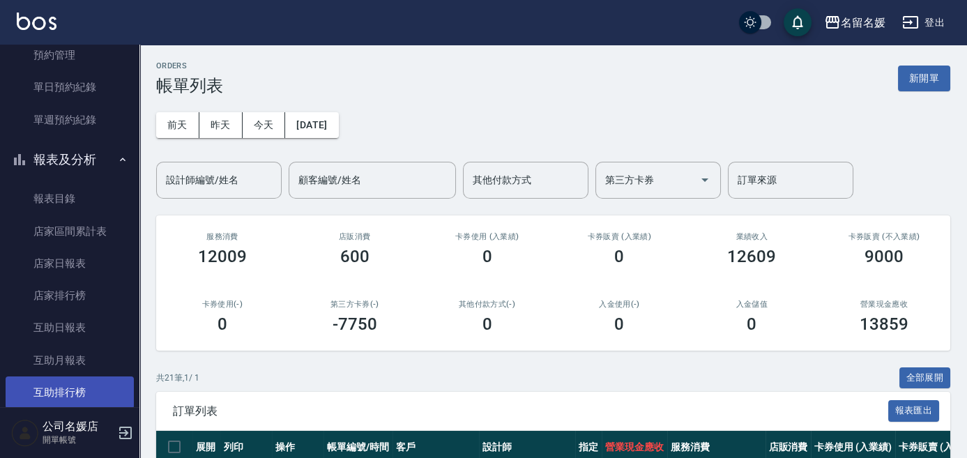
scroll to position [380, 0]
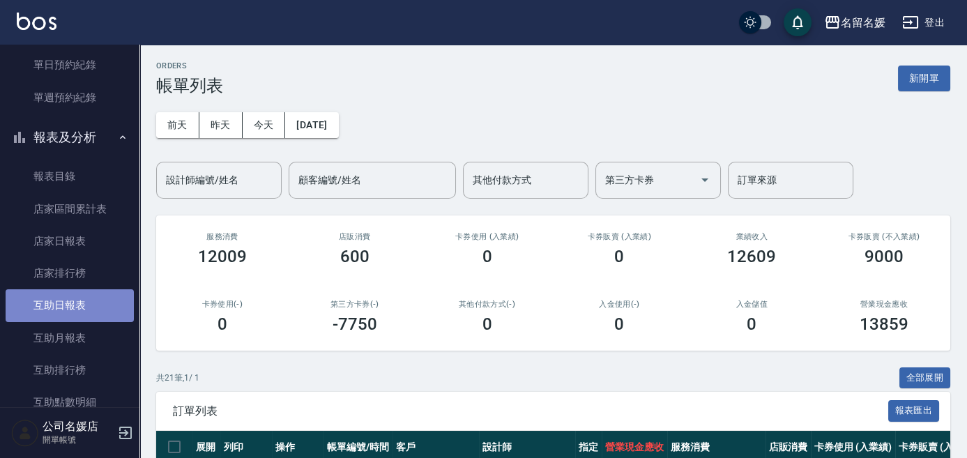
click at [72, 306] on link "互助日報表" at bounding box center [70, 305] width 128 height 32
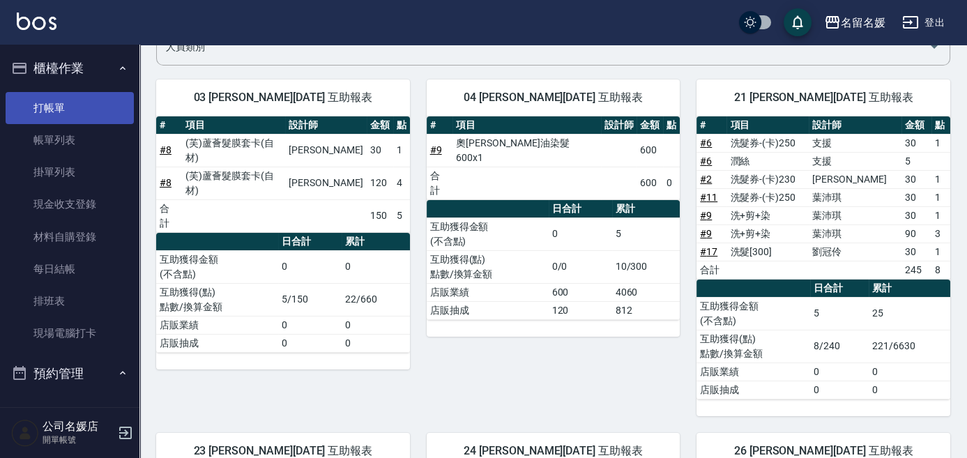
click at [79, 102] on link "打帳單" at bounding box center [70, 108] width 128 height 32
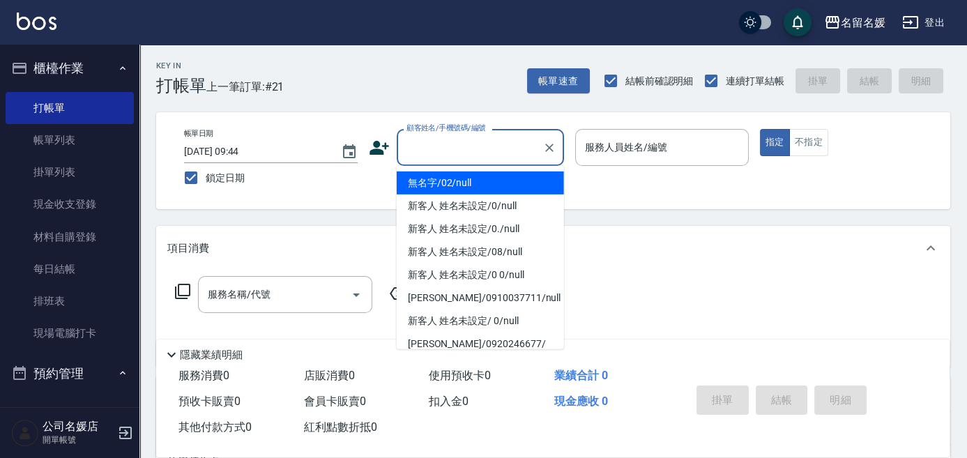
drag, startPoint x: 491, startPoint y: 146, endPoint x: 485, endPoint y: 162, distance: 17.0
click at [491, 147] on input "顧客姓名/手機號碼/編號" at bounding box center [470, 147] width 134 height 24
drag, startPoint x: 485, startPoint y: 185, endPoint x: 618, endPoint y: 155, distance: 136.5
click at [487, 183] on li "無名字/02/null" at bounding box center [480, 182] width 167 height 23
click at [618, 155] on input "服務人員姓名/編號" at bounding box center [661, 147] width 161 height 24
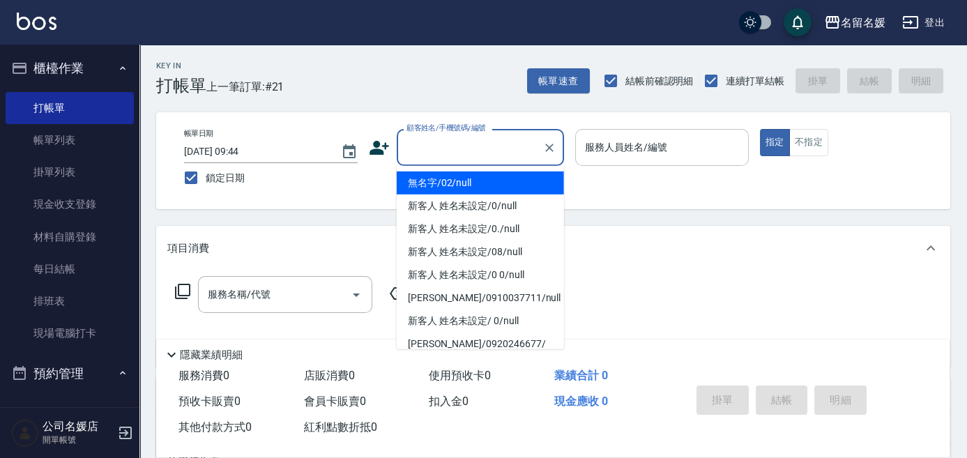
type input "無名字/02/null"
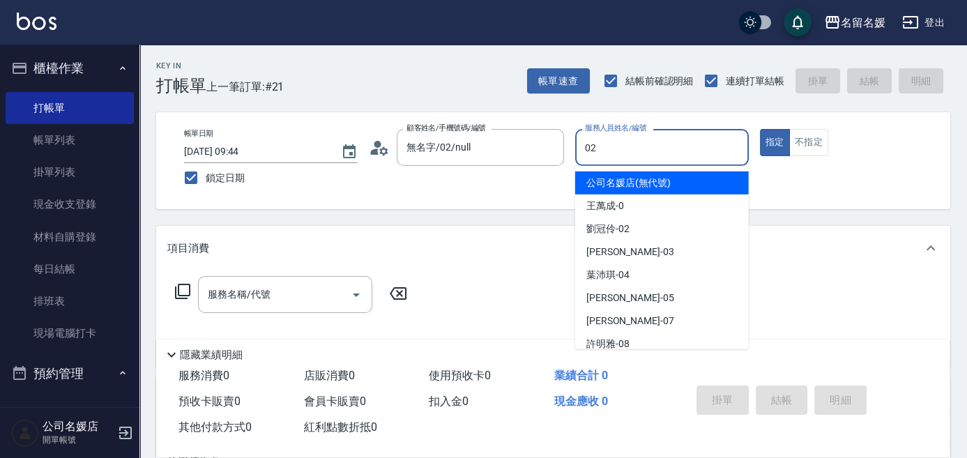
type input "02"
type button "true"
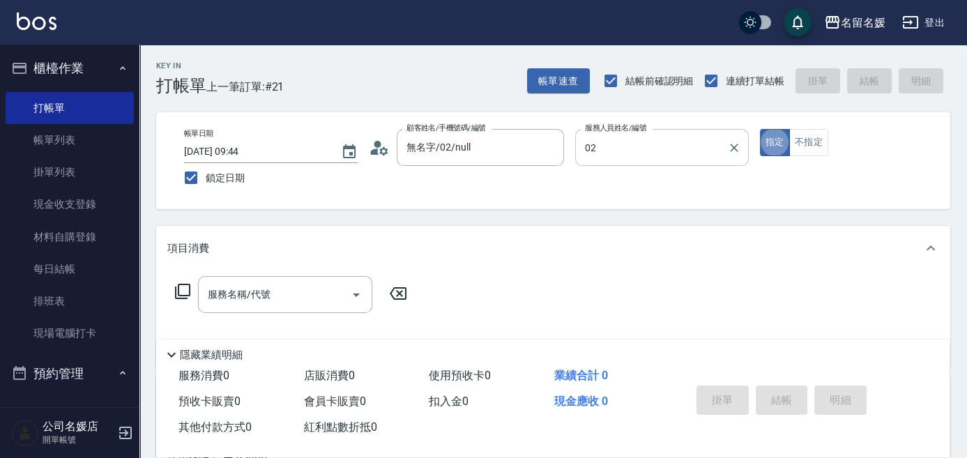
type input "[PERSON_NAME]-02"
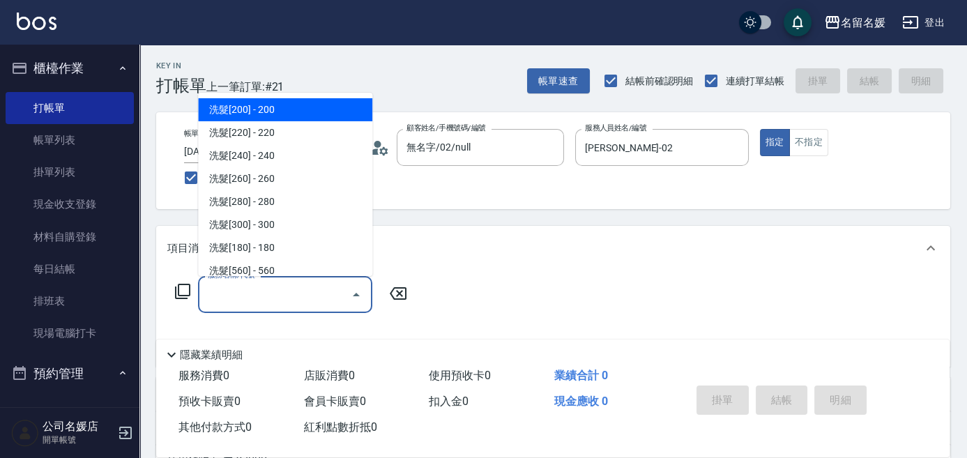
click at [257, 301] on input "服務名稱/代號" at bounding box center [274, 294] width 141 height 24
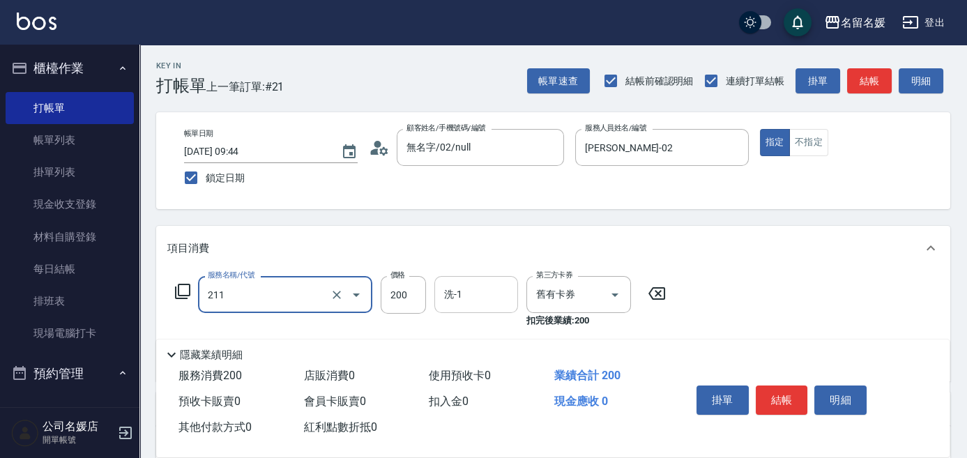
type input "洗髮券~名留200(211)"
click at [473, 286] on input "洗-1" at bounding box center [476, 294] width 71 height 24
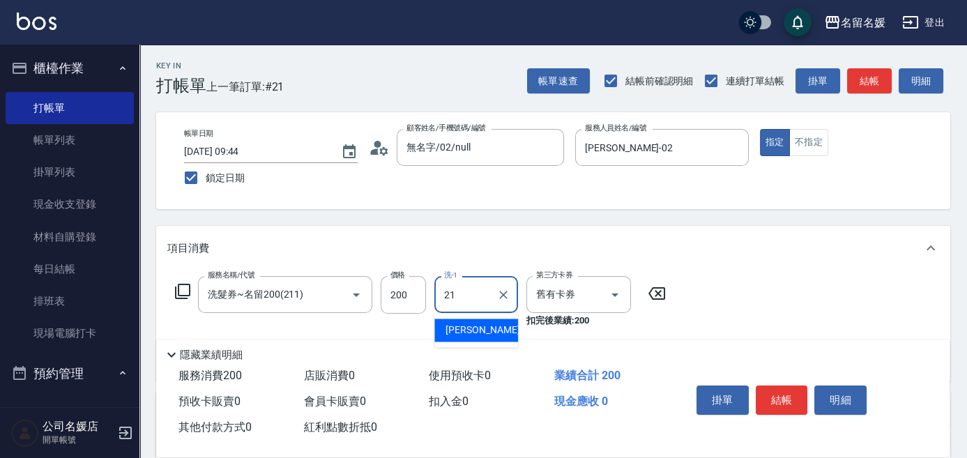
type input "許庭瑀-21"
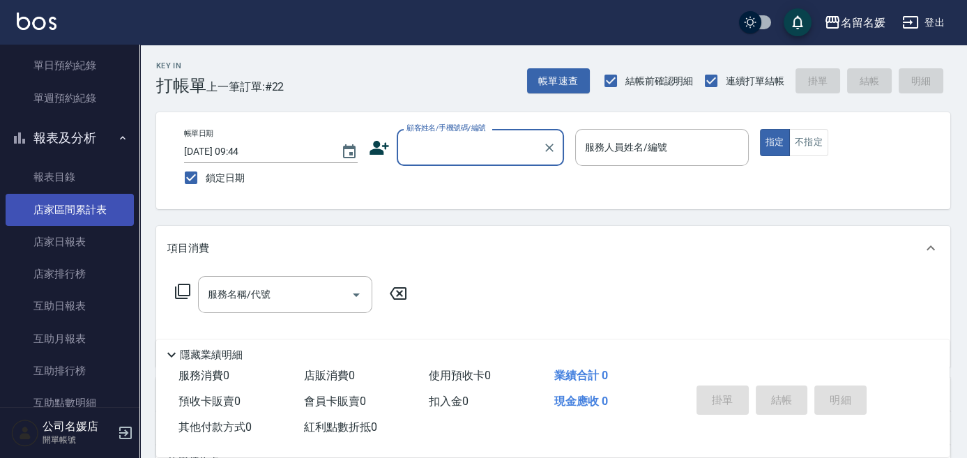
scroll to position [380, 0]
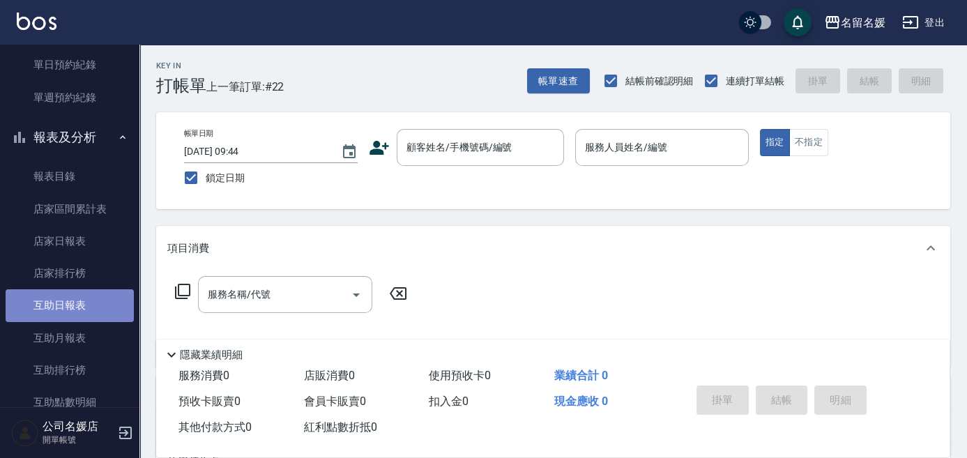
click at [86, 298] on link "互助日報表" at bounding box center [70, 305] width 128 height 32
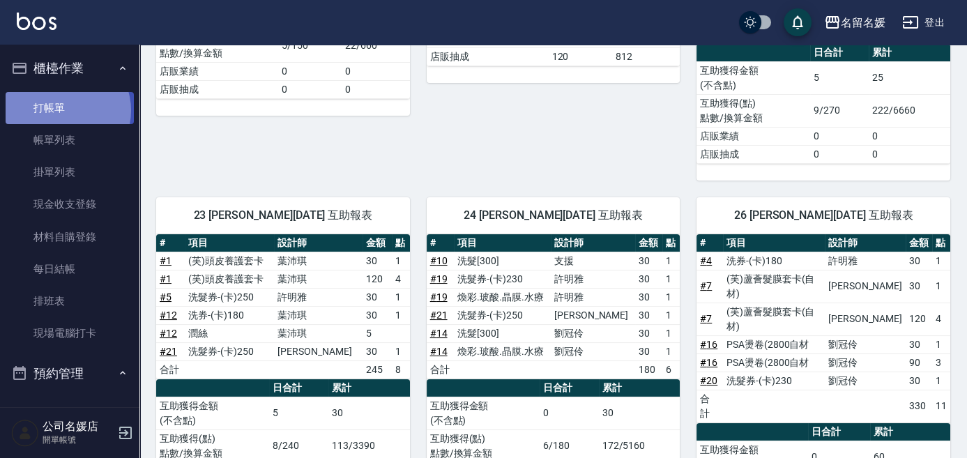
click at [64, 110] on link "打帳單" at bounding box center [70, 108] width 128 height 32
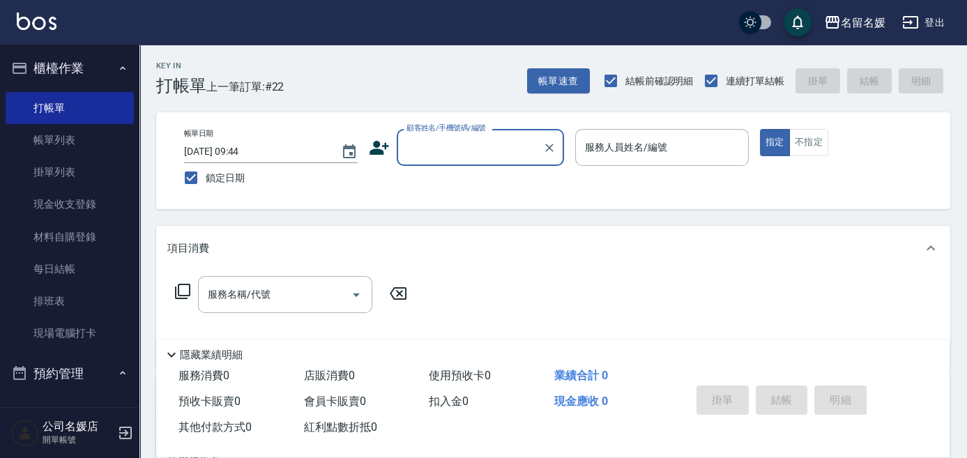
click at [465, 142] on input "顧客姓名/手機號碼/編號" at bounding box center [470, 147] width 134 height 24
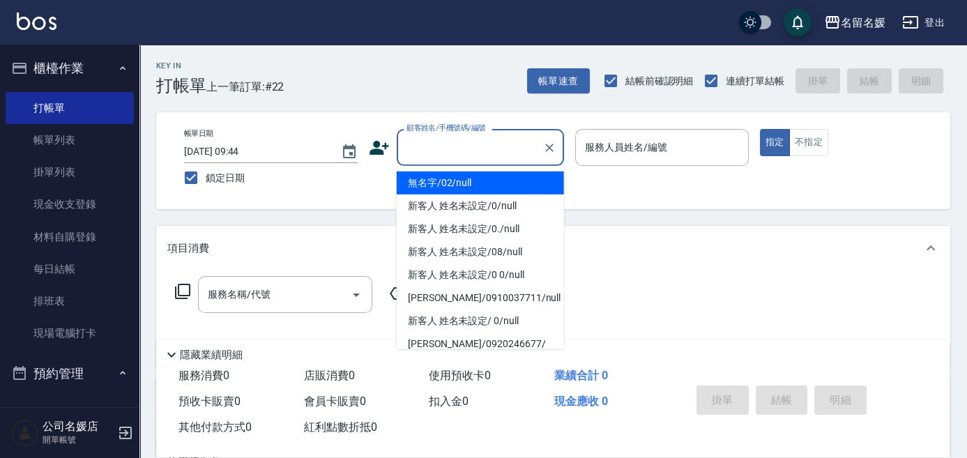
click at [511, 182] on li "無名字/02/null" at bounding box center [480, 182] width 167 height 23
type input "無名字/02/null"
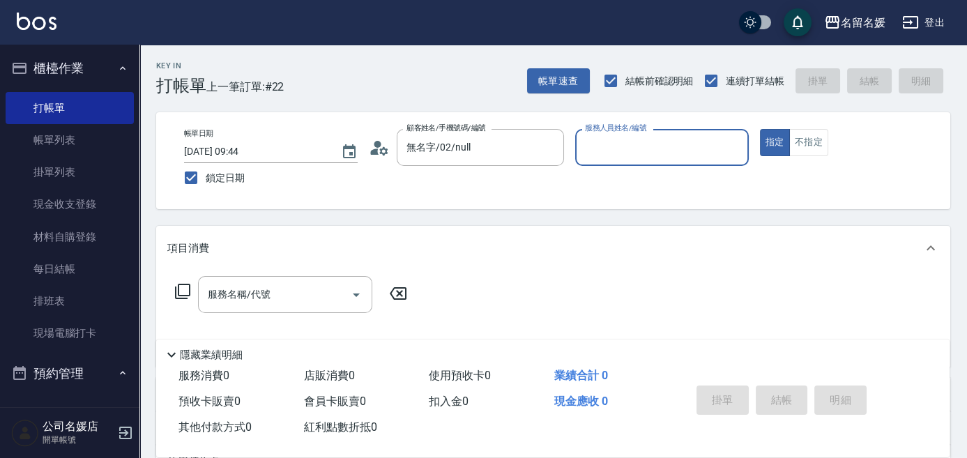
click at [652, 149] on input "服務人員姓名/編號" at bounding box center [661, 147] width 161 height 24
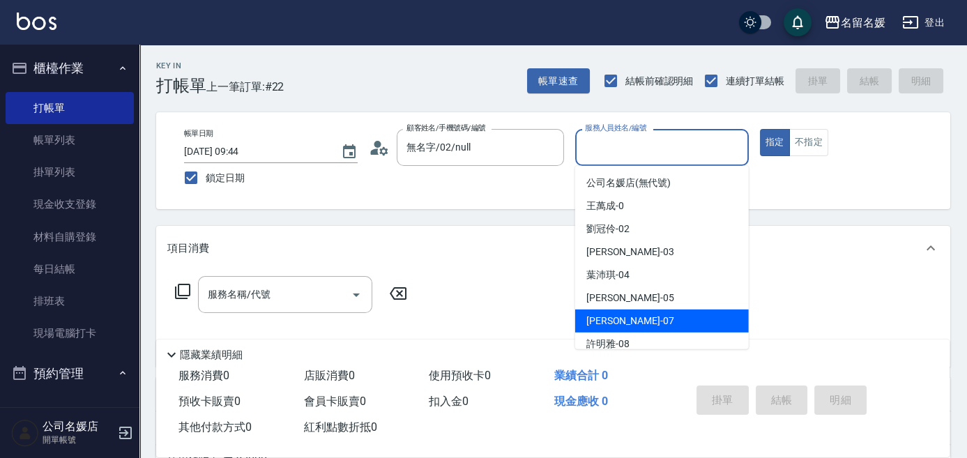
click at [407, 229] on div "項目消費" at bounding box center [553, 248] width 794 height 45
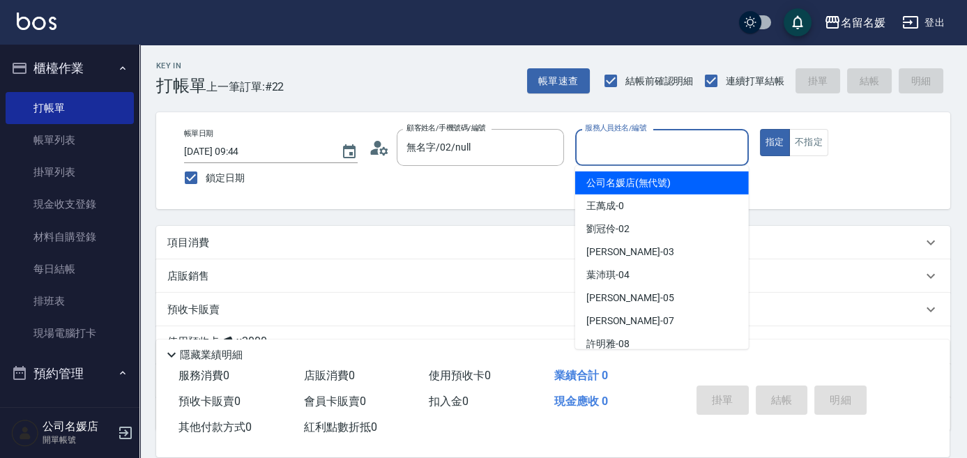
click at [624, 149] on input "服務人員姓名/編號" at bounding box center [661, 147] width 161 height 24
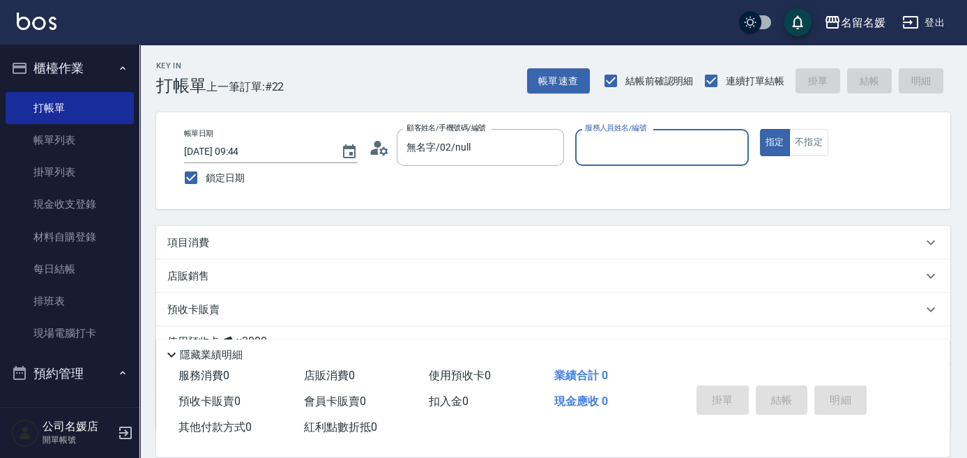
click at [627, 151] on input "服務人員姓名/編號" at bounding box center [661, 147] width 161 height 24
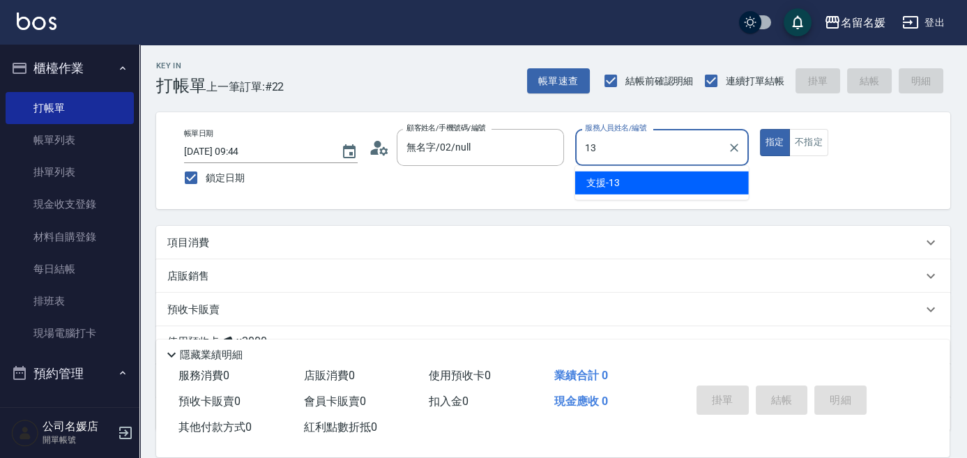
click at [630, 181] on div "支援 -13" at bounding box center [662, 182] width 174 height 23
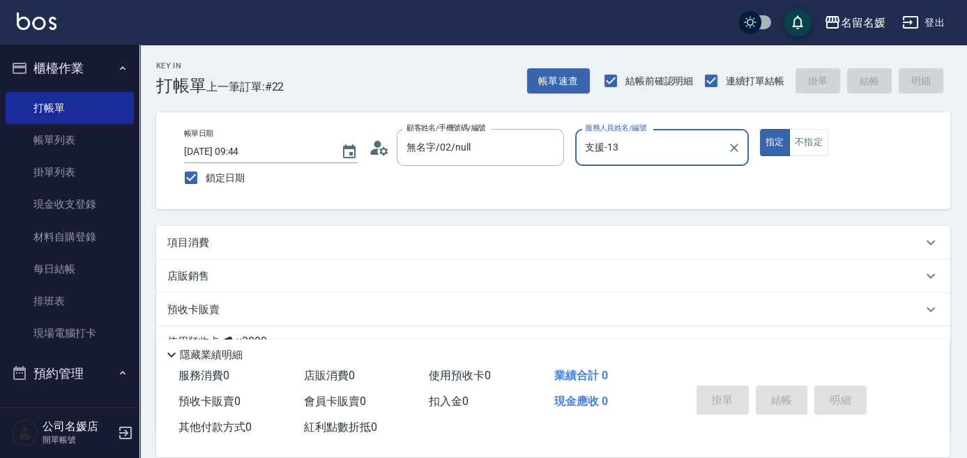
type input "支援-13"
click at [185, 236] on p "項目消費" at bounding box center [188, 243] width 42 height 15
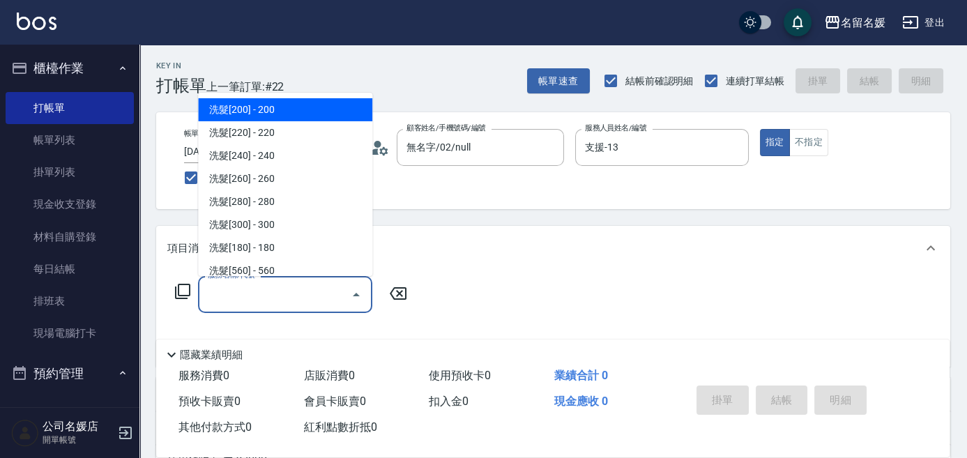
click at [242, 295] on input "服務名稱/代號" at bounding box center [274, 294] width 141 height 24
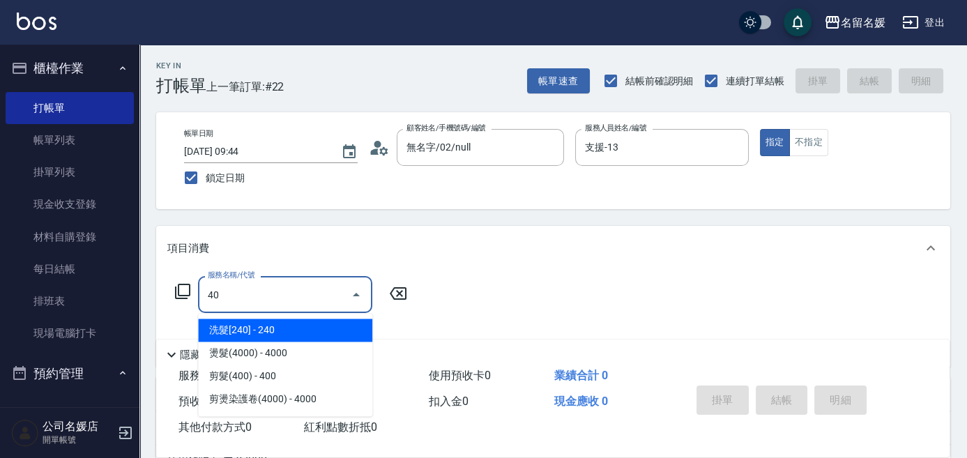
type input "4"
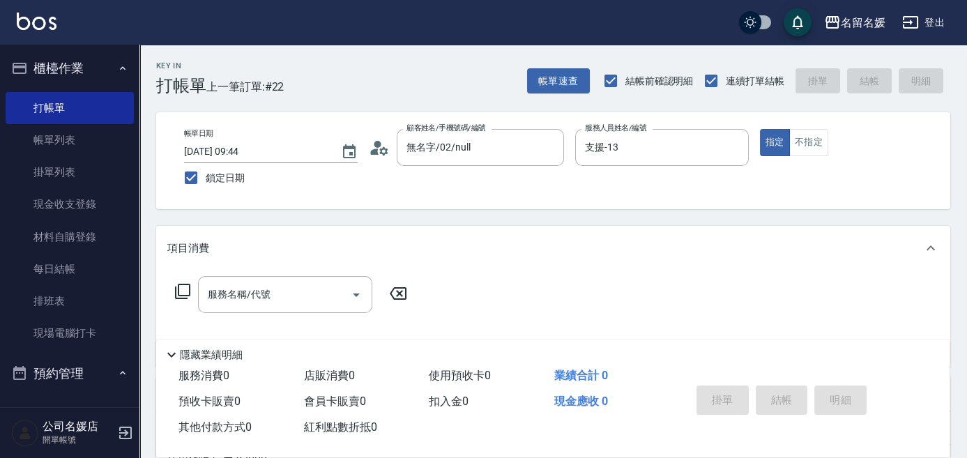
click at [189, 289] on icon at bounding box center [182, 291] width 15 height 15
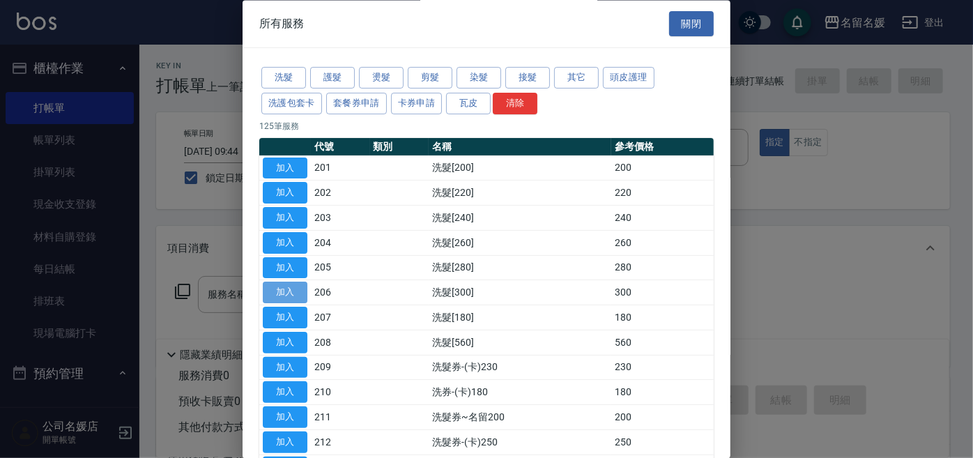
click at [288, 293] on button "加入" at bounding box center [285, 293] width 45 height 22
type input "洗髮[300](206)"
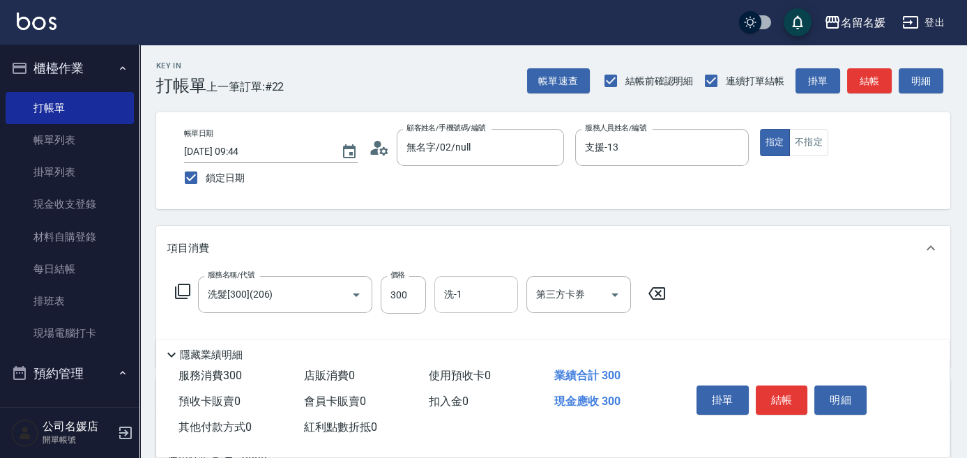
click at [469, 295] on input "洗-1" at bounding box center [476, 294] width 71 height 24
click at [481, 326] on span "[PERSON_NAME]-23" at bounding box center [489, 330] width 88 height 15
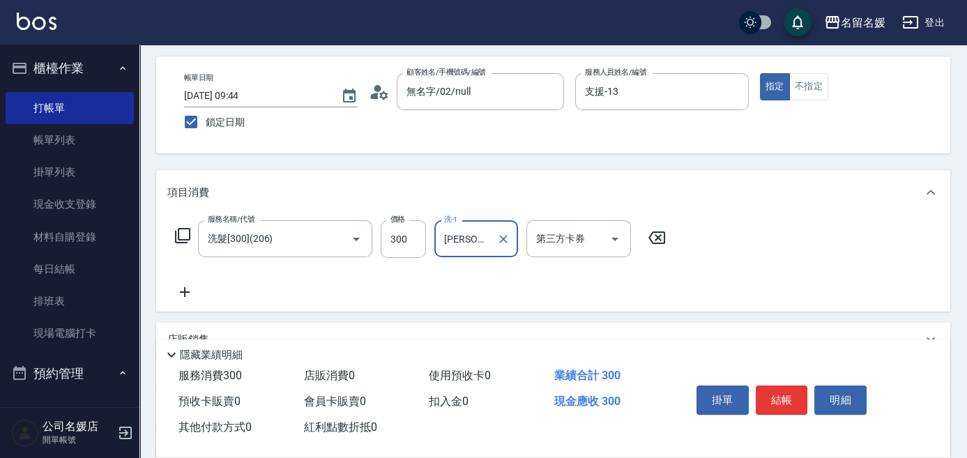
scroll to position [63, 0]
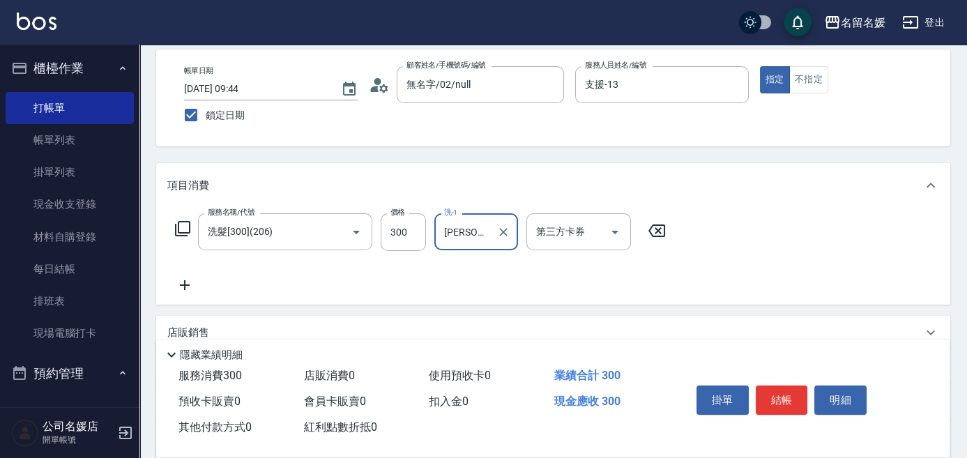
type input "[PERSON_NAME]-23"
click at [184, 284] on icon at bounding box center [185, 285] width 10 height 10
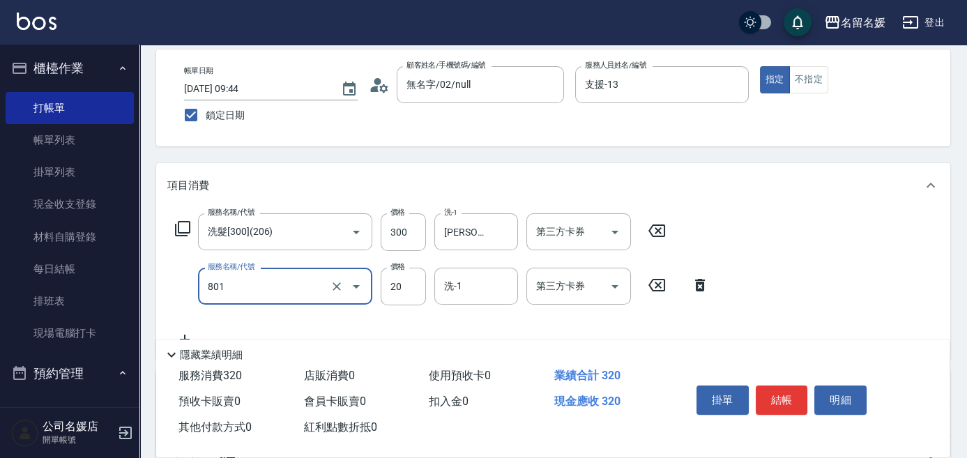
click at [311, 298] on div "801 服務名稱/代號" at bounding box center [285, 286] width 174 height 37
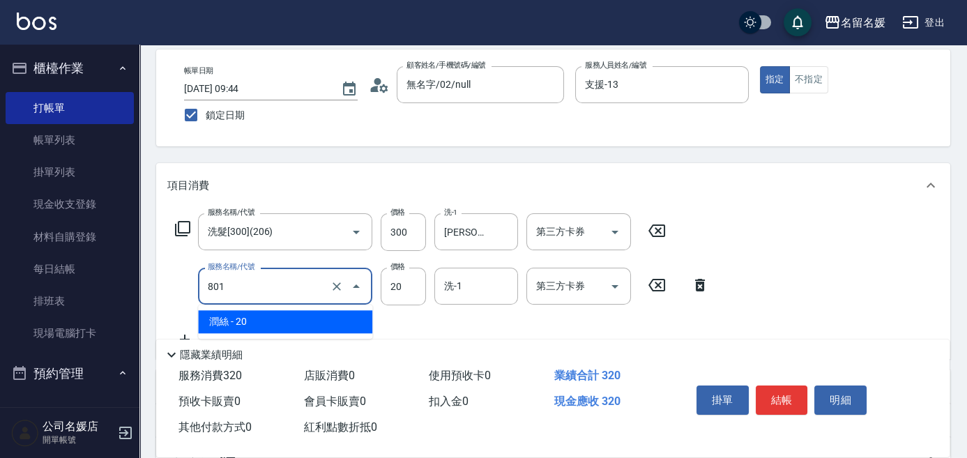
drag, startPoint x: 318, startPoint y: 317, endPoint x: 327, endPoint y: 319, distance: 9.2
click at [323, 319] on span "潤絲 - 20" at bounding box center [285, 321] width 174 height 23
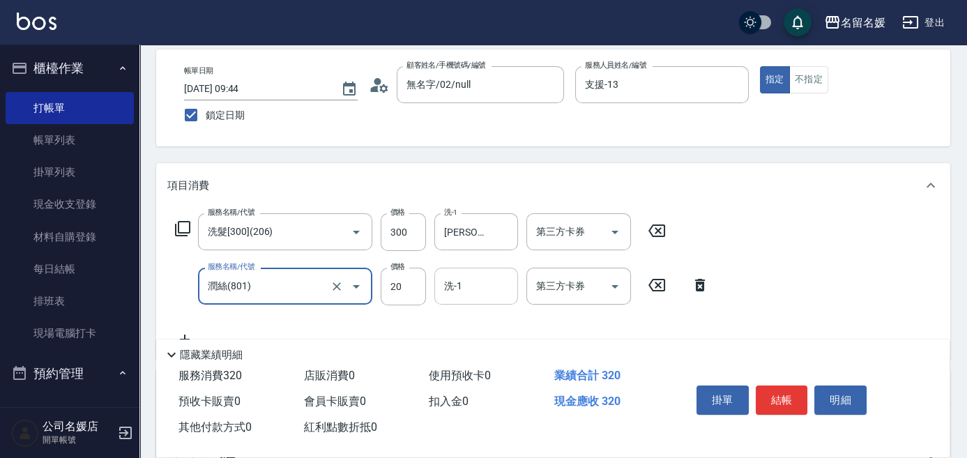
type input "潤絲(801)"
click at [484, 287] on input "洗-1" at bounding box center [476, 286] width 71 height 24
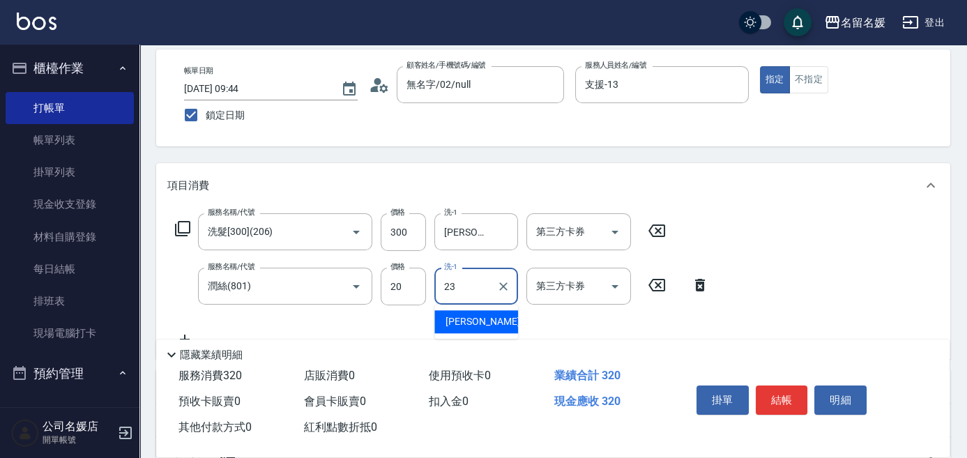
click at [472, 319] on span "[PERSON_NAME]-23" at bounding box center [489, 321] width 88 height 15
type input "[PERSON_NAME]-23"
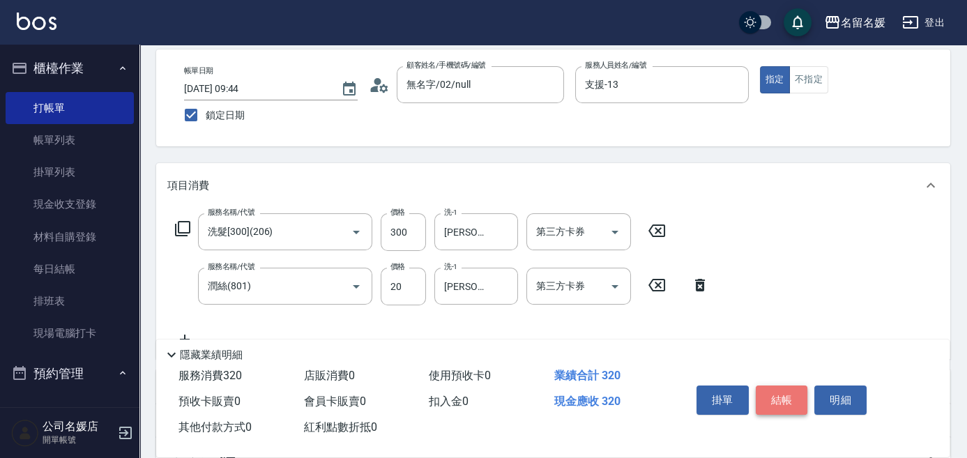
click at [790, 396] on button "結帳" at bounding box center [782, 399] width 52 height 29
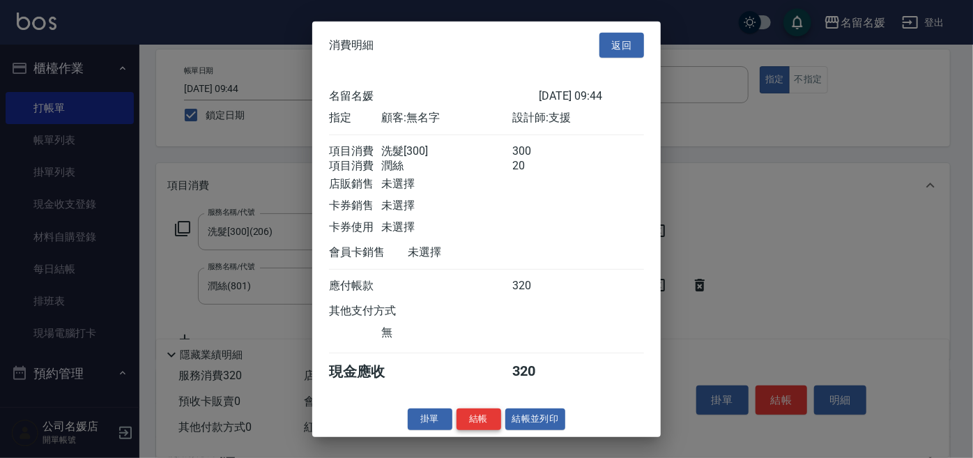
click at [477, 430] on button "結帳" at bounding box center [479, 419] width 45 height 22
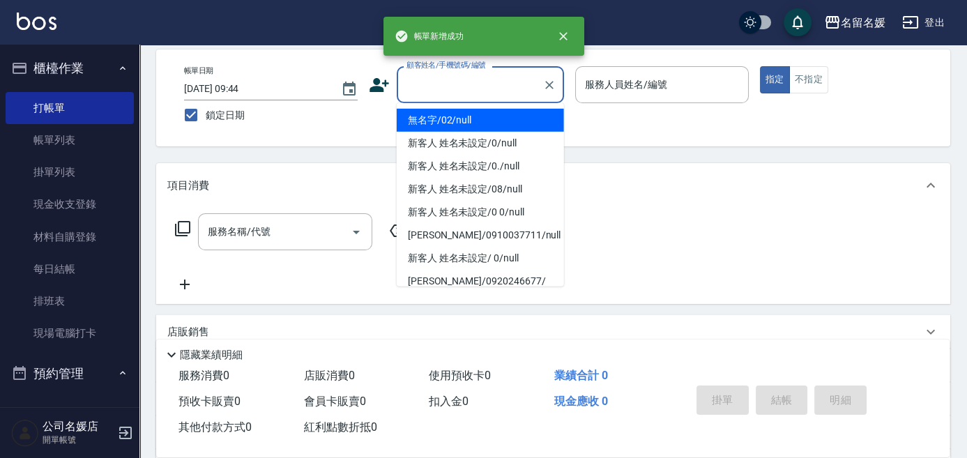
click at [445, 82] on div "顧客姓名/手機號碼/編號 顧客姓名/手機號碼/編號" at bounding box center [480, 84] width 167 height 37
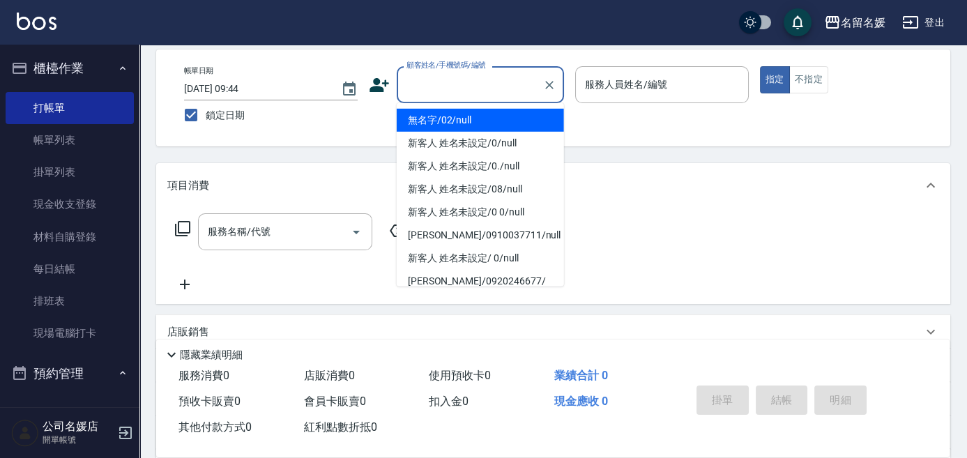
click at [470, 119] on li "無名字/02/null" at bounding box center [480, 120] width 167 height 23
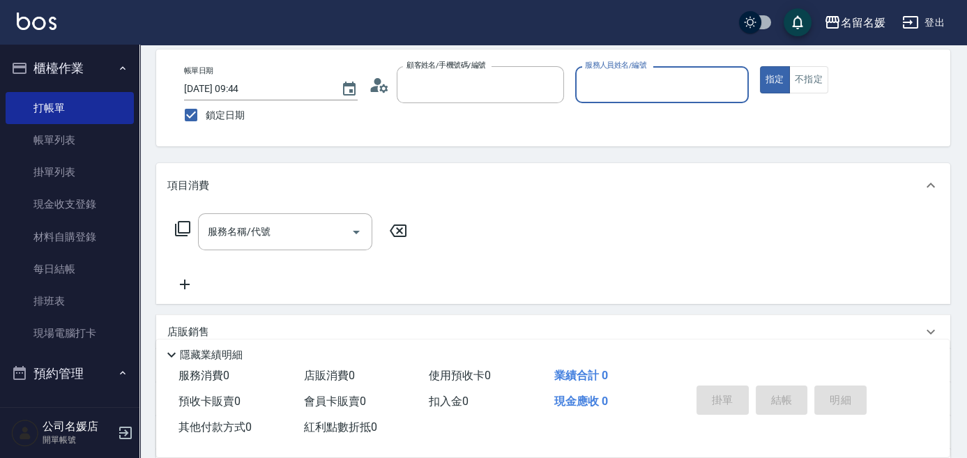
type input "無名字/02/null"
click at [639, 79] on input "服務人員姓名/編號" at bounding box center [661, 84] width 161 height 24
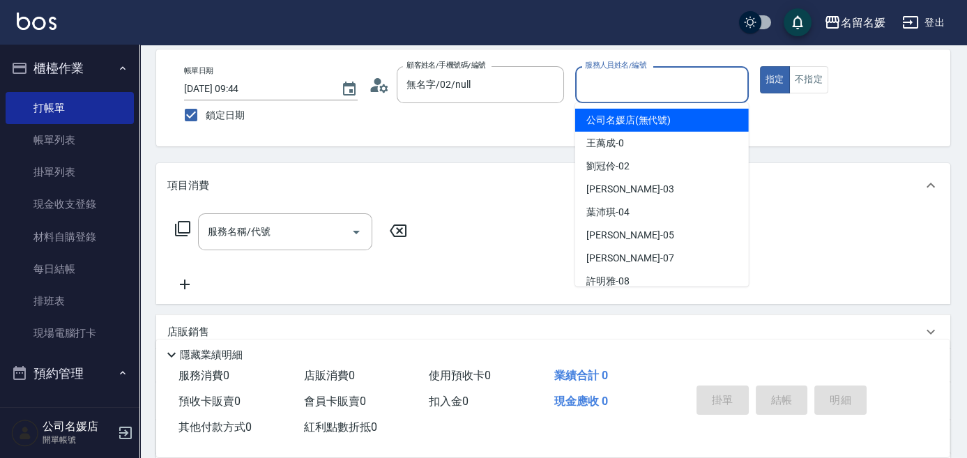
click at [622, 85] on input "服務人員姓名/編號" at bounding box center [661, 84] width 161 height 24
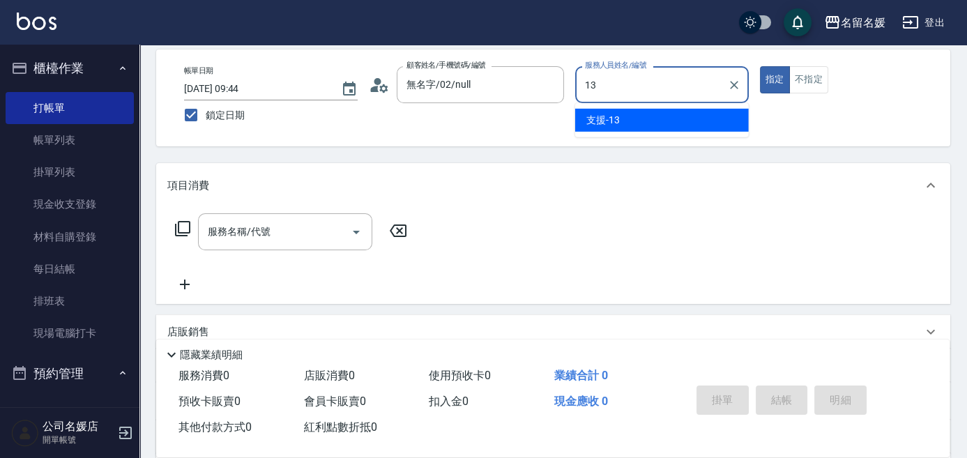
click at [641, 116] on div "支援 -13" at bounding box center [662, 120] width 174 height 23
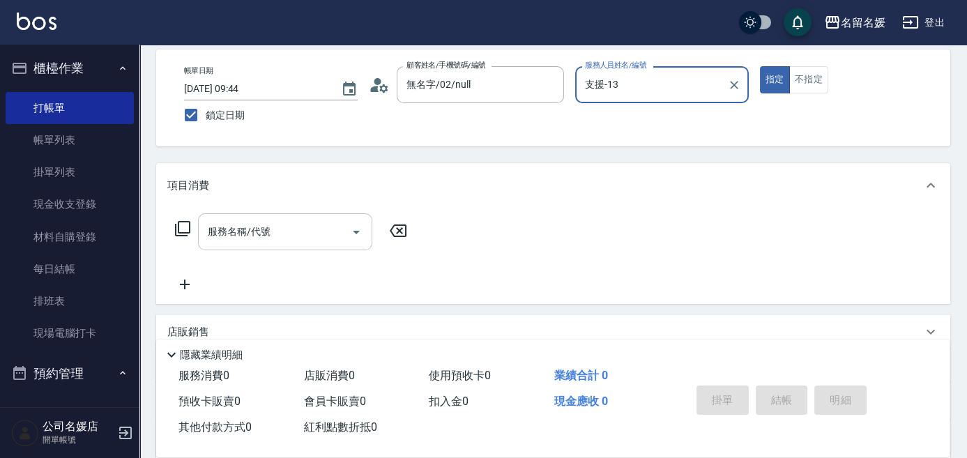
type input "支援-13"
click at [260, 226] on div "服務名稱/代號 服務名稱/代號" at bounding box center [285, 231] width 174 height 37
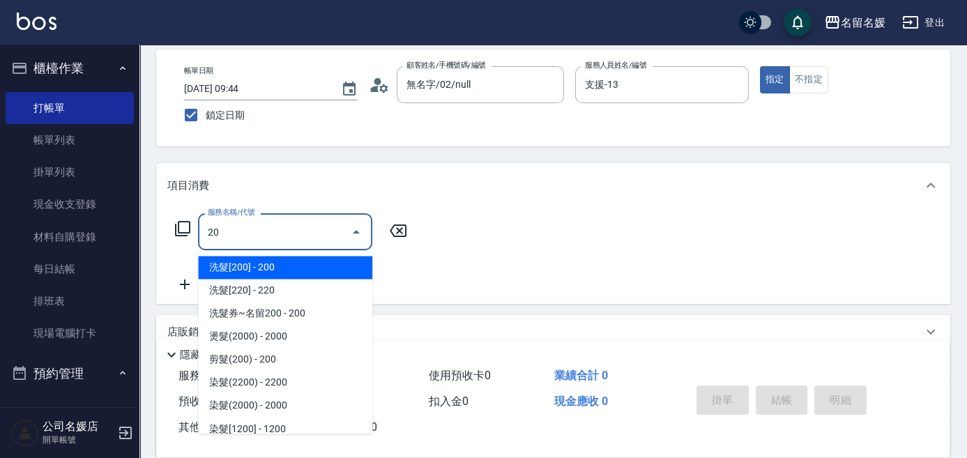
type input "2"
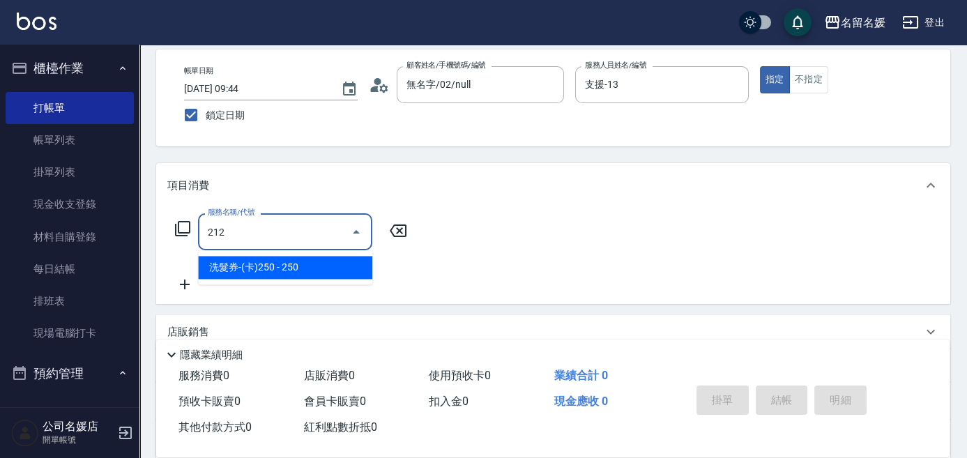
click at [275, 259] on span "洗髮券-(卡)250 - 250" at bounding box center [285, 267] width 174 height 23
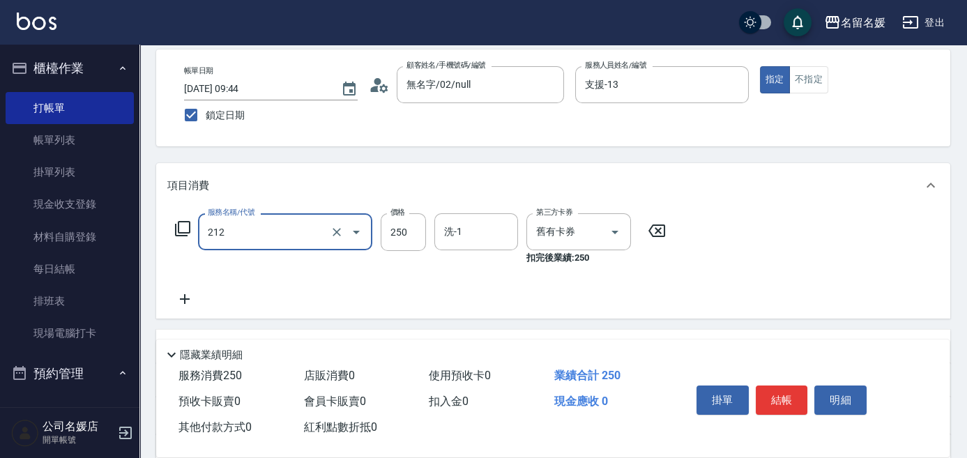
drag, startPoint x: 282, startPoint y: 225, endPoint x: 284, endPoint y: 242, distance: 17.0
click at [282, 229] on input "212" at bounding box center [265, 232] width 123 height 24
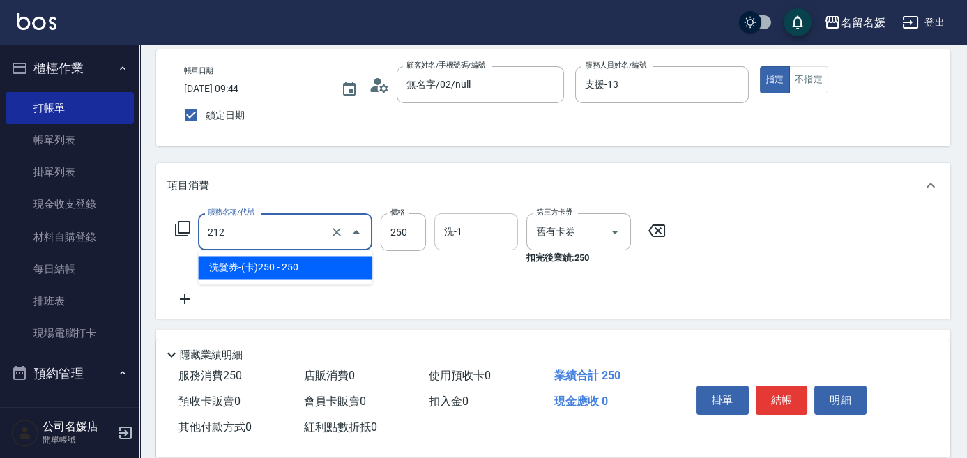
drag, startPoint x: 284, startPoint y: 242, endPoint x: 466, endPoint y: 231, distance: 182.2
click at [316, 261] on span "洗髮券-(卡)250 - 250" at bounding box center [285, 267] width 174 height 23
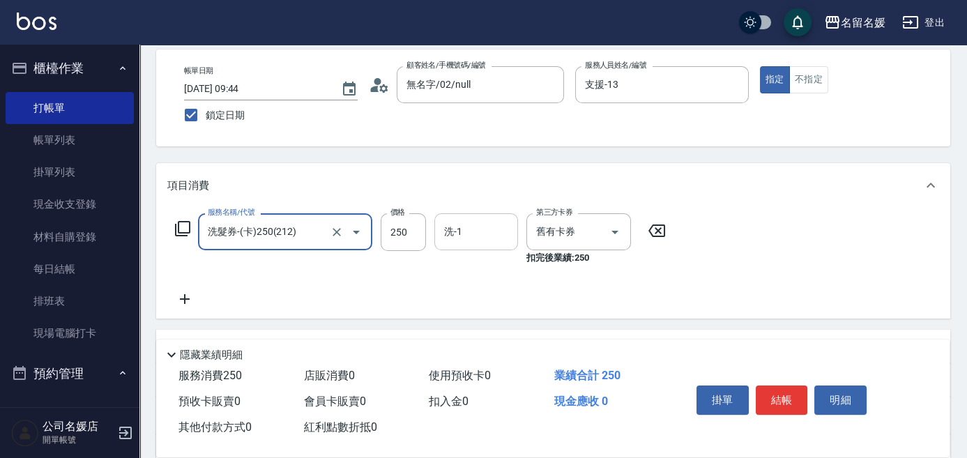
type input "洗髮券-(卡)250(212)"
click at [489, 233] on input "洗-1" at bounding box center [476, 232] width 71 height 24
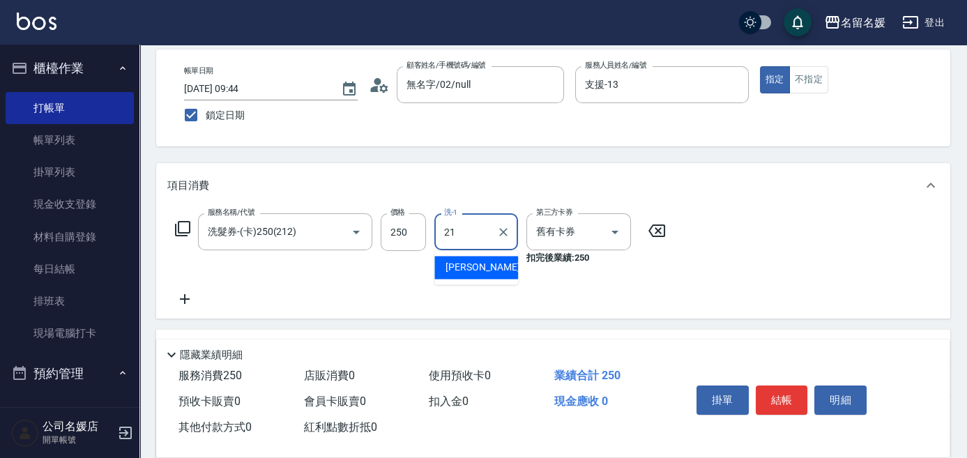
click at [470, 268] on span "[PERSON_NAME]-21" at bounding box center [489, 267] width 88 height 15
type input "許庭瑀-21"
click at [786, 400] on button "結帳" at bounding box center [782, 399] width 52 height 29
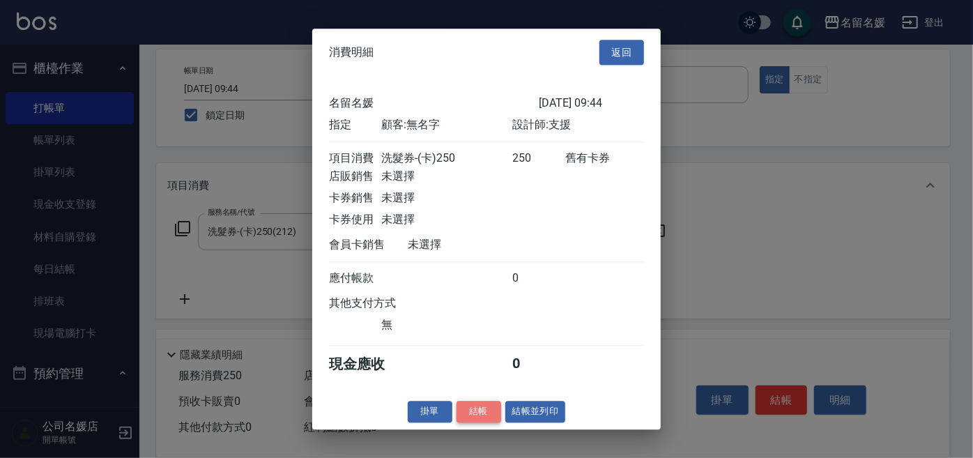
click at [489, 420] on button "結帳" at bounding box center [479, 412] width 45 height 22
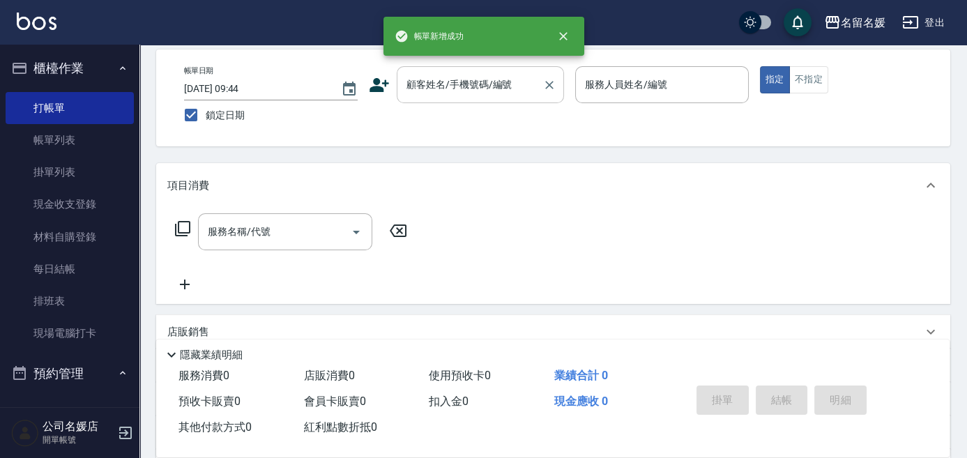
click at [486, 86] on div "顧客姓名/手機號碼/編號 顧客姓名/手機號碼/編號" at bounding box center [480, 84] width 167 height 37
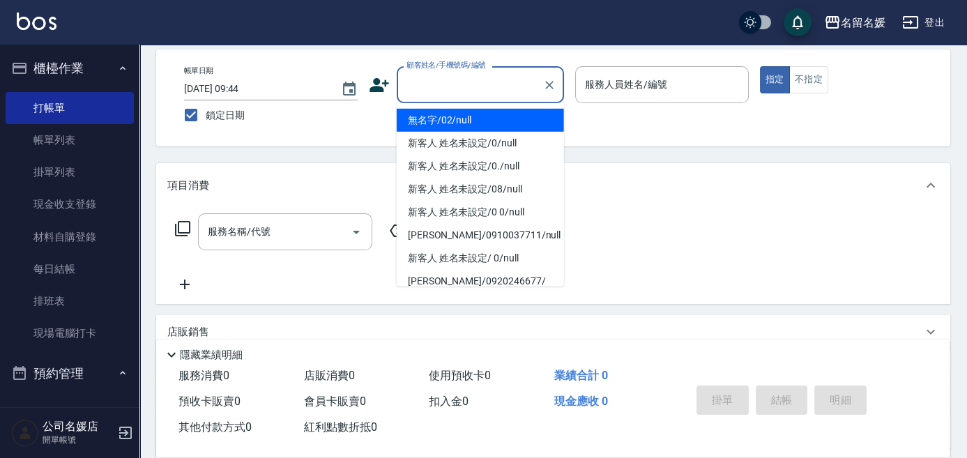
click at [493, 114] on li "無名字/02/null" at bounding box center [480, 120] width 167 height 23
type input "無名字/02/null"
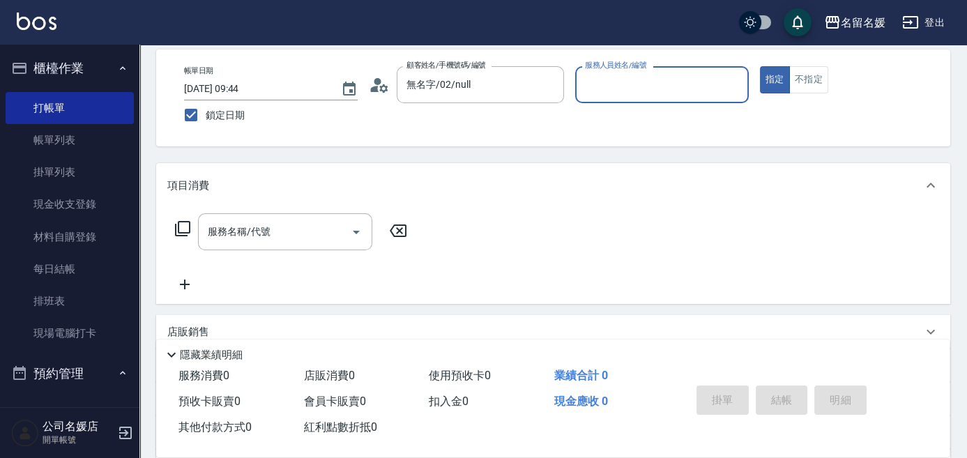
click at [606, 90] on input "服務人員姓名/編號" at bounding box center [661, 84] width 161 height 24
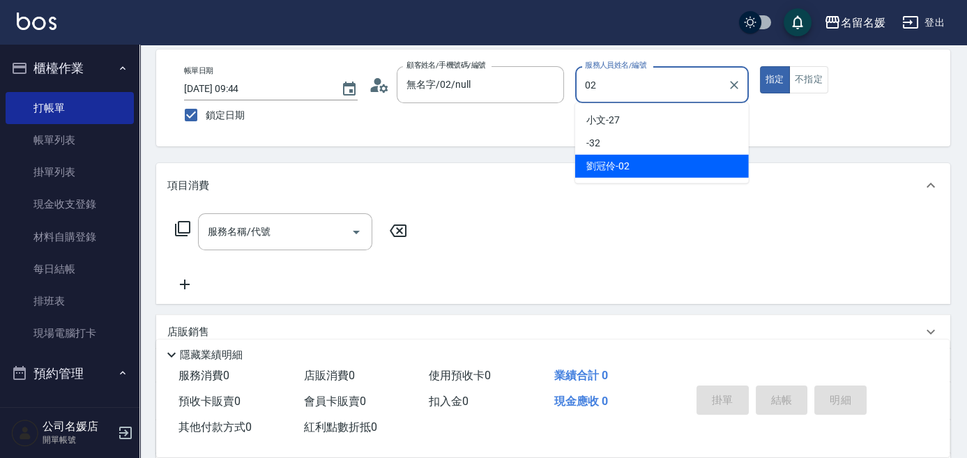
click at [641, 160] on div "[PERSON_NAME]-02" at bounding box center [662, 166] width 174 height 23
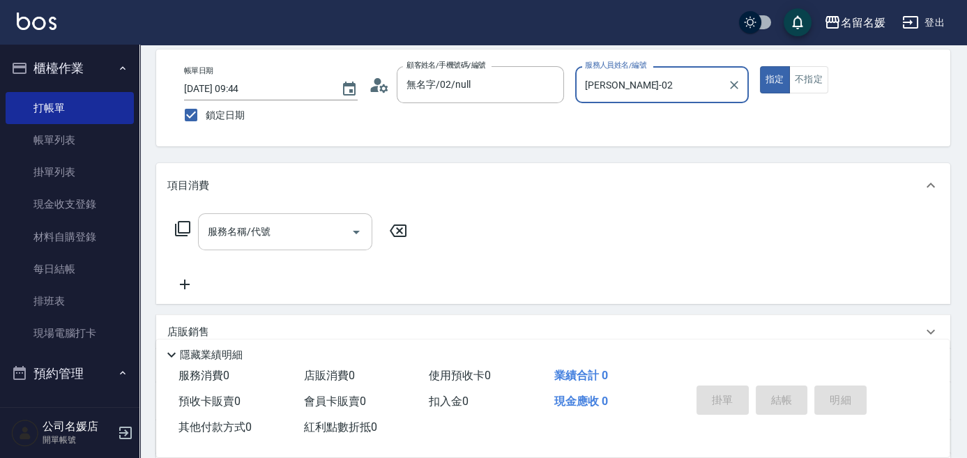
type input "[PERSON_NAME]-02"
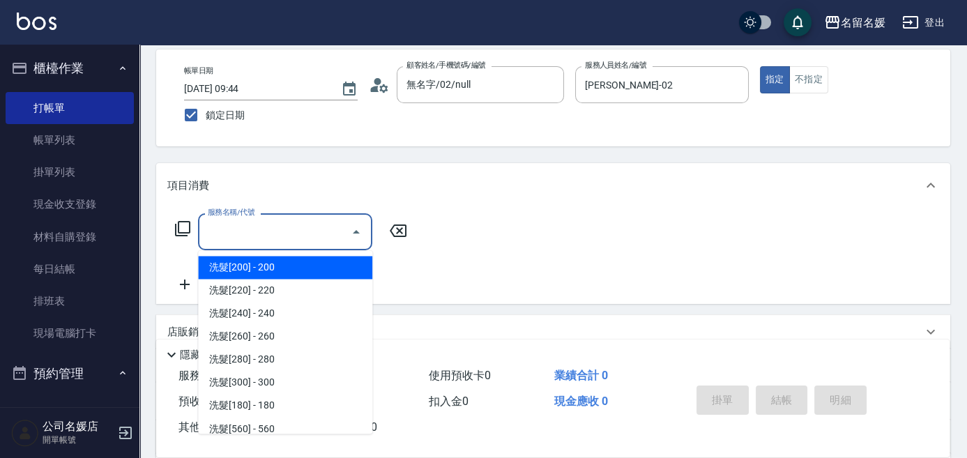
click at [291, 235] on input "服務名稱/代號" at bounding box center [274, 232] width 141 height 24
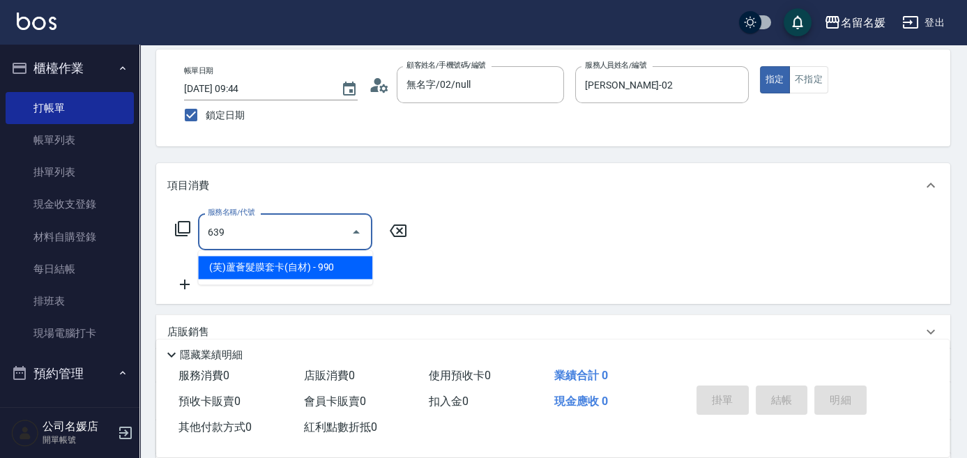
click at [303, 262] on span "(芙)蘆薈髮膜套卡(自材) - 990" at bounding box center [285, 267] width 174 height 23
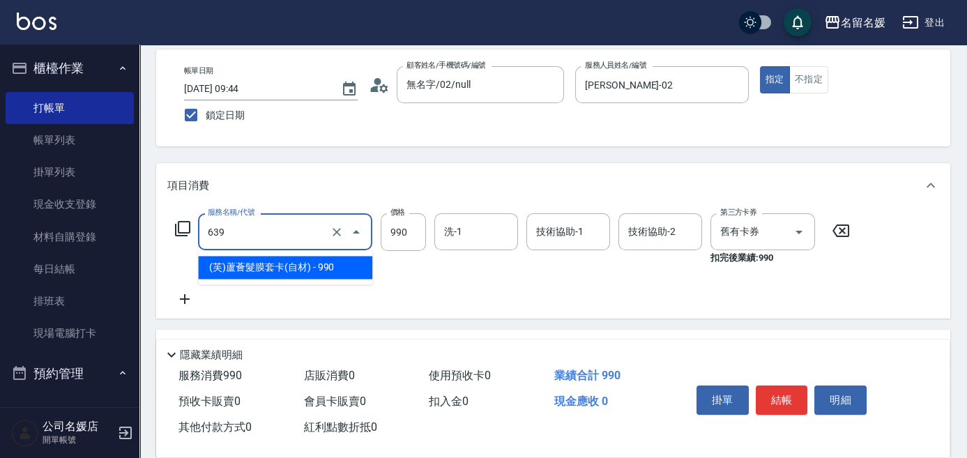
click at [290, 234] on input "639" at bounding box center [265, 232] width 123 height 24
drag, startPoint x: 298, startPoint y: 261, endPoint x: 446, endPoint y: 235, distance: 150.1
click at [303, 262] on span "(芙)蘆薈髮膜套卡(自材) - 990" at bounding box center [285, 267] width 174 height 23
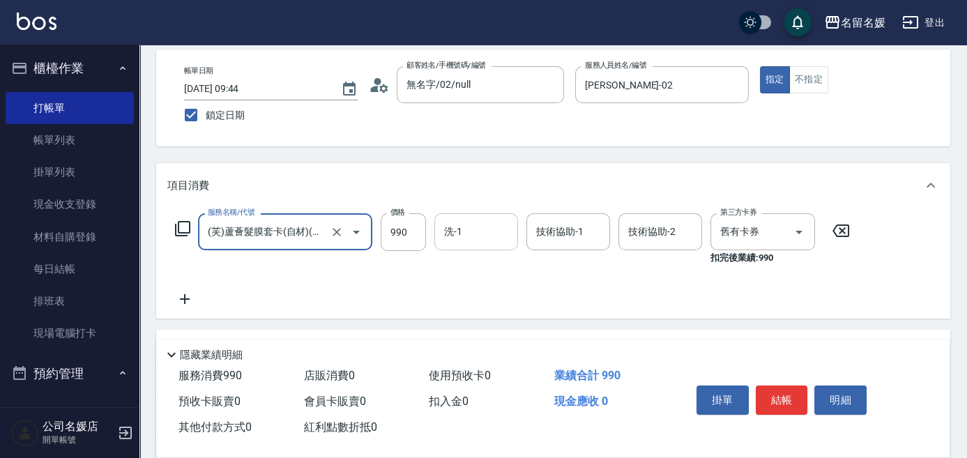
type input "(芙)蘆薈髮膜套卡(自材)(639)"
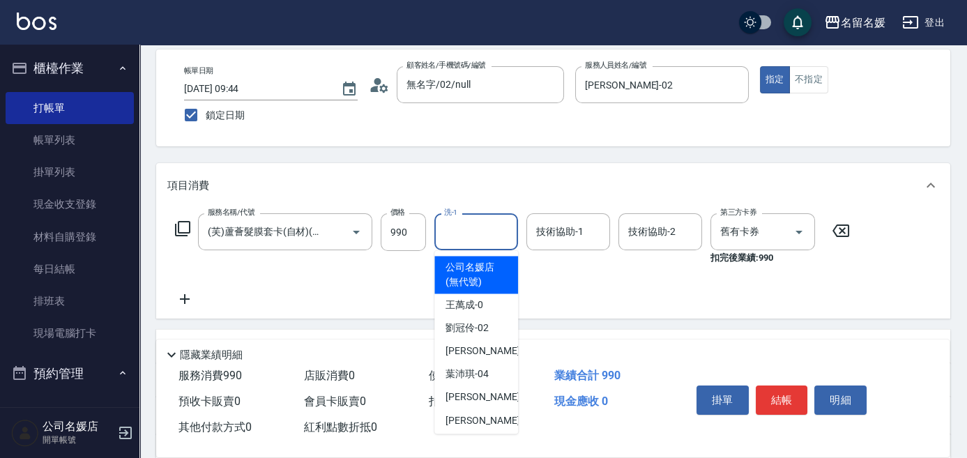
click at [471, 227] on input "洗-1" at bounding box center [476, 232] width 71 height 24
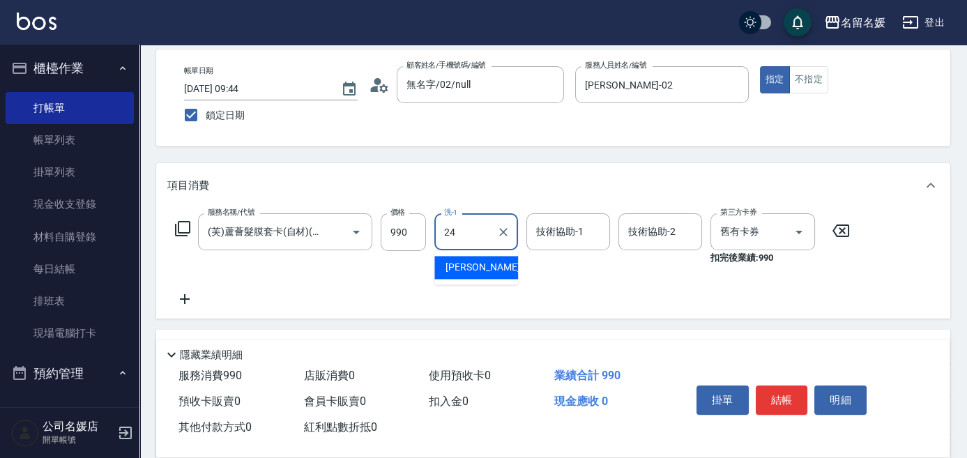
click at [466, 261] on span "[PERSON_NAME]-24" at bounding box center [489, 267] width 88 height 15
type input "[PERSON_NAME]-24"
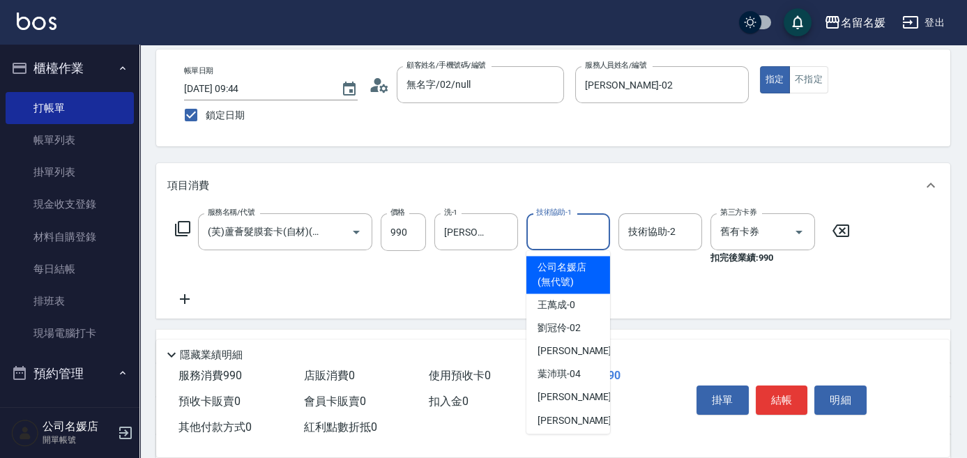
click at [549, 236] on input "技術協助-1" at bounding box center [568, 232] width 71 height 24
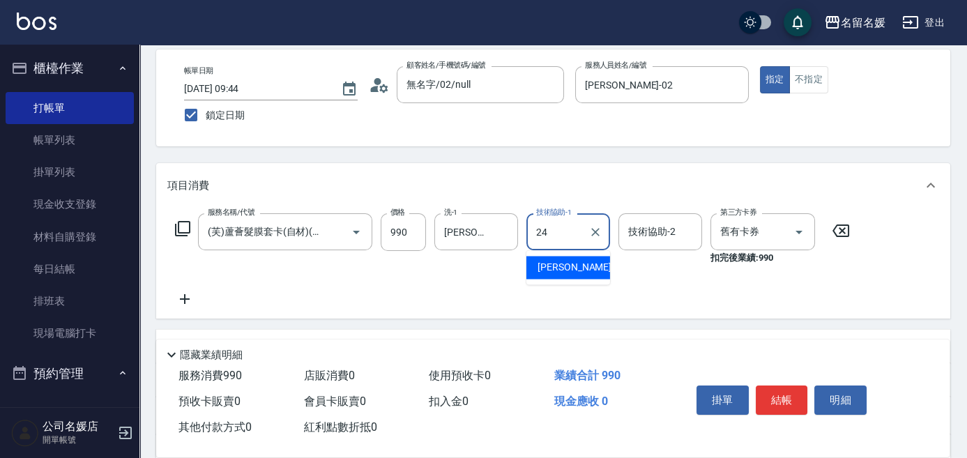
click at [572, 266] on span "[PERSON_NAME]-24" at bounding box center [581, 267] width 88 height 15
type input "[PERSON_NAME]-24"
click at [786, 399] on button "結帳" at bounding box center [782, 399] width 52 height 29
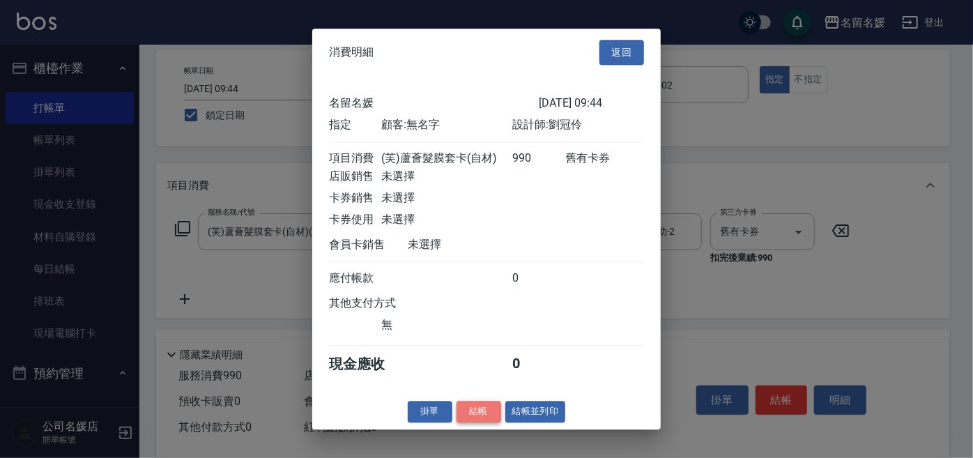
click at [480, 422] on button "結帳" at bounding box center [479, 412] width 45 height 22
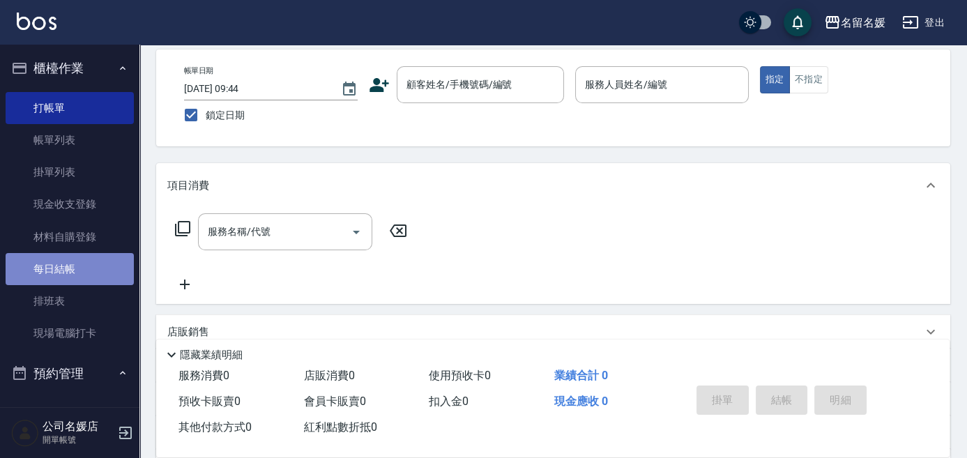
click at [106, 270] on link "每日結帳" at bounding box center [70, 269] width 128 height 32
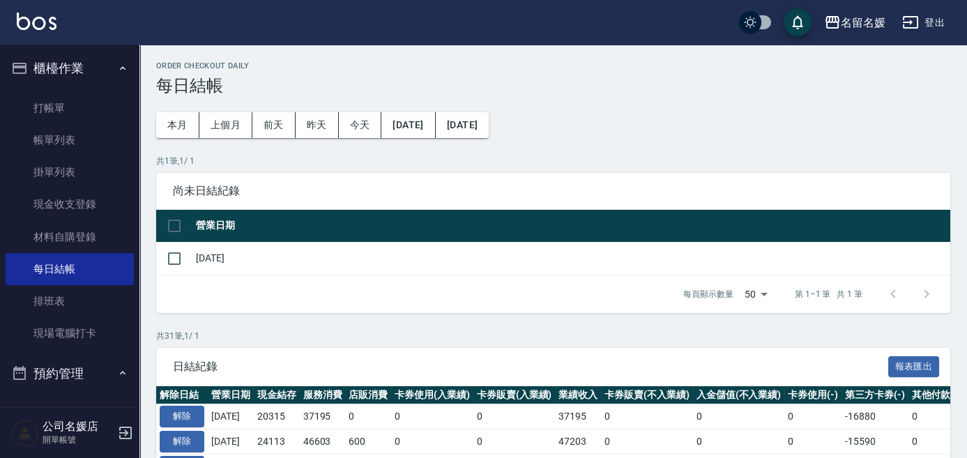
click at [170, 227] on input "checkbox" at bounding box center [174, 225] width 29 height 29
checkbox input "true"
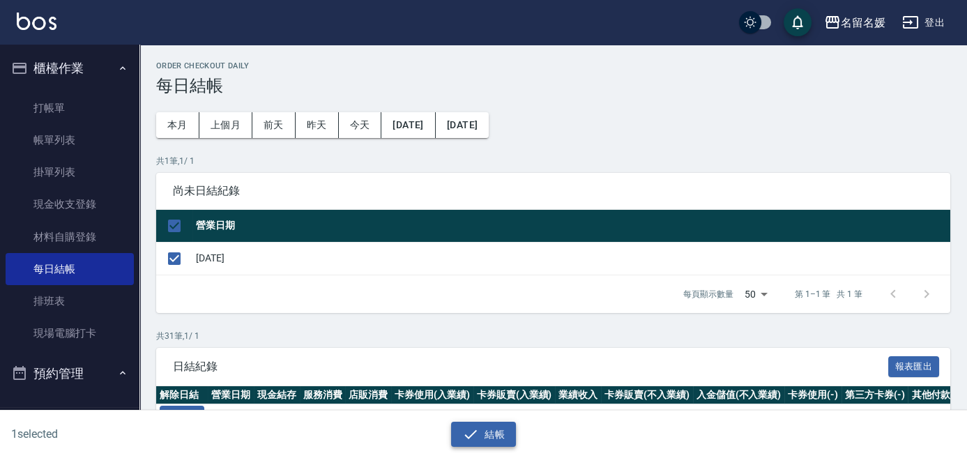
click at [487, 434] on button "結帳" at bounding box center [483, 435] width 65 height 26
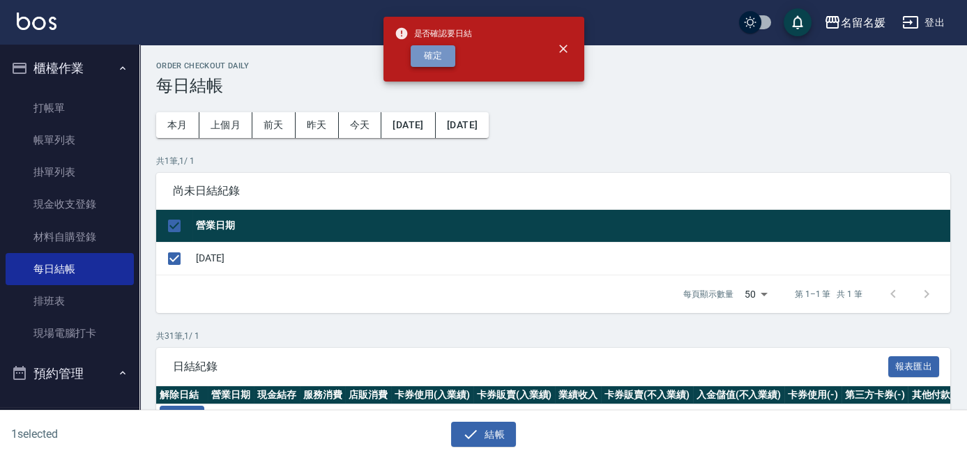
click at [441, 55] on button "確定" at bounding box center [433, 56] width 45 height 22
checkbox input "false"
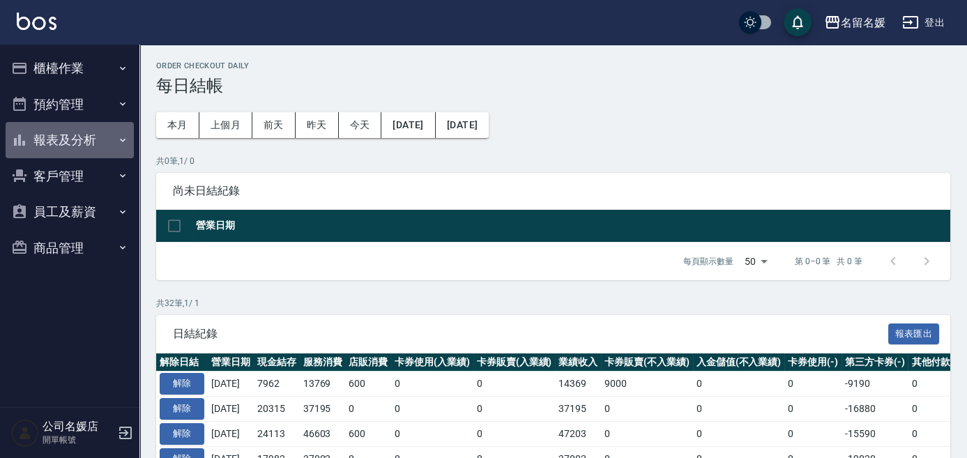
click at [52, 138] on button "報表及分析" at bounding box center [70, 140] width 128 height 36
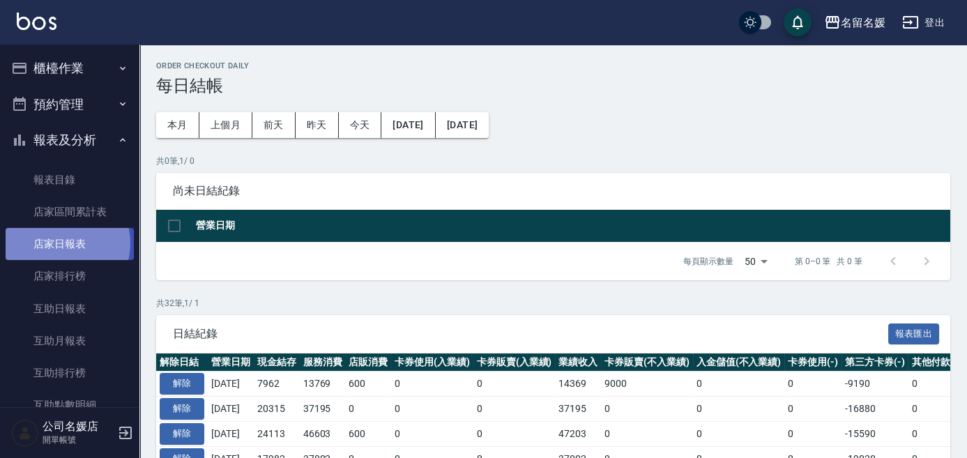
click at [62, 243] on link "店家日報表" at bounding box center [70, 244] width 128 height 32
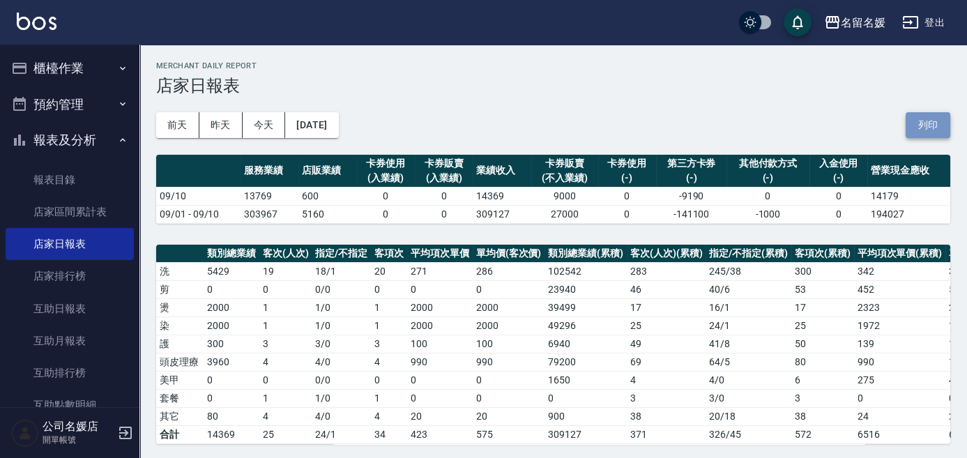
click at [928, 127] on button "列印" at bounding box center [927, 125] width 45 height 26
click at [57, 66] on button "櫃檯作業" at bounding box center [70, 68] width 128 height 36
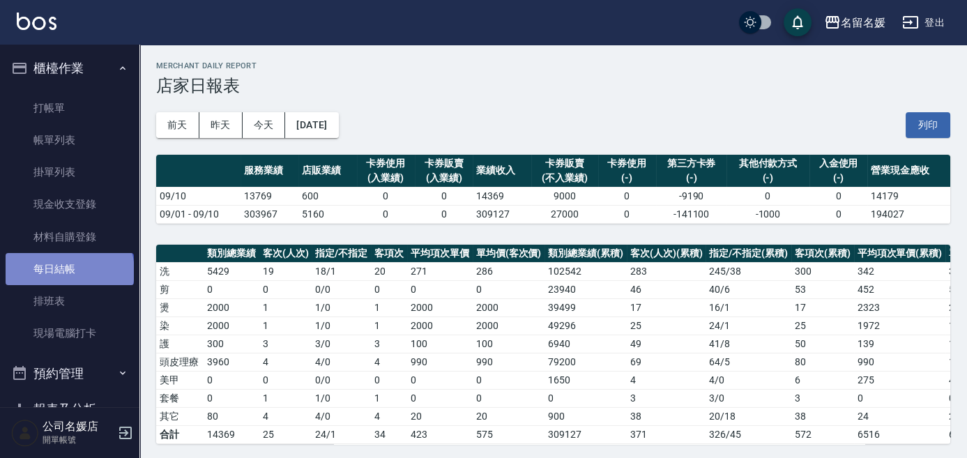
click at [68, 271] on link "每日結帳" at bounding box center [70, 269] width 128 height 32
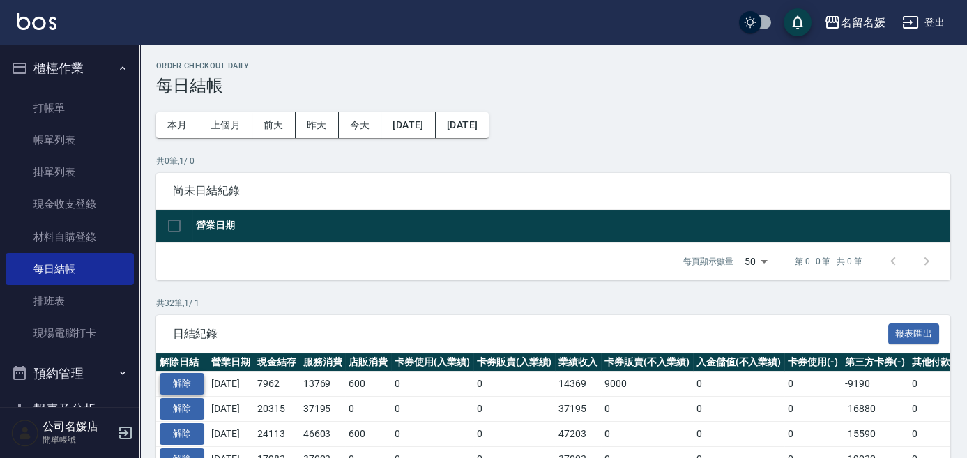
click at [195, 382] on button "解除" at bounding box center [182, 384] width 45 height 22
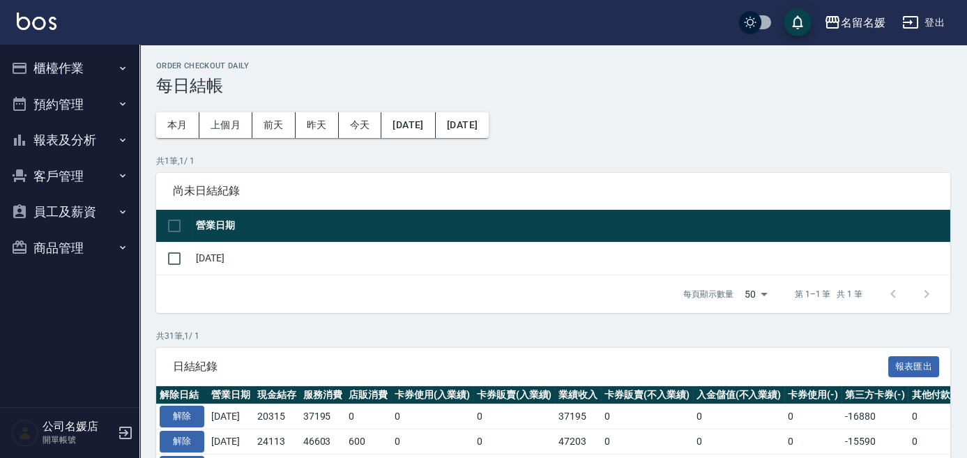
click at [68, 61] on button "櫃檯作業" at bounding box center [70, 68] width 128 height 36
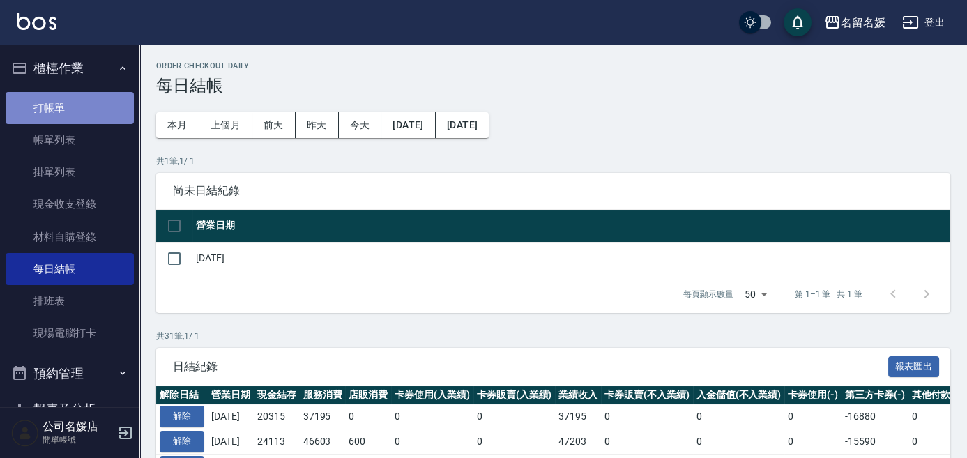
click at [107, 107] on link "打帳單" at bounding box center [70, 108] width 128 height 32
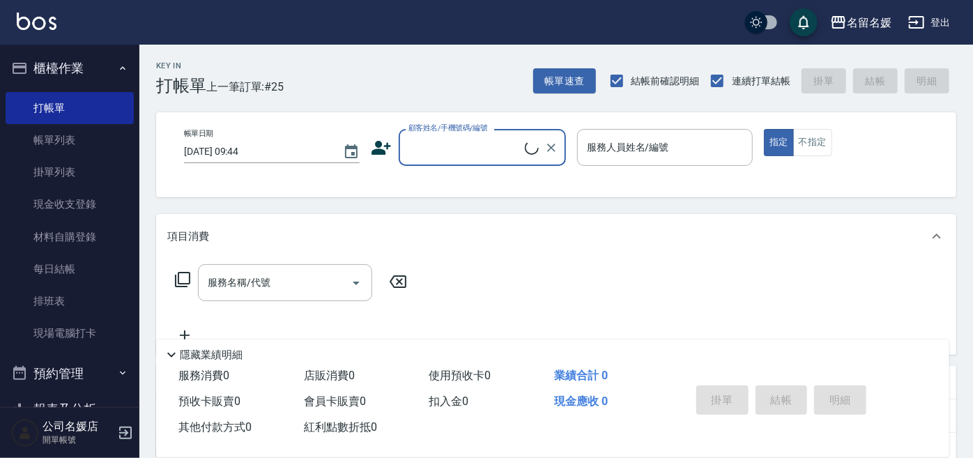
click at [480, 149] on input "顧客姓名/手機號碼/編號" at bounding box center [465, 147] width 120 height 24
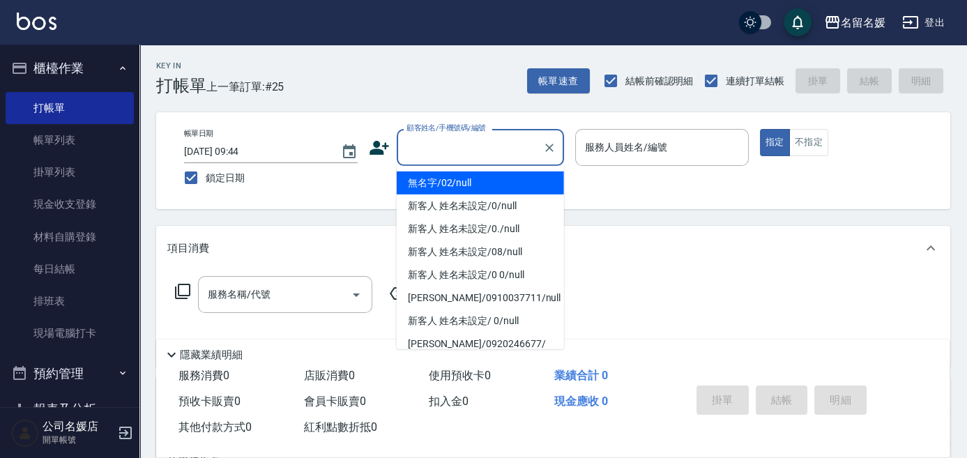
click at [480, 185] on li "無名字/02/null" at bounding box center [480, 182] width 167 height 23
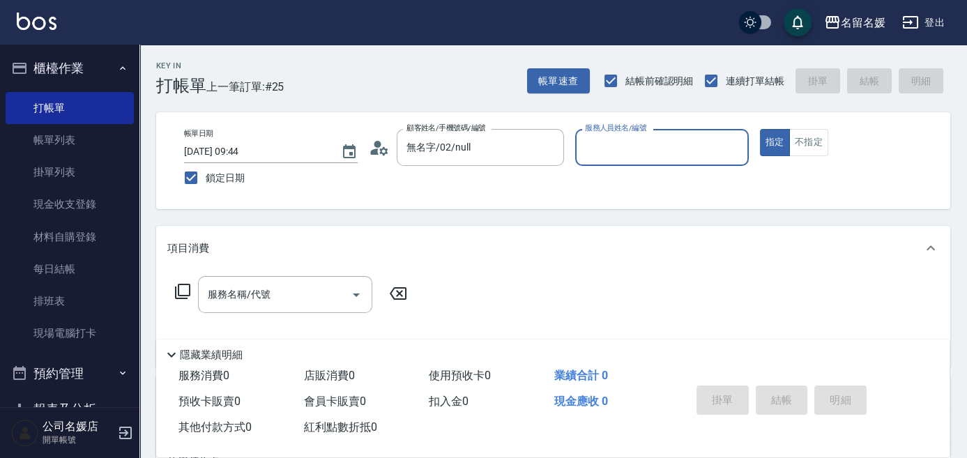
type input "無名字/02/null"
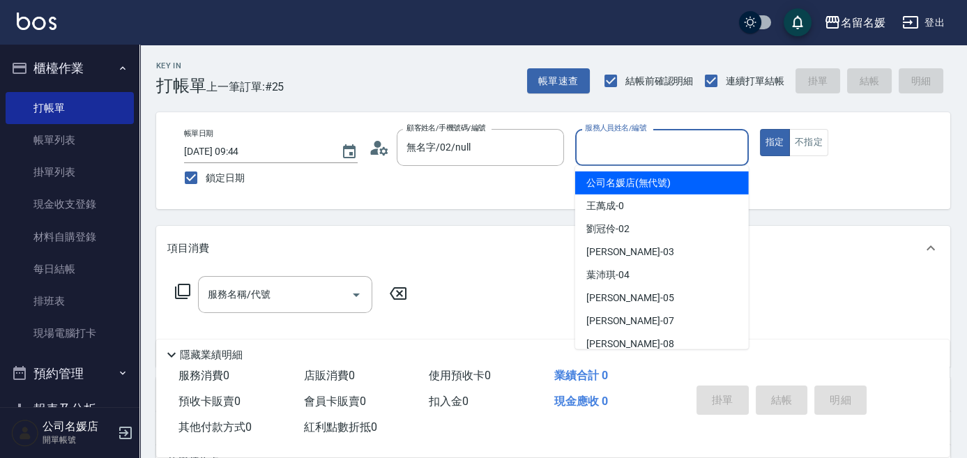
click at [622, 149] on input "服務人員姓名/編號" at bounding box center [661, 147] width 161 height 24
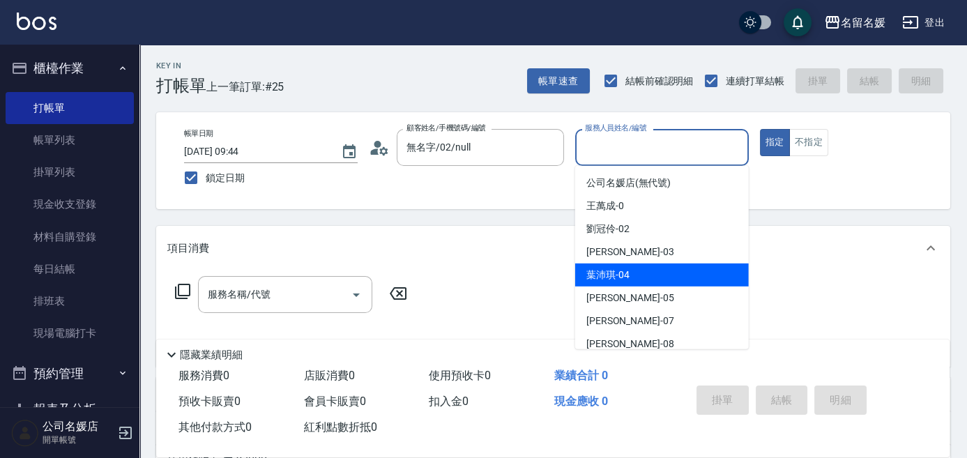
click at [624, 274] on span "[PERSON_NAME]-04" at bounding box center [607, 275] width 43 height 15
type input "[PERSON_NAME]-04"
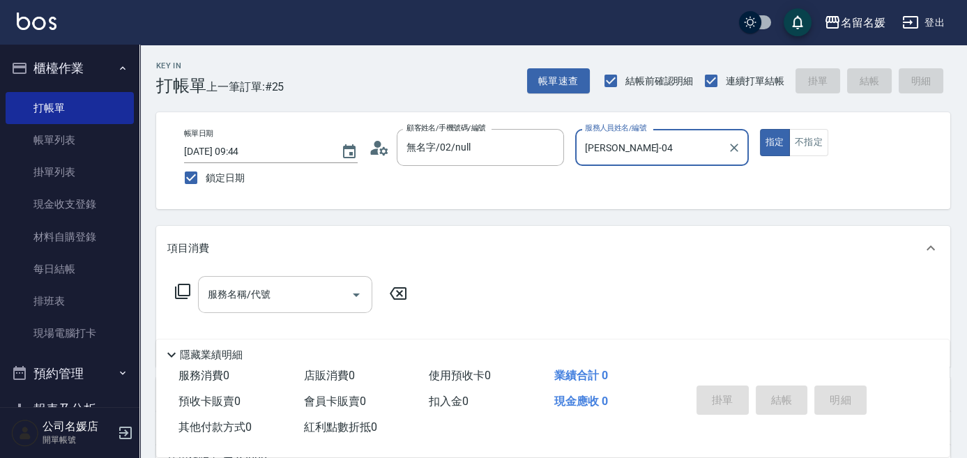
click at [296, 300] on input "服務名稱/代號" at bounding box center [274, 294] width 141 height 24
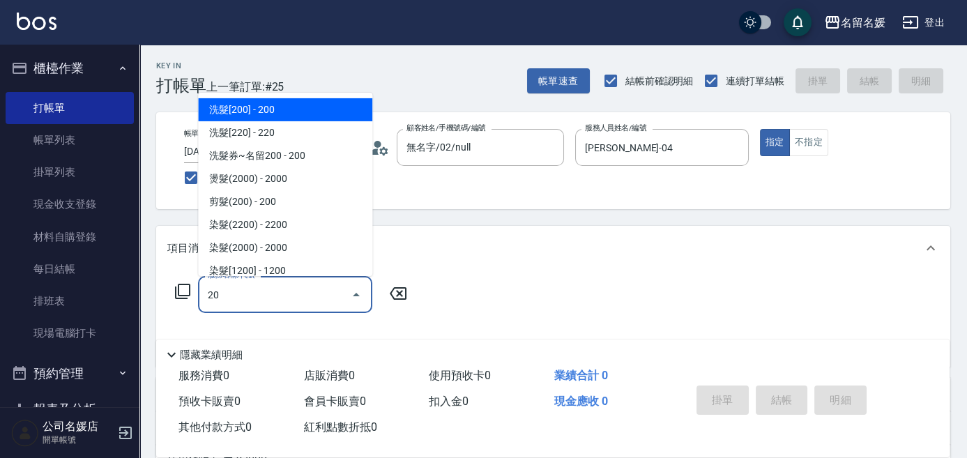
type input "209"
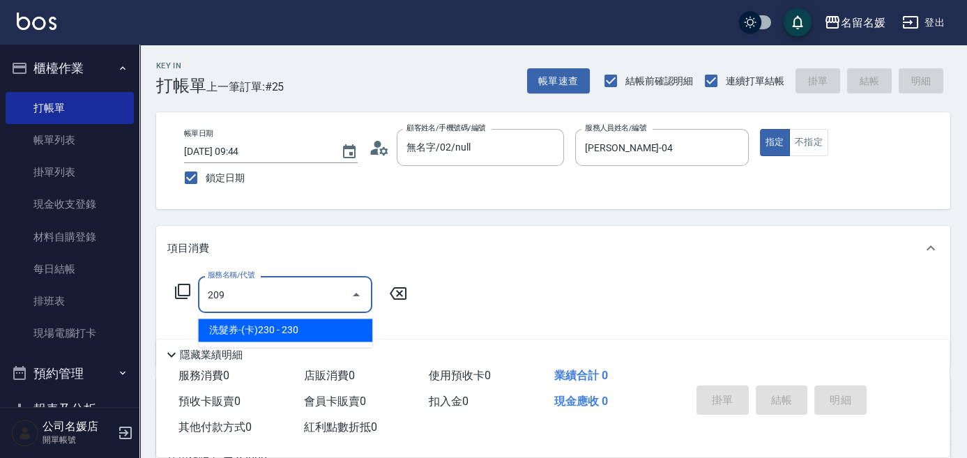
click at [312, 336] on span "洗髮券-(卡)230 - 230" at bounding box center [285, 330] width 174 height 23
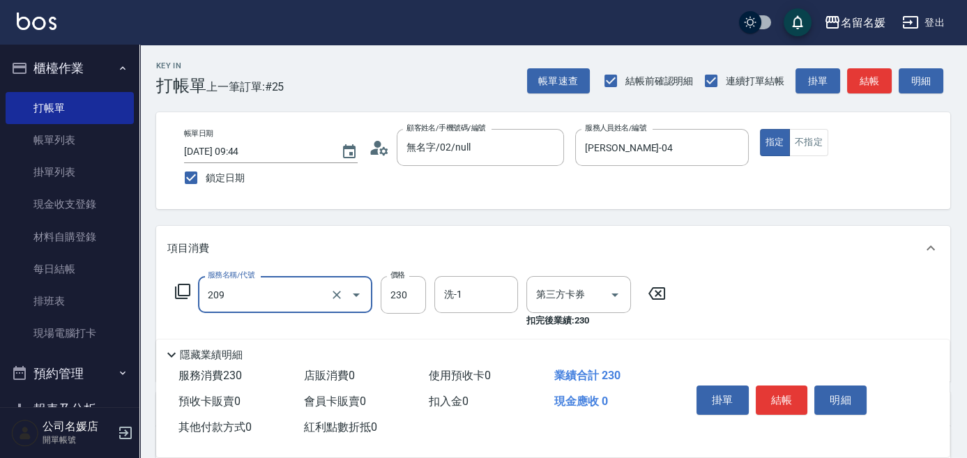
type input "舊有卡券"
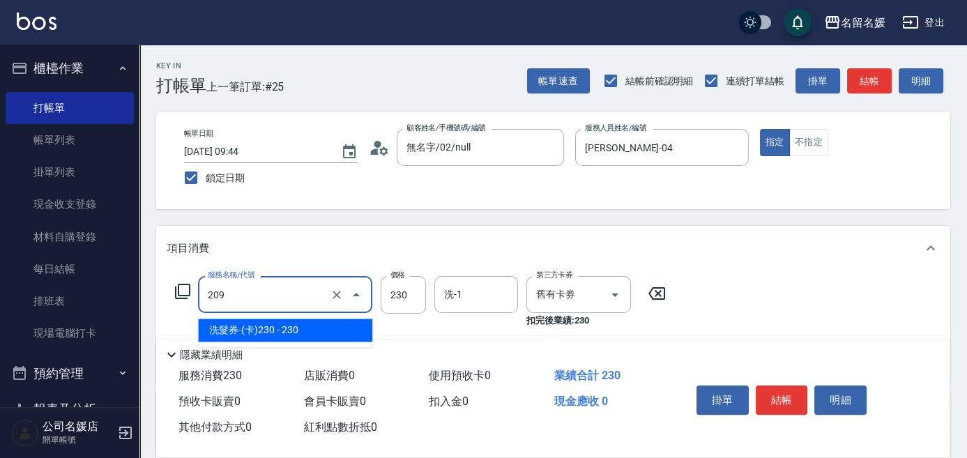
drag, startPoint x: 273, startPoint y: 298, endPoint x: 280, endPoint y: 322, distance: 24.7
click at [274, 298] on input "209" at bounding box center [265, 294] width 123 height 24
drag, startPoint x: 280, startPoint y: 326, endPoint x: 496, endPoint y: 321, distance: 215.4
click at [303, 323] on span "洗髮券-(卡)230 - 230" at bounding box center [285, 330] width 174 height 23
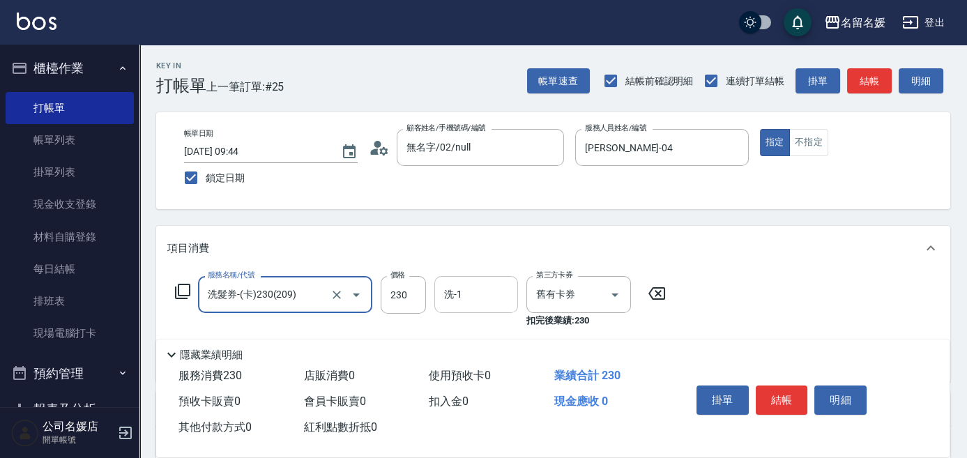
click at [480, 307] on div "洗-1" at bounding box center [476, 294] width 84 height 37
type input "洗髮券-(卡)230(209)"
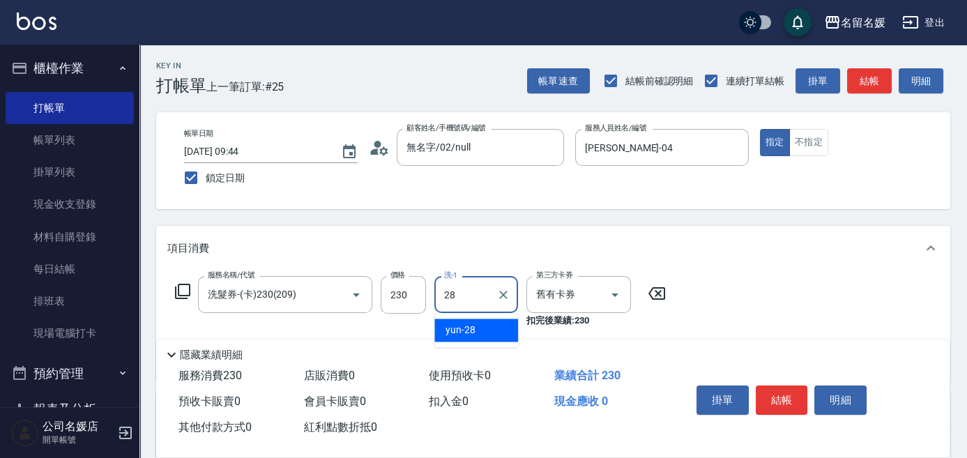
click at [476, 330] on div "yun -28" at bounding box center [476, 330] width 84 height 23
type input "yun-28"
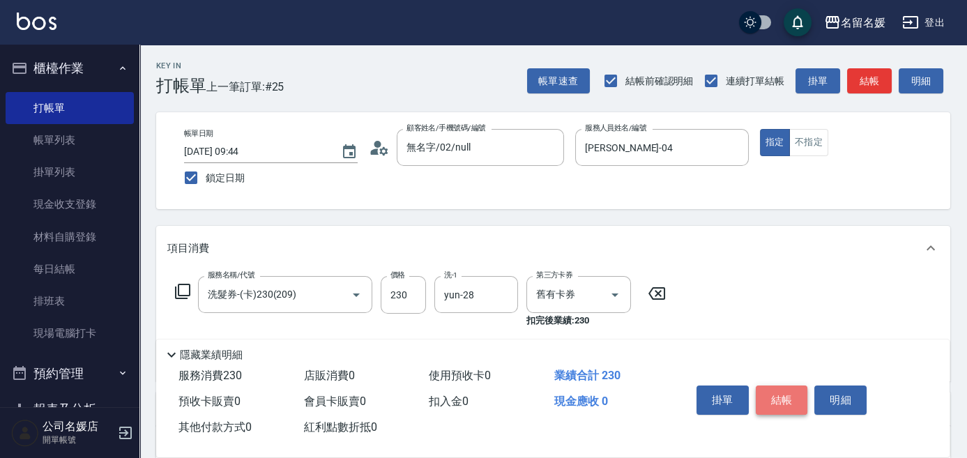
click at [783, 397] on button "結帳" at bounding box center [782, 399] width 52 height 29
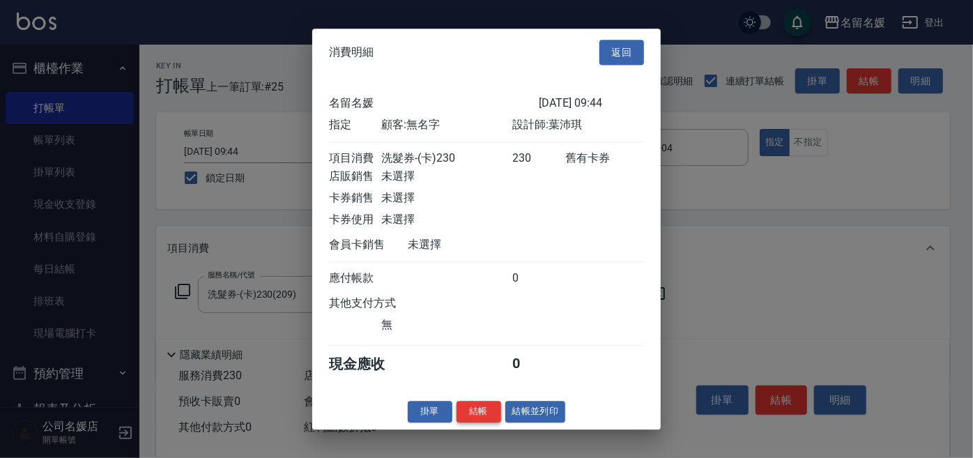
click at [480, 418] on button "結帳" at bounding box center [479, 412] width 45 height 22
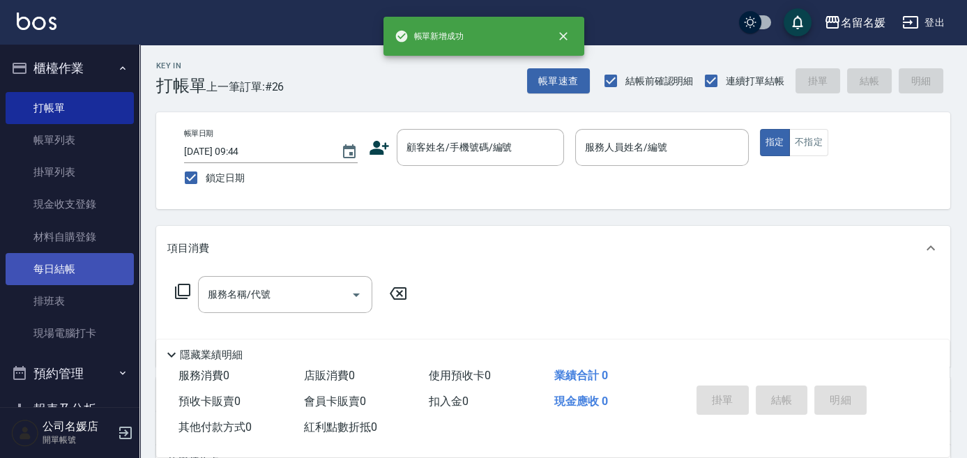
click at [57, 268] on link "每日結帳" at bounding box center [70, 269] width 128 height 32
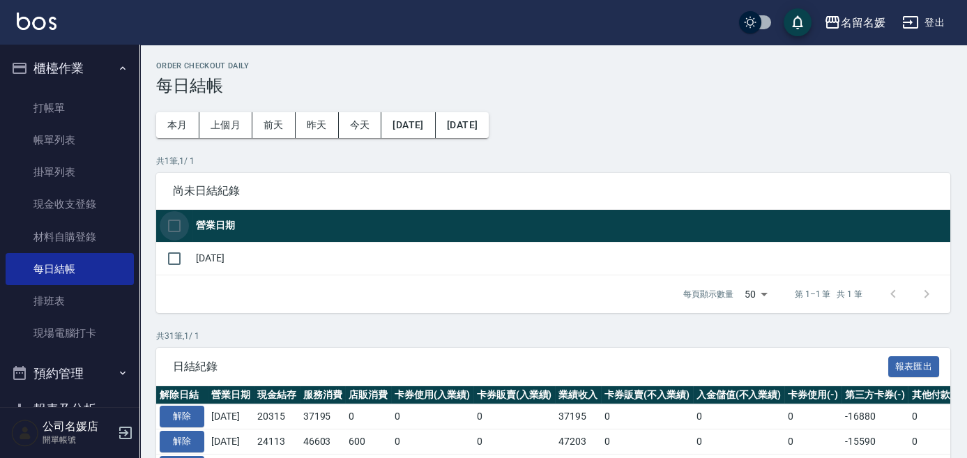
click at [171, 224] on input "checkbox" at bounding box center [174, 225] width 29 height 29
checkbox input "true"
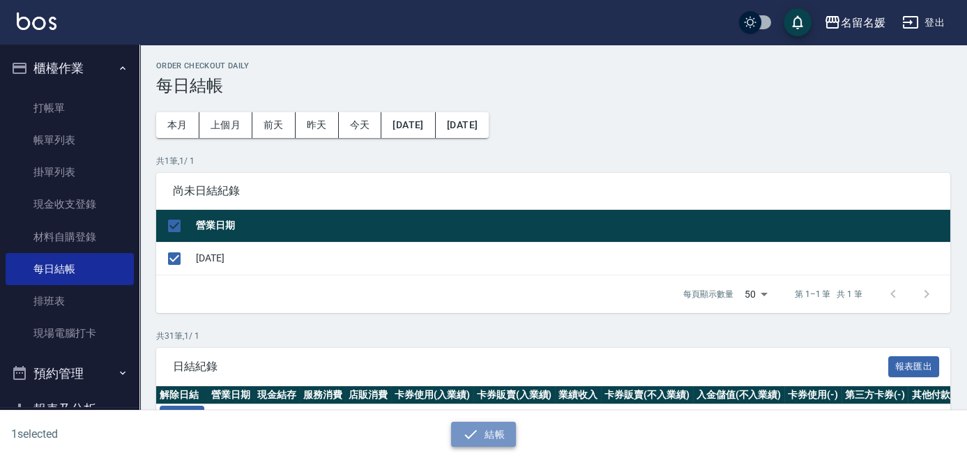
click at [485, 432] on button "結帳" at bounding box center [483, 435] width 65 height 26
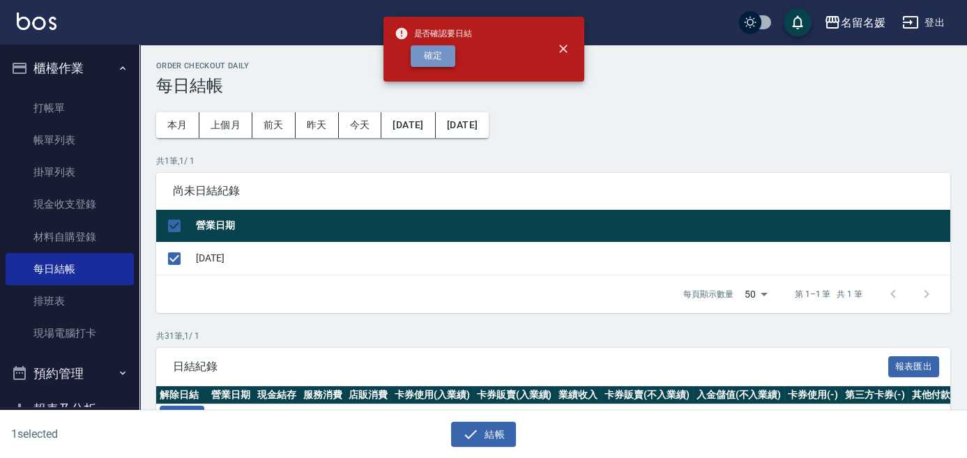
click at [448, 49] on button "確定" at bounding box center [433, 56] width 45 height 22
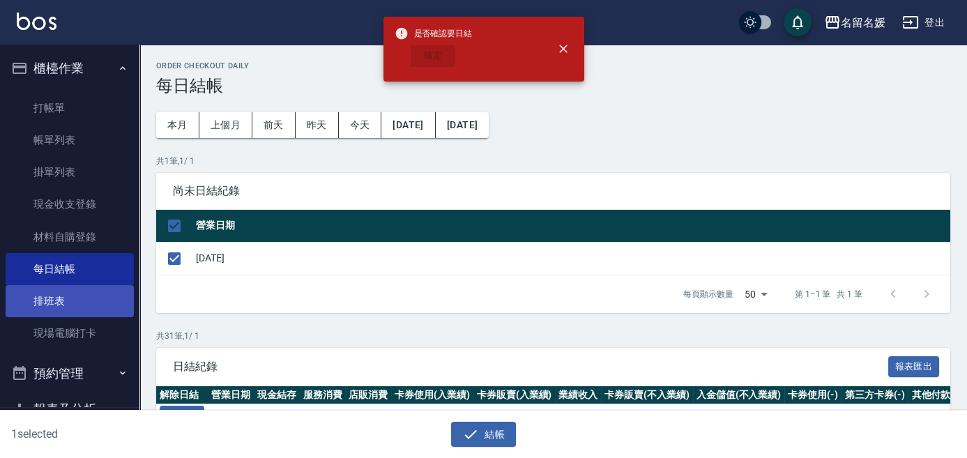
checkbox input "false"
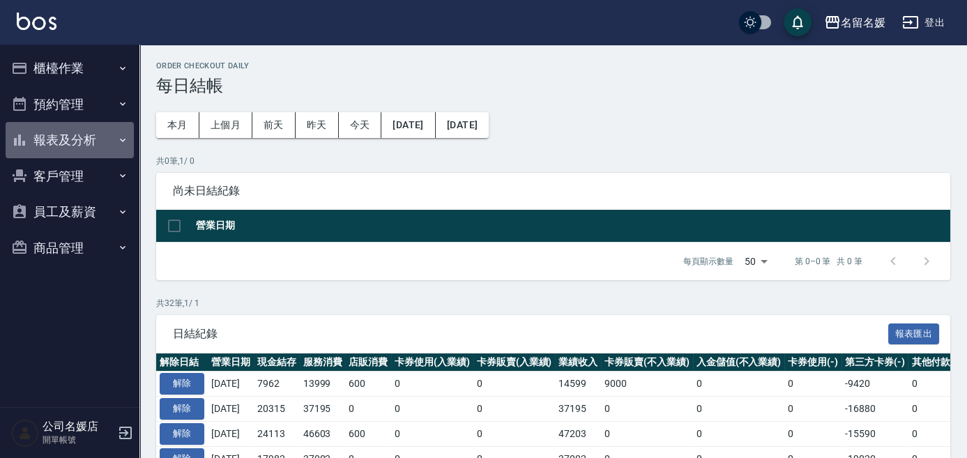
click at [61, 130] on button "報表及分析" at bounding box center [70, 140] width 128 height 36
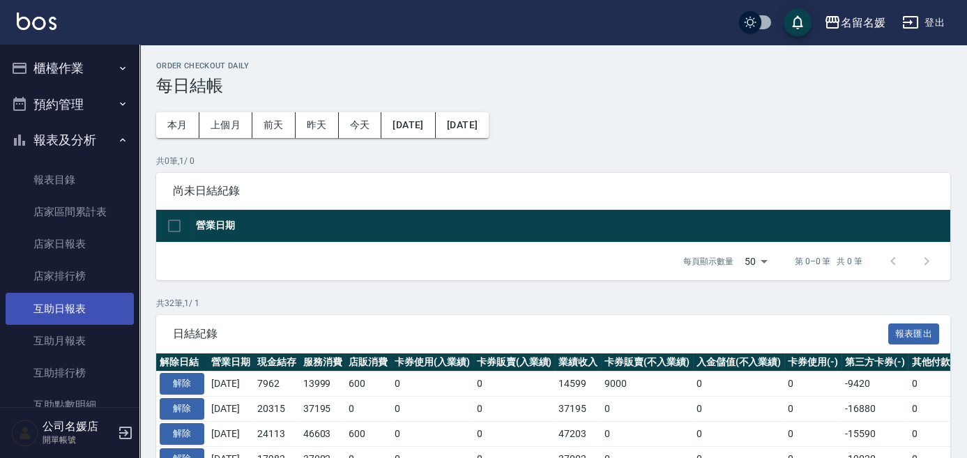
click at [59, 306] on link "互助日報表" at bounding box center [70, 309] width 128 height 32
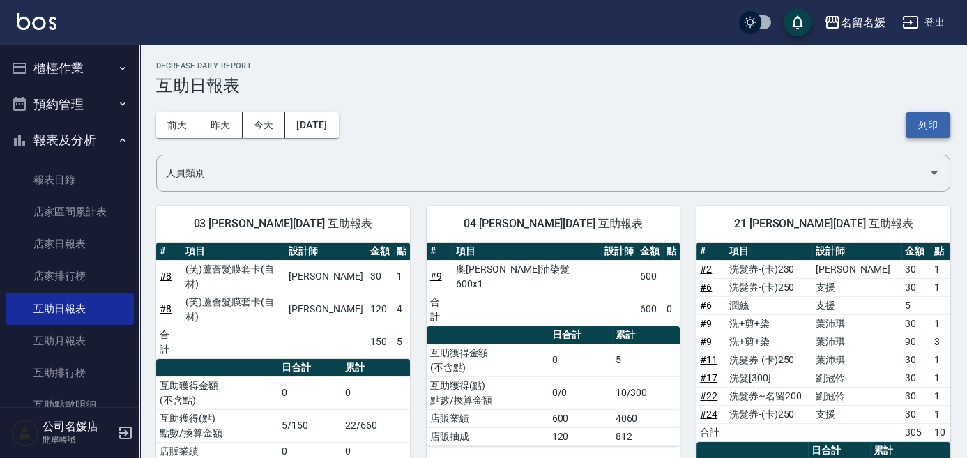
click at [916, 119] on button "列印" at bounding box center [927, 125] width 45 height 26
click at [56, 240] on link "店家日報表" at bounding box center [70, 244] width 128 height 32
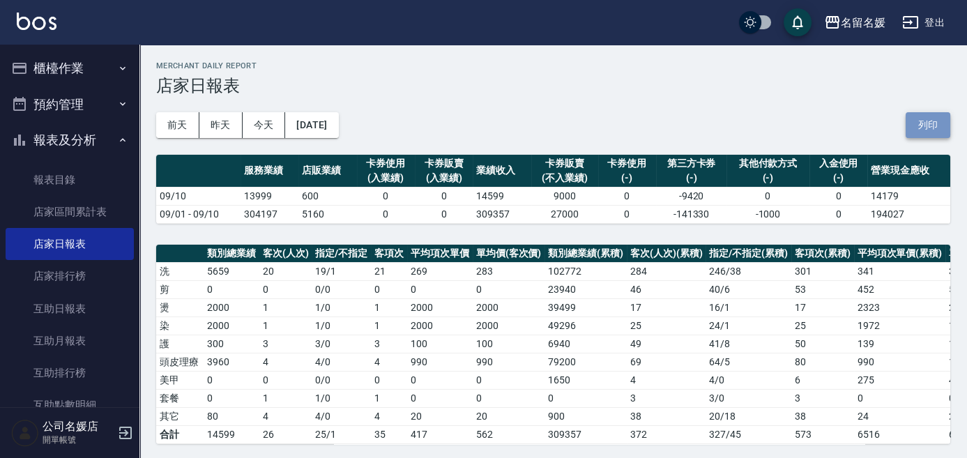
click at [933, 121] on button "列印" at bounding box center [927, 125] width 45 height 26
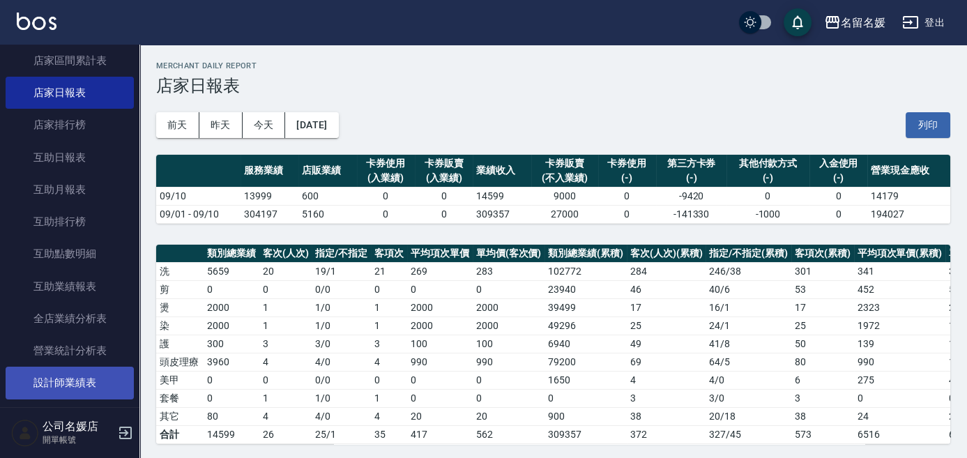
scroll to position [190, 0]
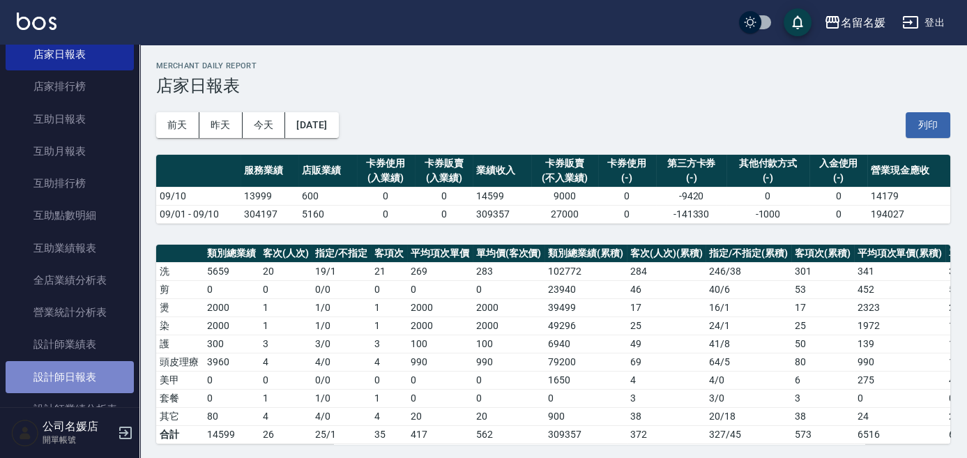
click at [87, 372] on link "設計師日報表" at bounding box center [70, 377] width 128 height 32
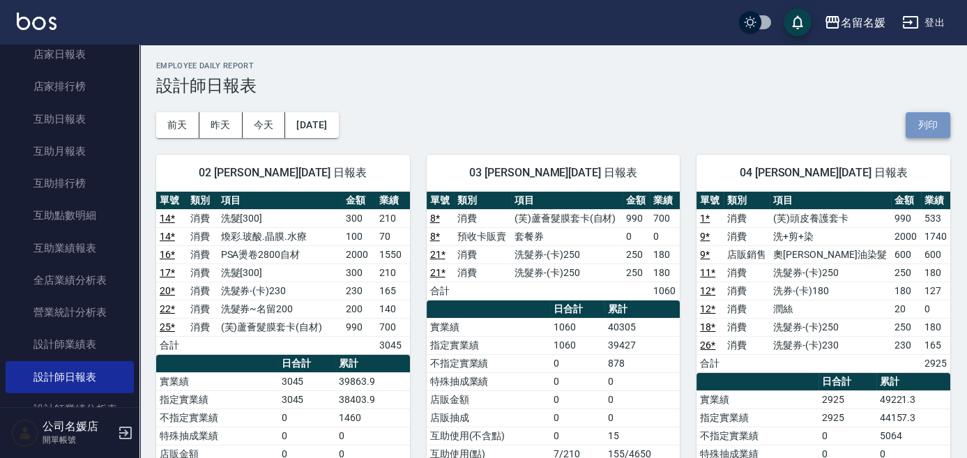
click at [920, 123] on button "列印" at bounding box center [927, 125] width 45 height 26
click at [926, 121] on button "列印" at bounding box center [927, 125] width 45 height 26
